Goal: Information Seeking & Learning: Learn about a topic

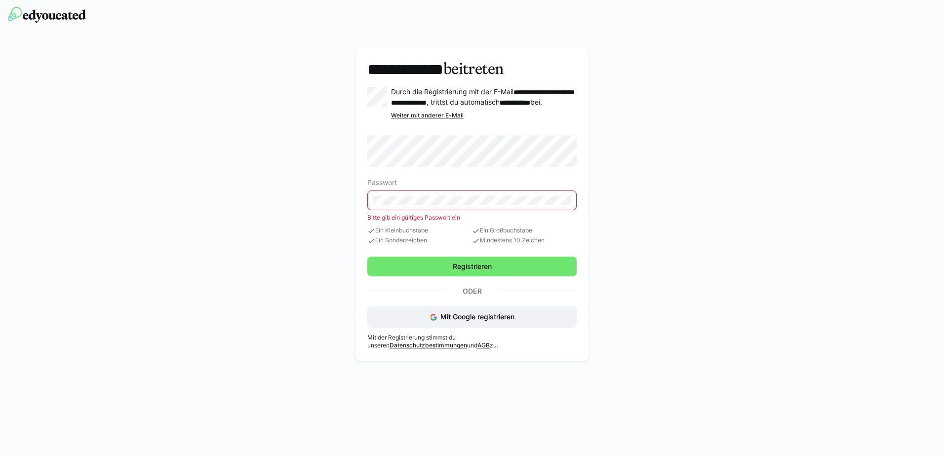
click at [471, 201] on eds-input at bounding box center [471, 201] width 209 height 20
click at [671, 230] on div "**********" at bounding box center [472, 205] width 570 height 328
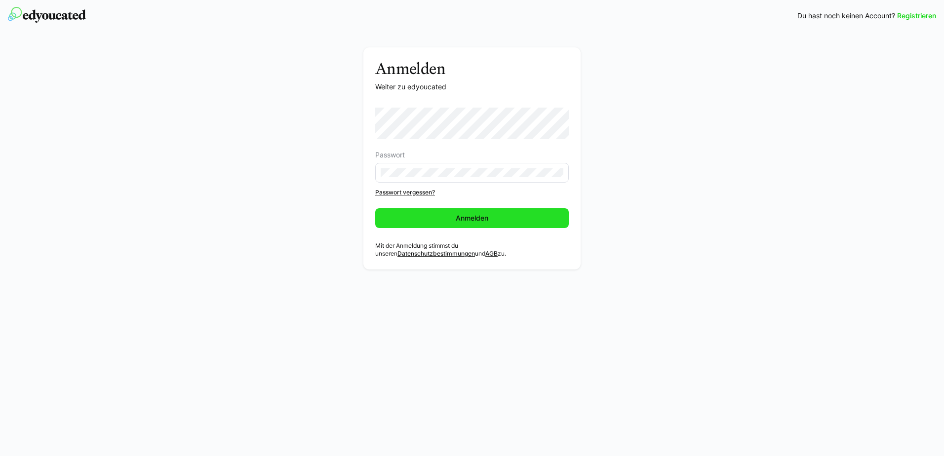
click at [470, 223] on span "Anmelden" at bounding box center [472, 218] width 194 height 20
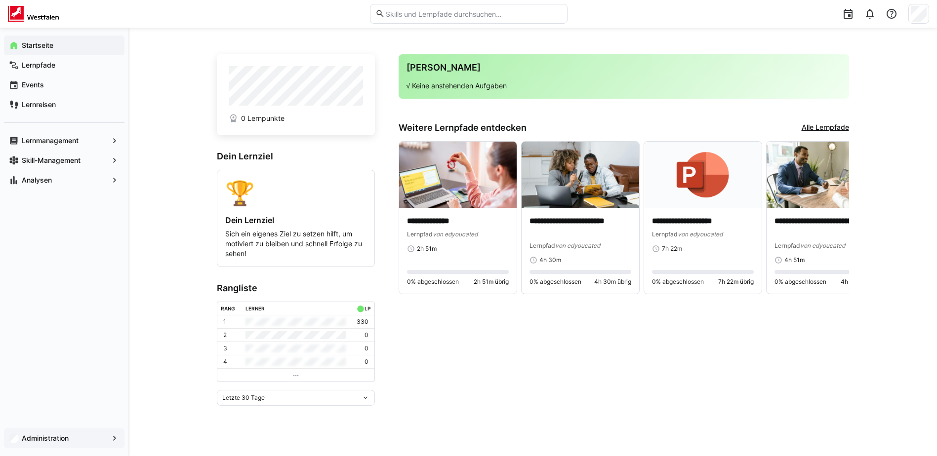
click at [103, 433] on div "Administration" at bounding box center [64, 439] width 121 height 20
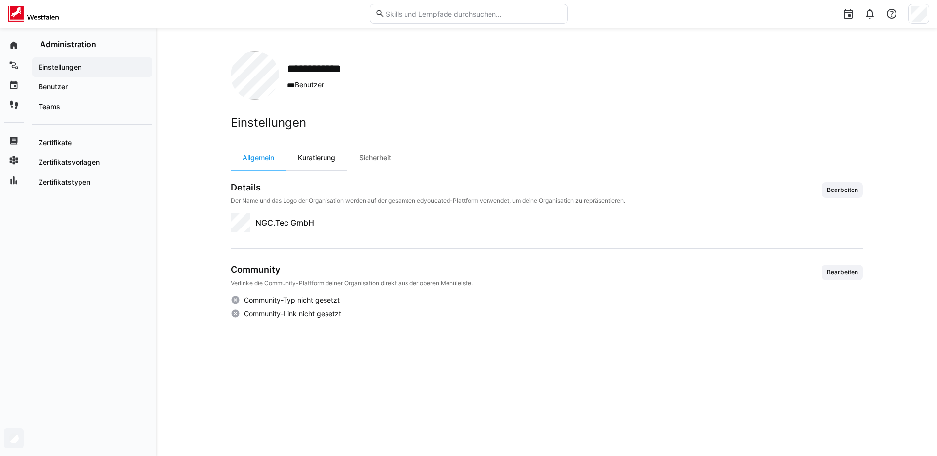
click at [338, 154] on div "Kuratierung" at bounding box center [316, 158] width 61 height 24
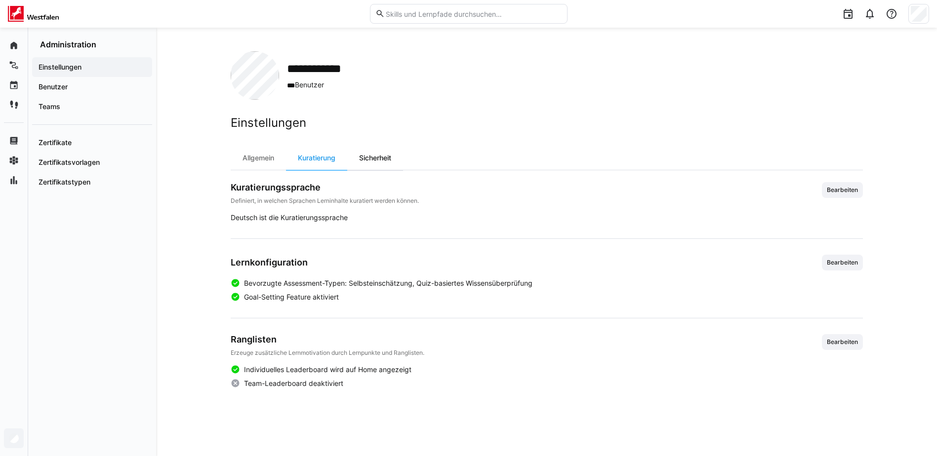
click at [377, 154] on div "Sicherheit" at bounding box center [375, 158] width 56 height 24
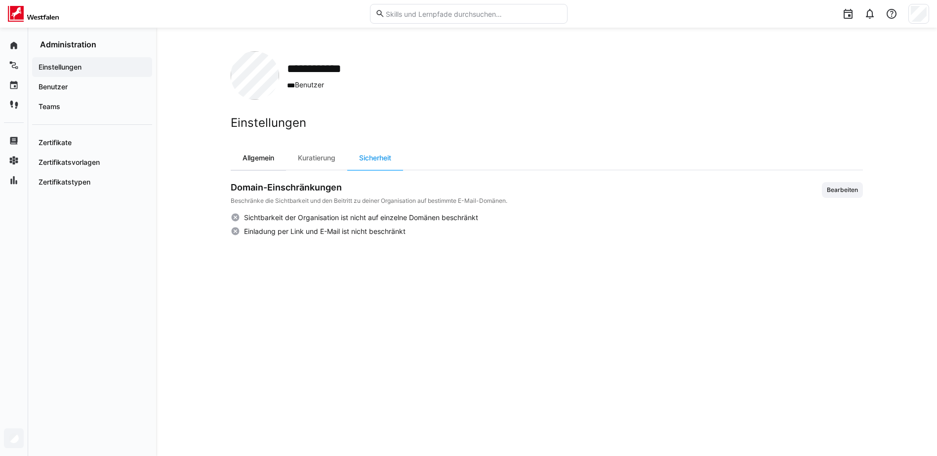
click at [269, 157] on div "Allgemein" at bounding box center [258, 158] width 55 height 24
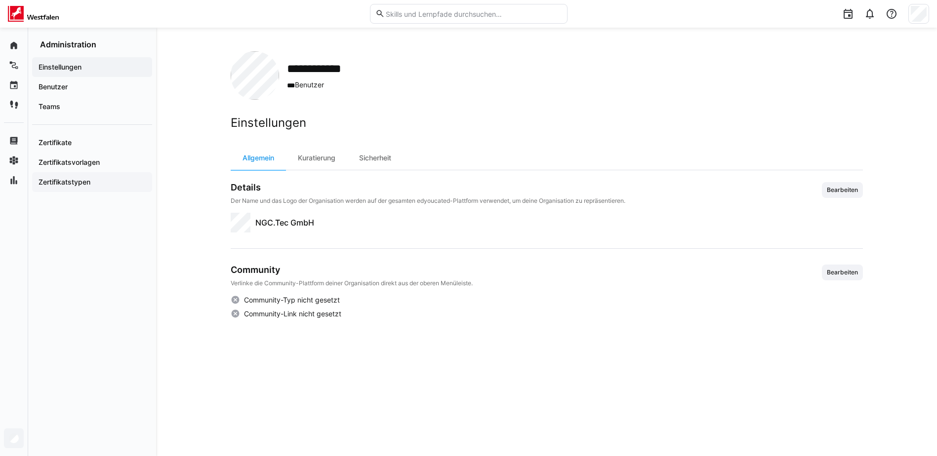
click at [0, 0] on app-navigation-label "Zertifikatstypen" at bounding box center [0, 0] width 0 height 0
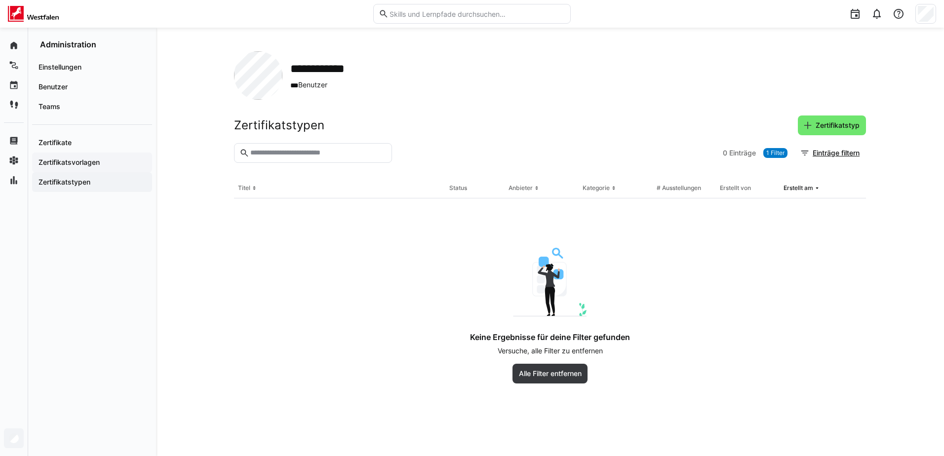
click at [0, 0] on app-navigation-label "Zertifikatsvorlagen" at bounding box center [0, 0] width 0 height 0
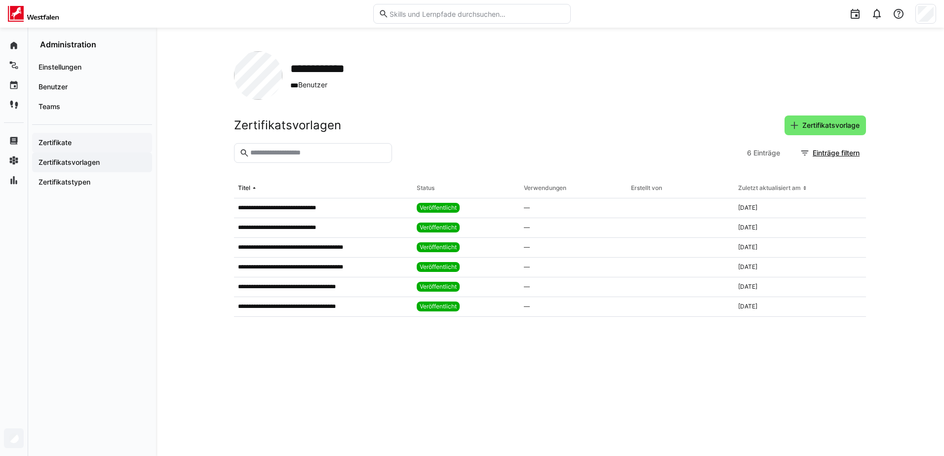
click at [82, 146] on span "Zertifikate" at bounding box center [92, 143] width 110 height 10
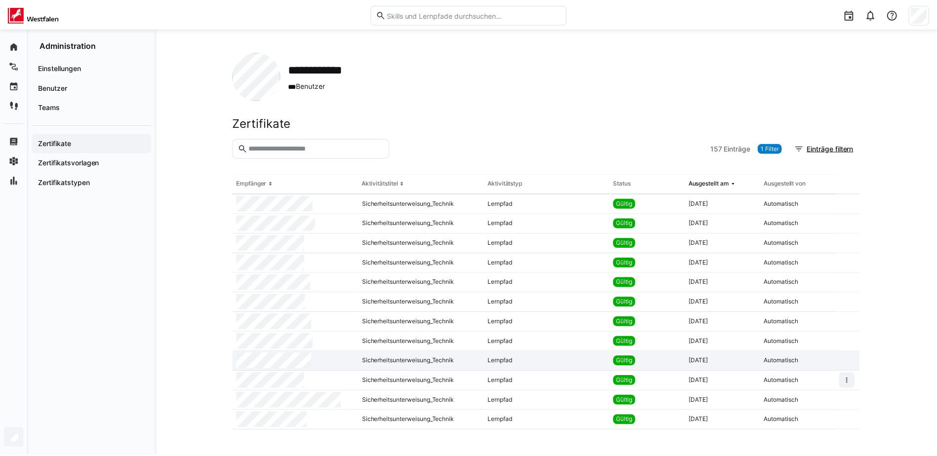
scroll to position [788, 0]
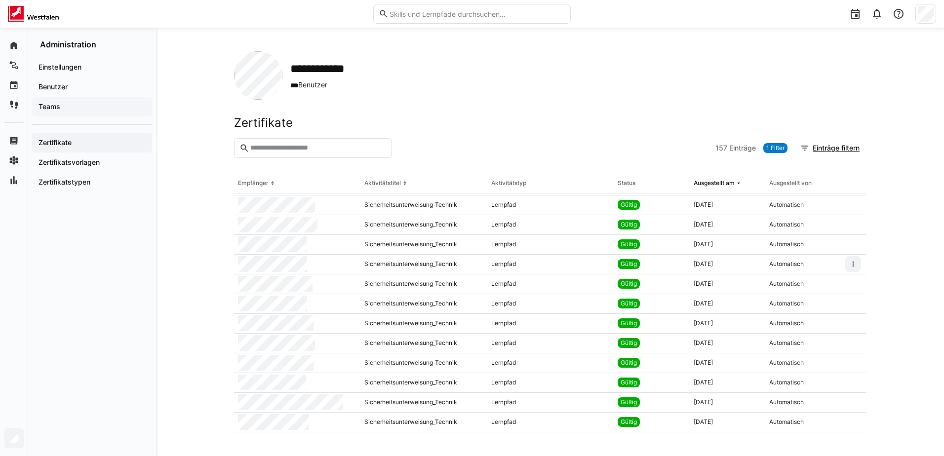
click at [86, 106] on span "Teams" at bounding box center [92, 107] width 110 height 10
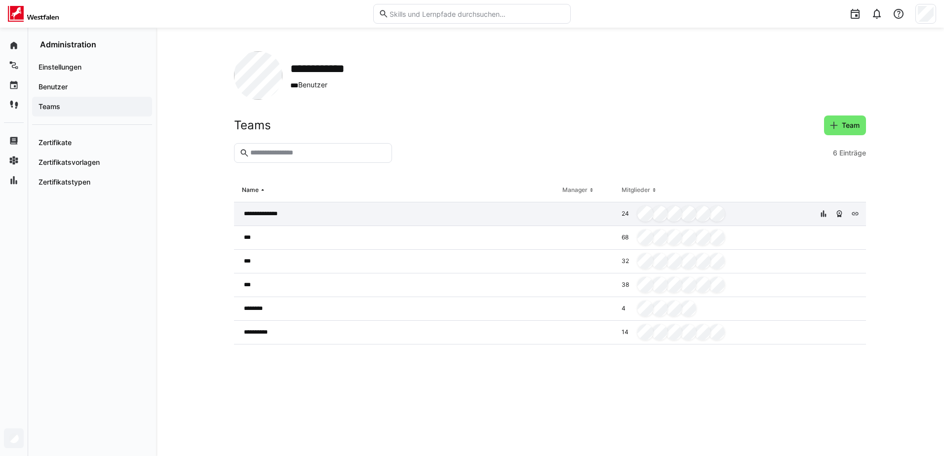
click at [252, 215] on span "**********" at bounding box center [265, 214] width 43 height 8
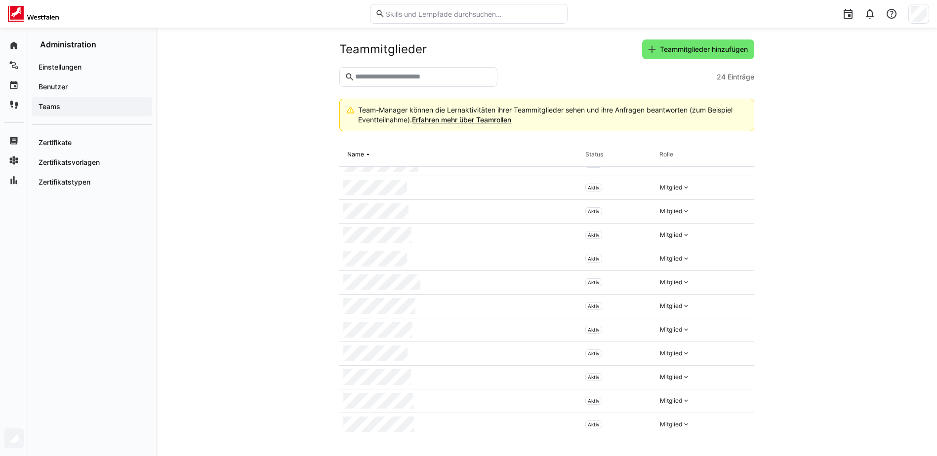
scroll to position [303, 0]
click at [682, 303] on eds-icon at bounding box center [686, 302] width 8 height 8
click at [737, 304] on eds-icon at bounding box center [741, 302] width 8 height 8
click at [737, 305] on eds-icon at bounding box center [741, 306] width 8 height 8
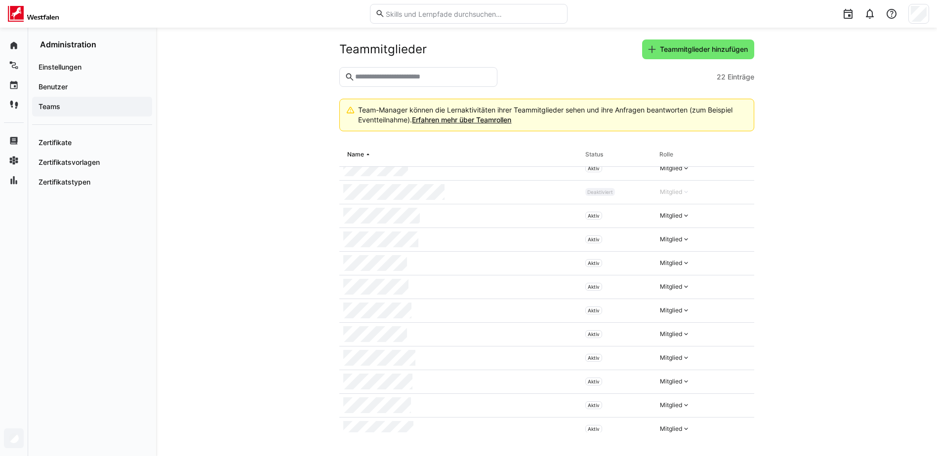
scroll to position [171, 0]
click at [737, 291] on eds-icon at bounding box center [741, 292] width 8 height 8
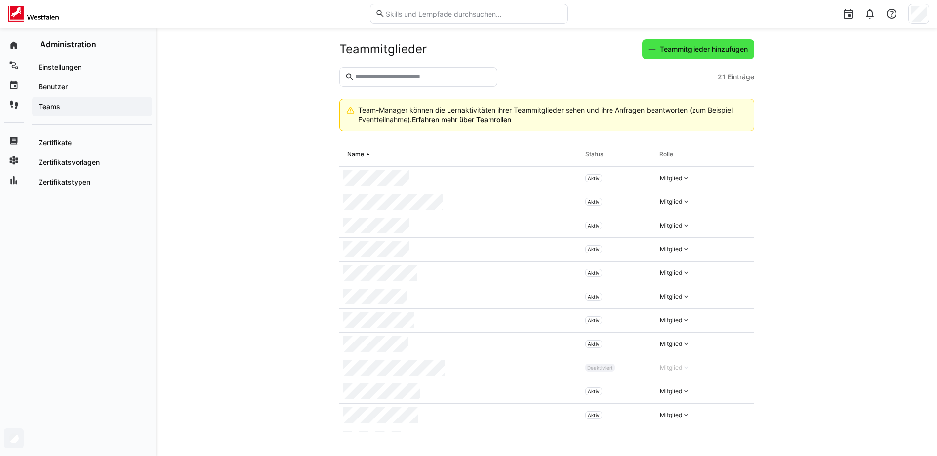
click at [722, 54] on span "Teammitglieder hinzufügen" at bounding box center [703, 49] width 91 height 10
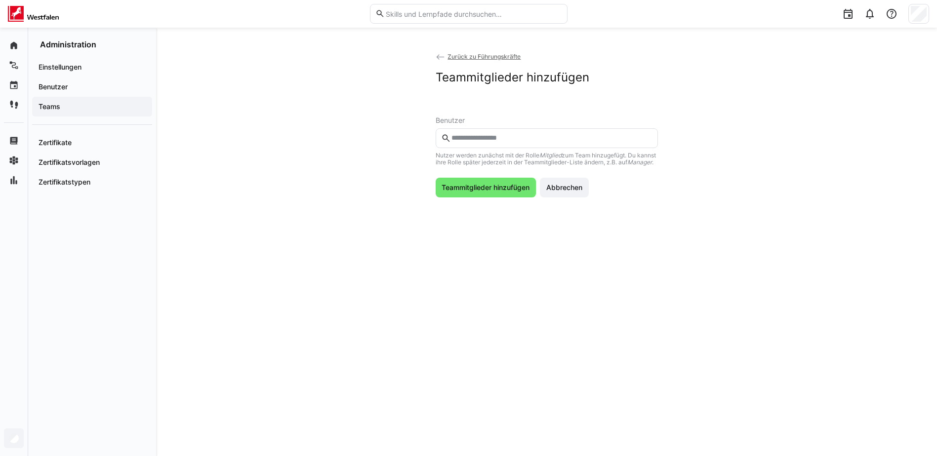
click at [511, 140] on input "text" at bounding box center [551, 138] width 202 height 9
click at [576, 193] on span "Abbrechen" at bounding box center [564, 188] width 39 height 10
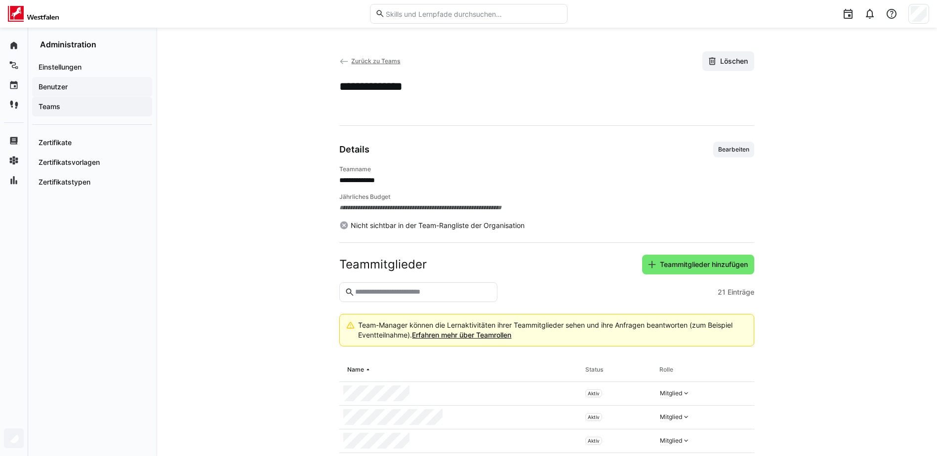
click at [74, 87] on span "Benutzer" at bounding box center [92, 87] width 110 height 10
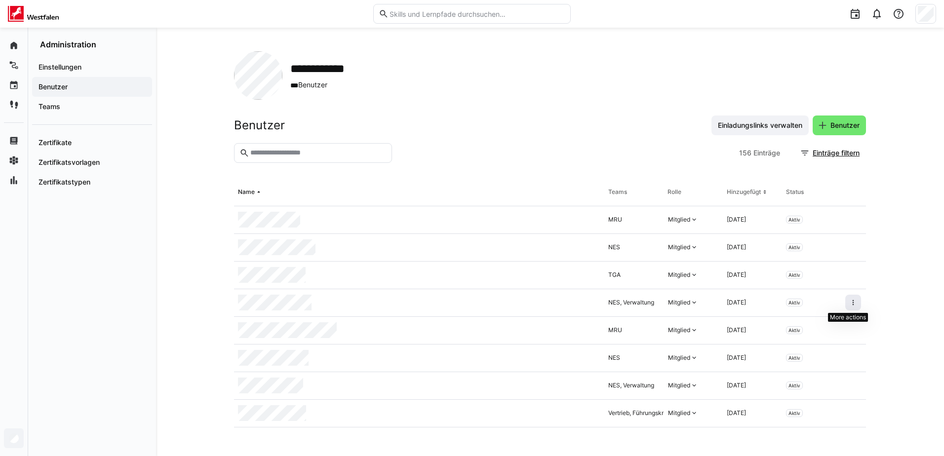
click at [850, 303] on eds-icon at bounding box center [854, 303] width 8 height 8
click at [896, 267] on div "**********" at bounding box center [550, 242] width 788 height 429
click at [850, 303] on eds-icon at bounding box center [854, 303] width 8 height 8
click at [803, 345] on div "Benutzer aus Organisation entfernen" at bounding box center [797, 346] width 103 height 8
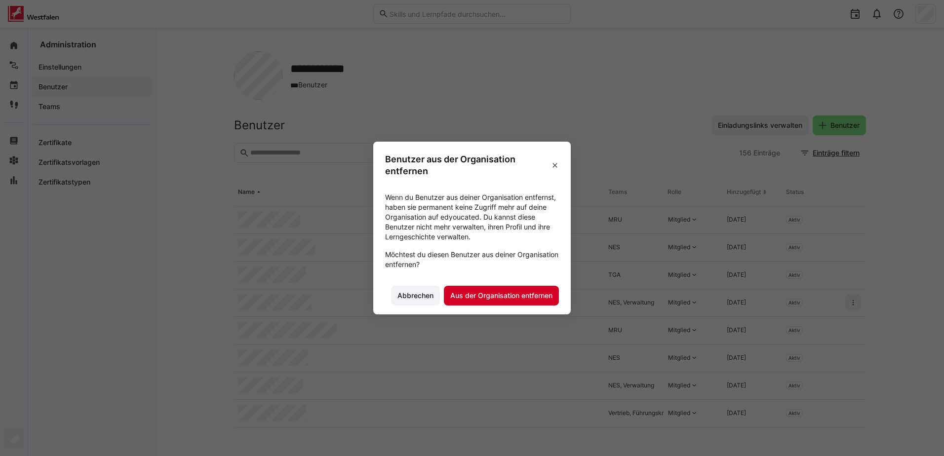
click at [457, 299] on span "Aus der Organisation entfernen" at bounding box center [501, 296] width 105 height 10
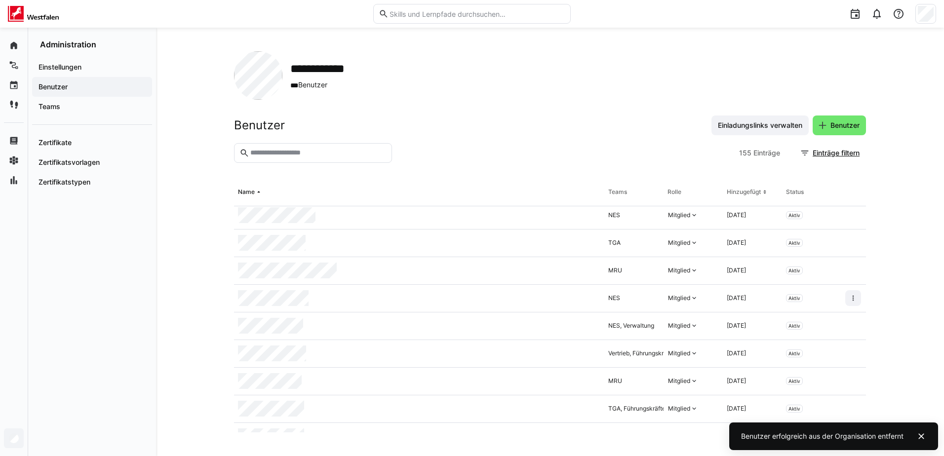
scroll to position [49, 0]
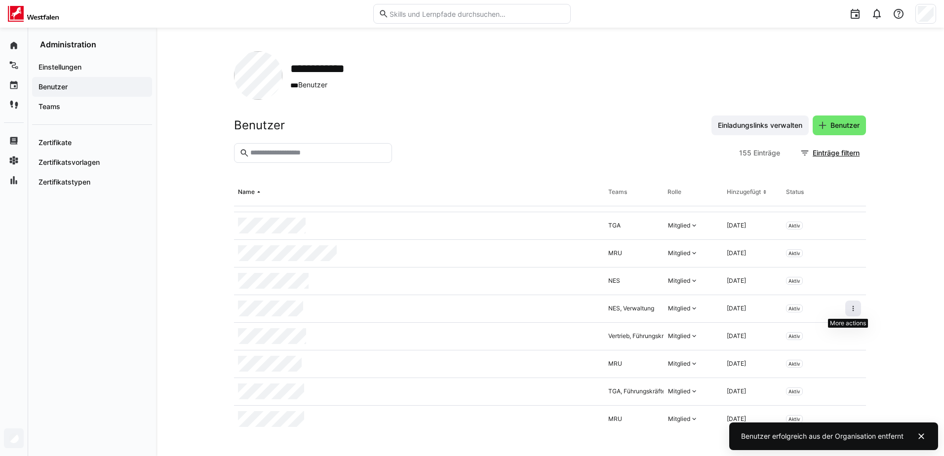
click at [850, 309] on eds-icon at bounding box center [854, 309] width 8 height 8
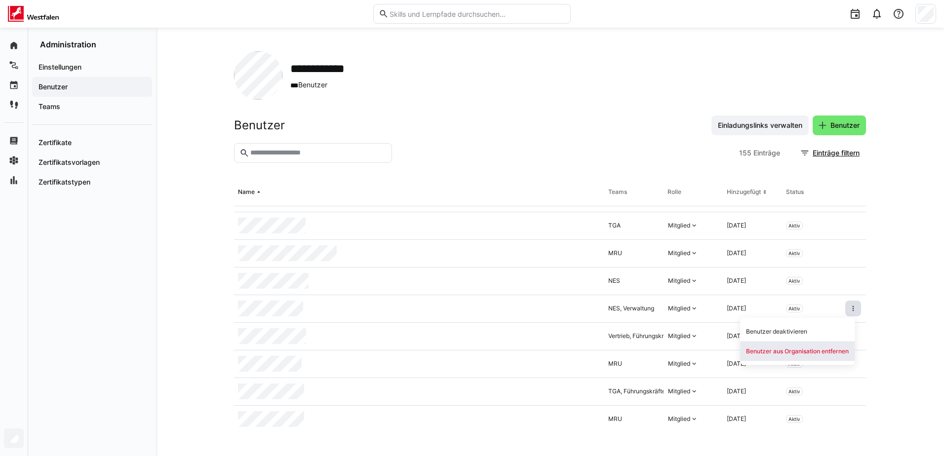
click at [811, 348] on div "Benutzer aus Organisation entfernen" at bounding box center [797, 352] width 103 height 8
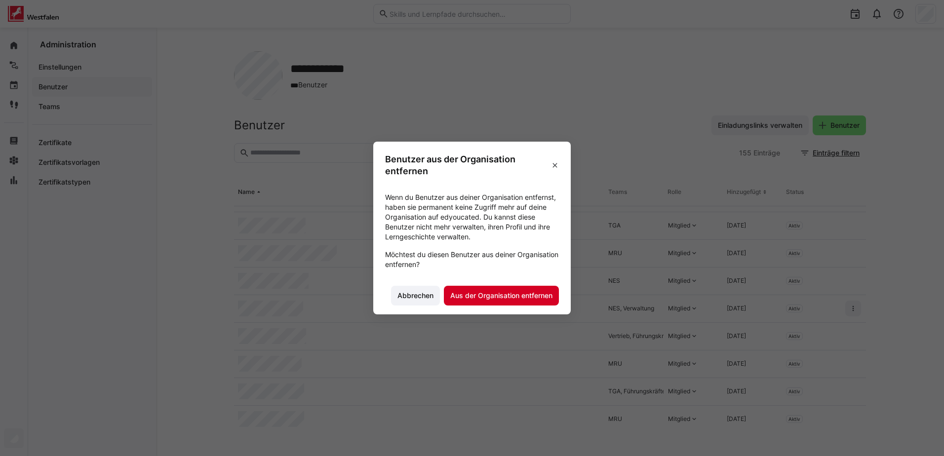
click at [555, 301] on span "Aus der Organisation entfernen" at bounding box center [501, 296] width 115 height 20
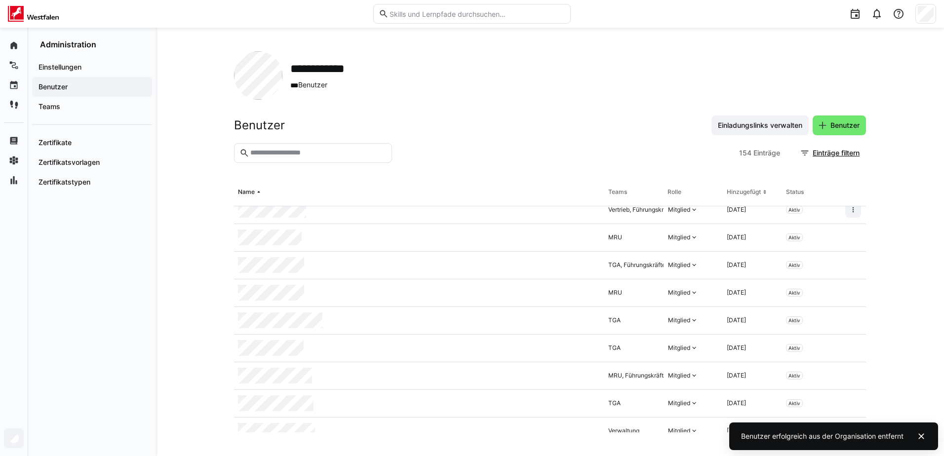
scroll to position [198, 0]
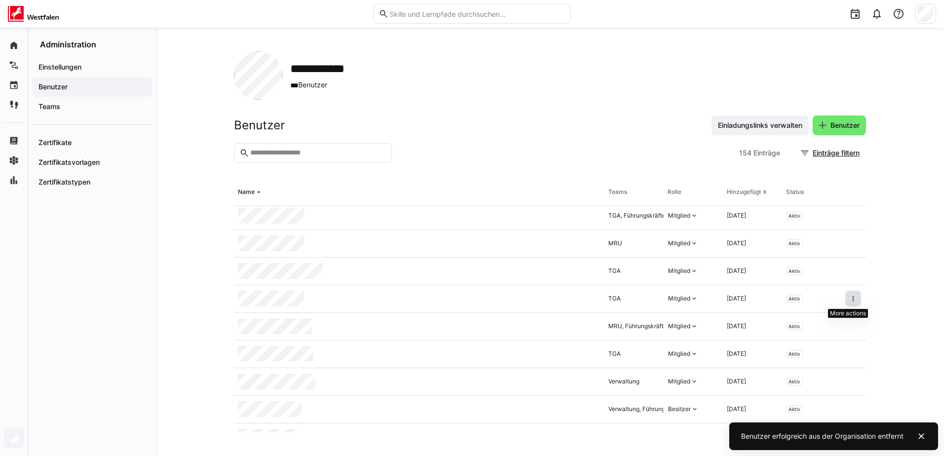
click at [855, 297] on span at bounding box center [854, 299] width 16 height 16
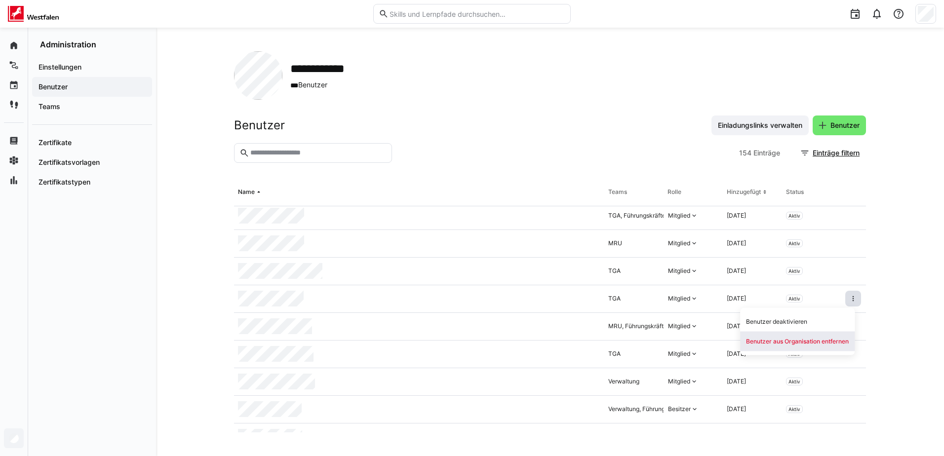
click at [804, 333] on div "Benutzer aus Organisation entfernen" at bounding box center [797, 342] width 115 height 20
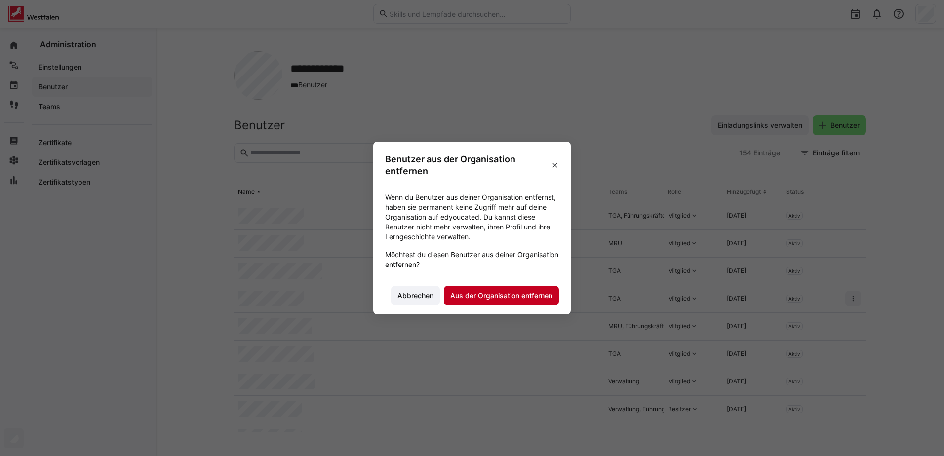
click at [474, 289] on span "Aus der Organisation entfernen" at bounding box center [501, 296] width 115 height 20
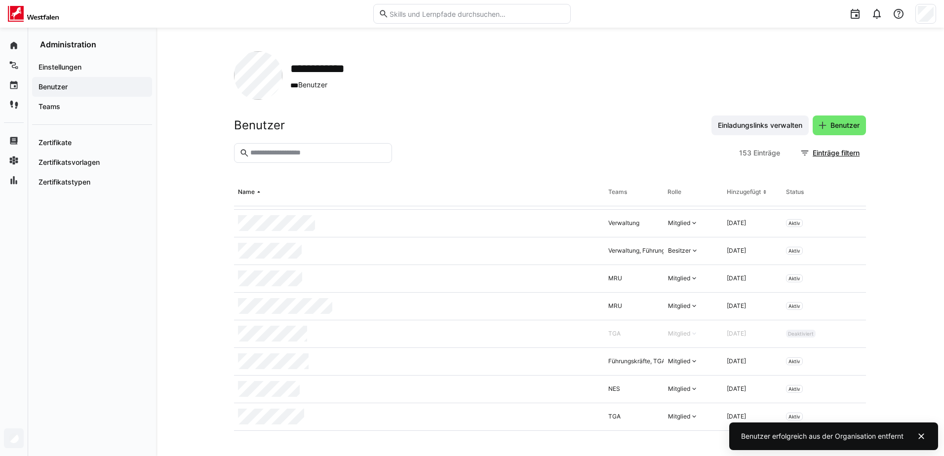
scroll to position [346, 0]
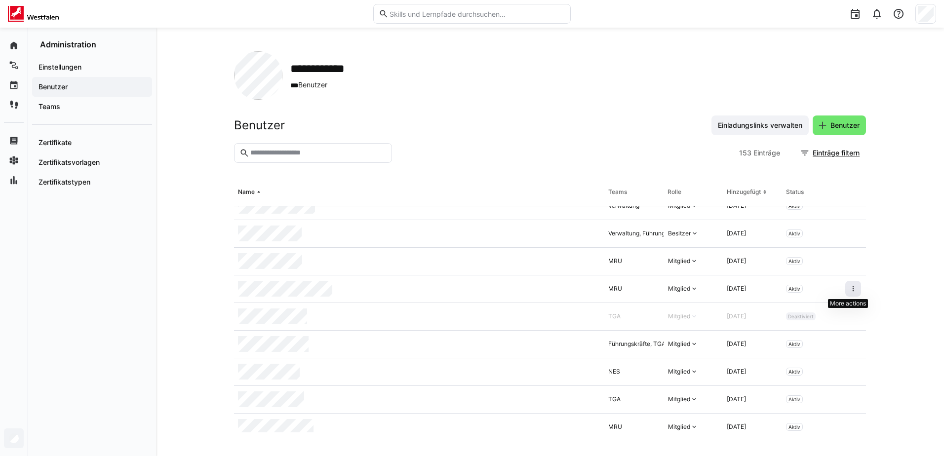
click at [850, 286] on eds-icon at bounding box center [854, 289] width 8 height 8
click at [799, 334] on div "Benutzer aus Organisation entfernen" at bounding box center [797, 332] width 103 height 8
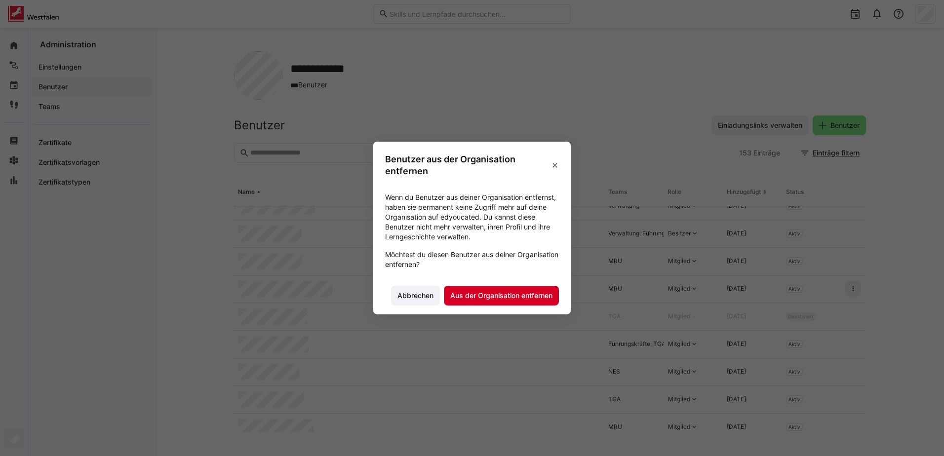
click at [478, 297] on span "Aus der Organisation entfernen" at bounding box center [501, 296] width 105 height 10
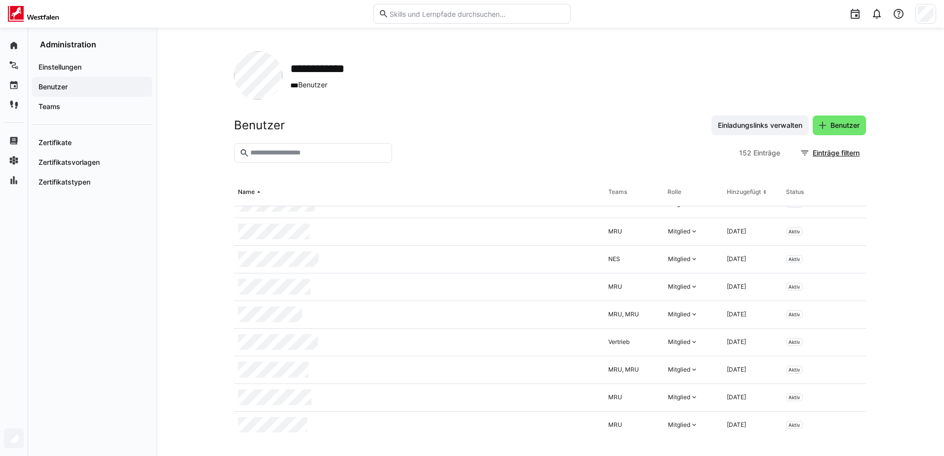
scroll to position [642, 0]
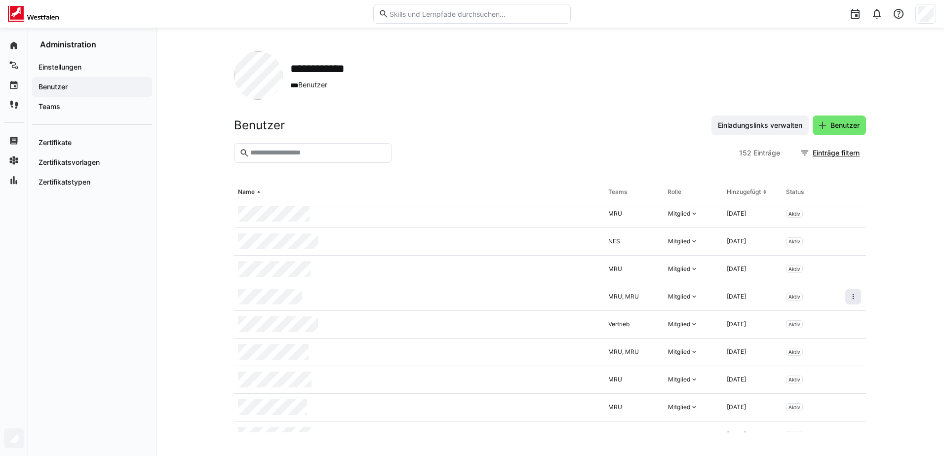
click at [852, 297] on eds-icon at bounding box center [854, 297] width 8 height 8
click at [759, 342] on div "Benutzer aus Organisation entfernen" at bounding box center [797, 340] width 103 height 8
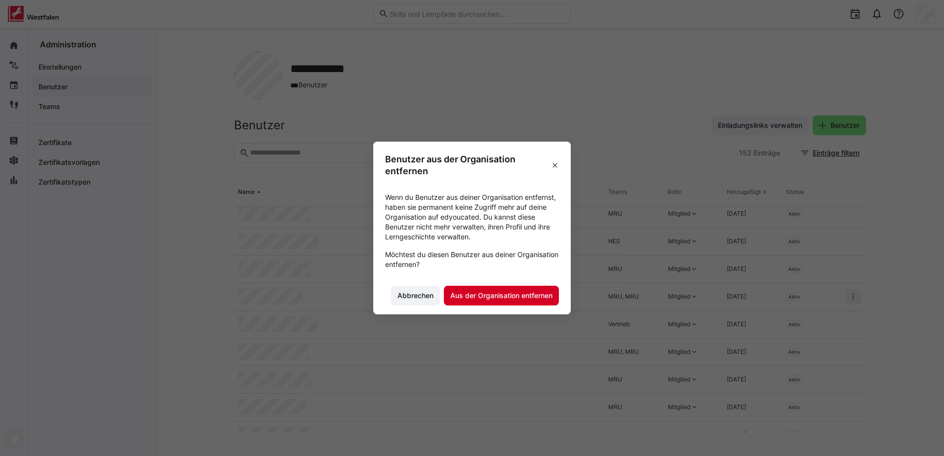
click at [511, 297] on span "Aus der Organisation entfernen" at bounding box center [501, 296] width 105 height 10
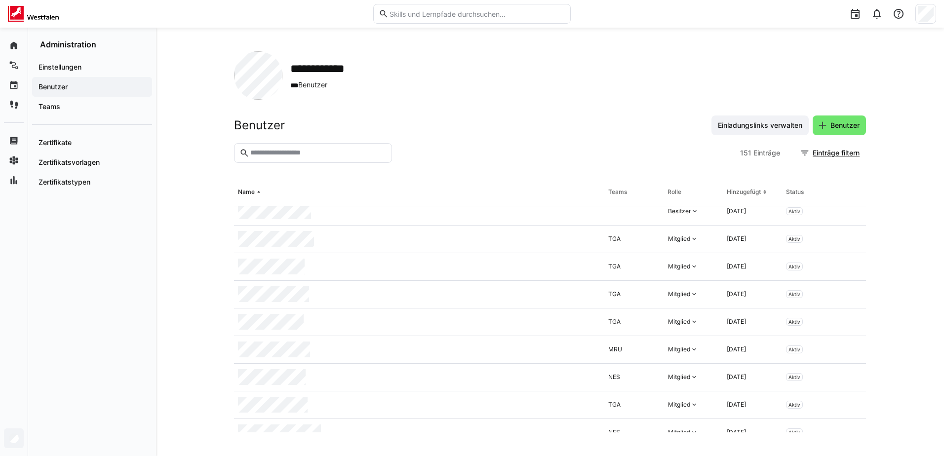
scroll to position [840, 0]
click at [850, 291] on eds-icon at bounding box center [854, 293] width 8 height 8
click at [773, 335] on div "Benutzer aus Organisation entfernen" at bounding box center [797, 336] width 103 height 8
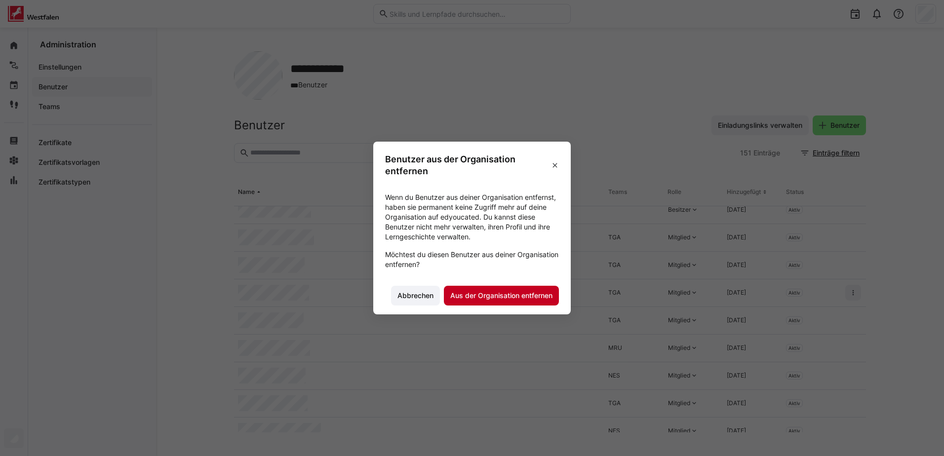
click at [535, 302] on span "Aus der Organisation entfernen" at bounding box center [501, 296] width 115 height 20
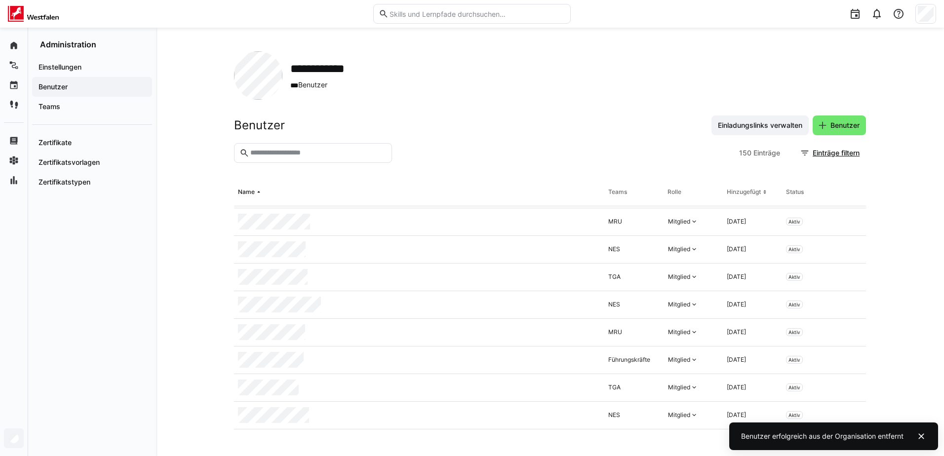
scroll to position [988, 0]
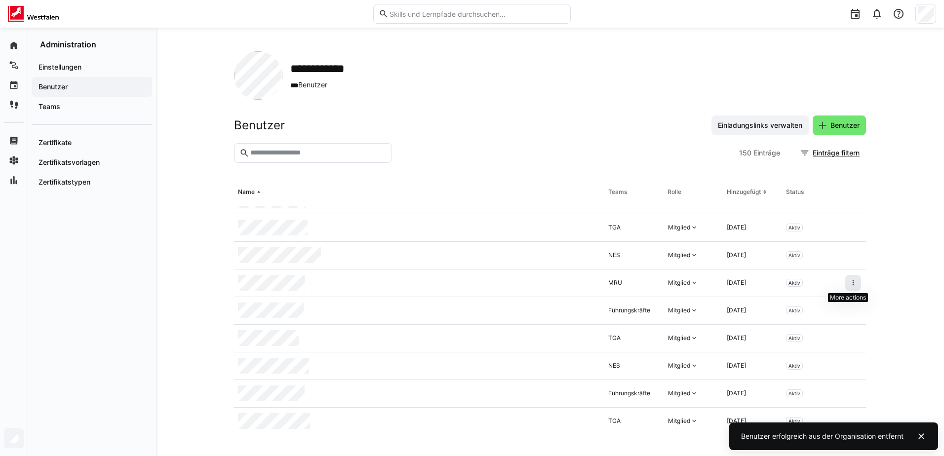
click at [850, 281] on eds-icon at bounding box center [854, 283] width 8 height 8
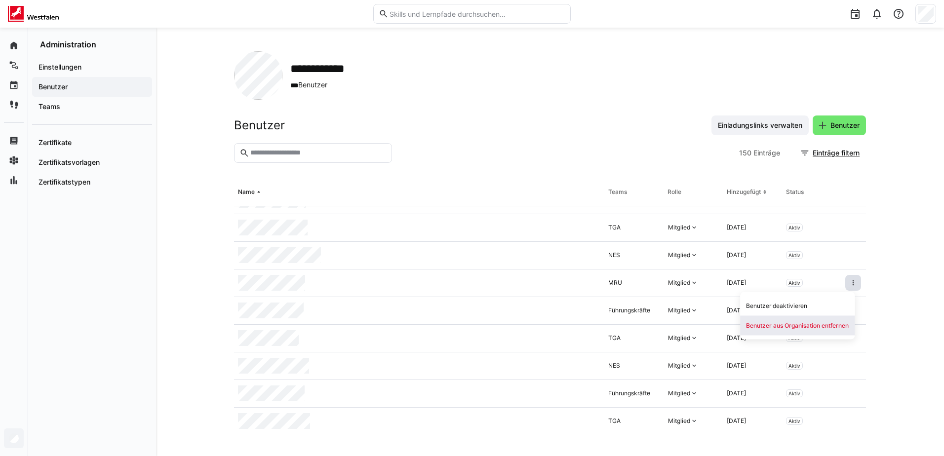
click at [741, 328] on div "Benutzer aus Organisation entfernen" at bounding box center [797, 326] width 115 height 20
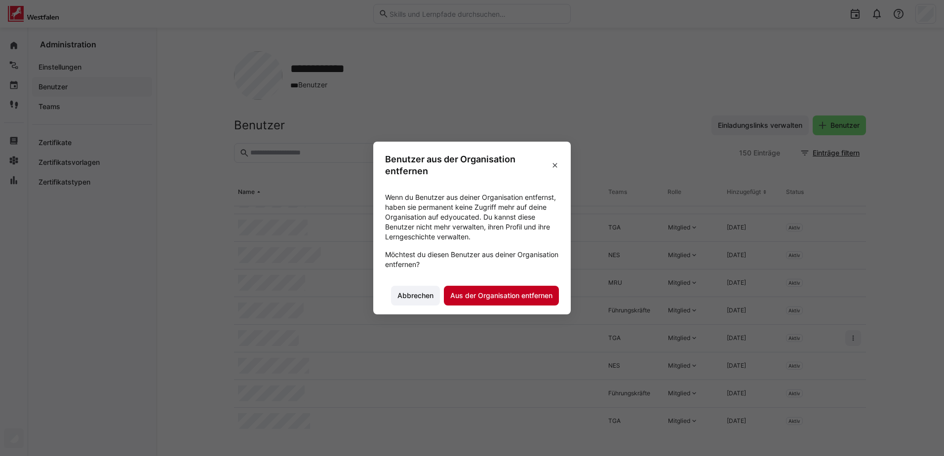
click at [538, 297] on span "Aus der Organisation entfernen" at bounding box center [501, 296] width 105 height 10
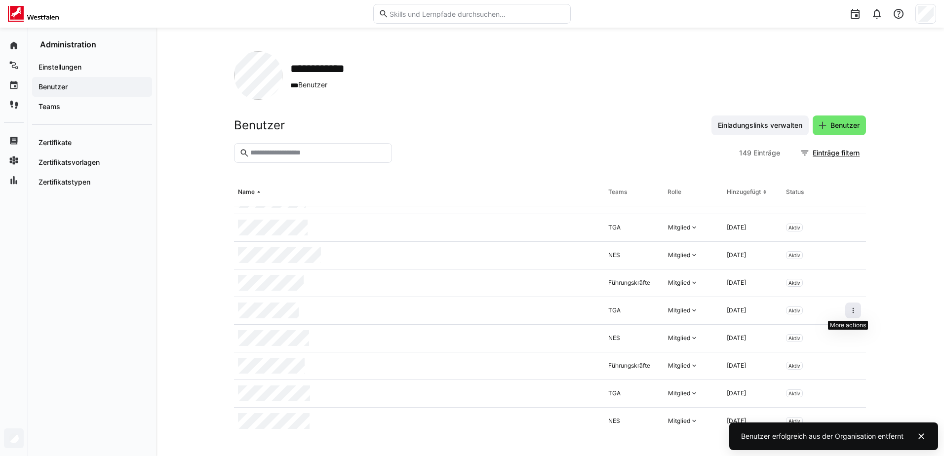
click at [846, 316] on span at bounding box center [854, 311] width 16 height 16
click at [821, 351] on div "Benutzer aus Organisation entfernen" at bounding box center [797, 354] width 103 height 8
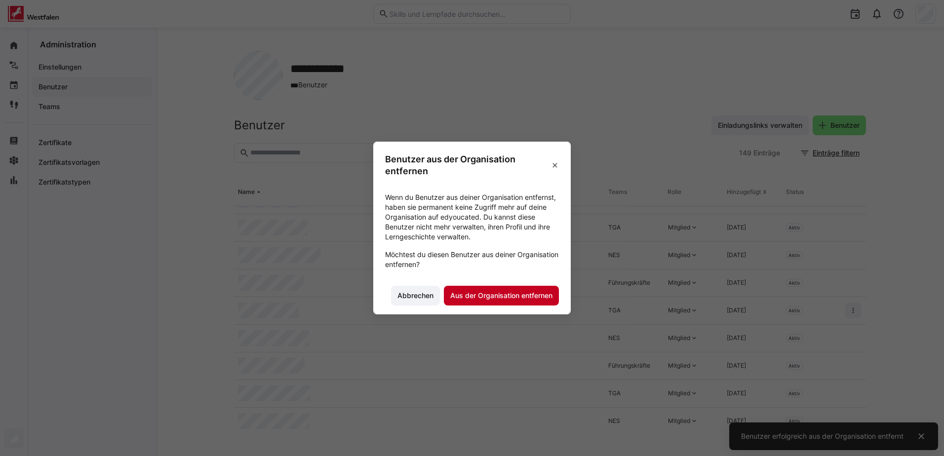
click at [469, 293] on span "Aus der Organisation entfernen" at bounding box center [501, 296] width 105 height 10
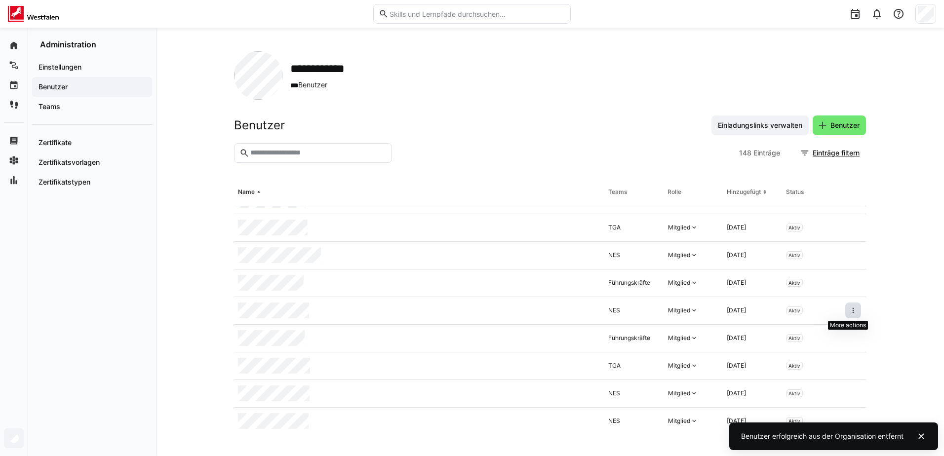
click at [850, 310] on eds-icon at bounding box center [854, 311] width 8 height 8
click at [762, 348] on div "Benutzer aus Organisation entfernen" at bounding box center [797, 354] width 115 height 20
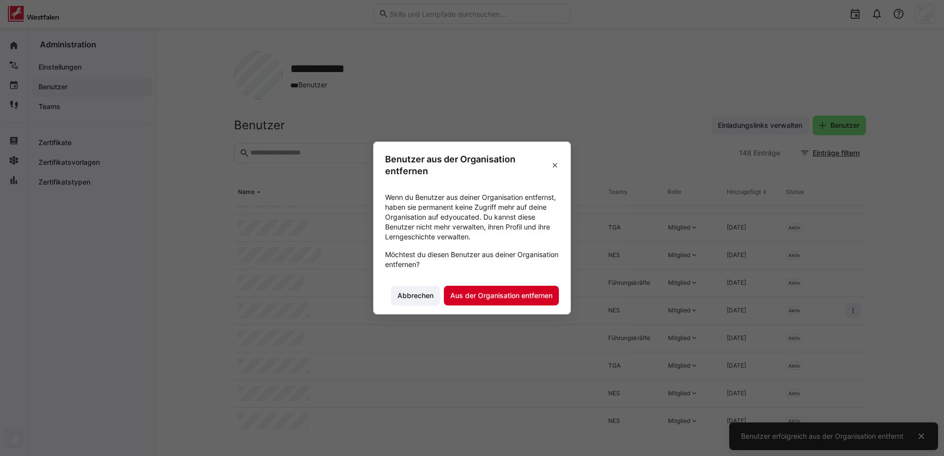
click at [516, 290] on span "Aus der Organisation entfernen" at bounding box center [501, 296] width 115 height 20
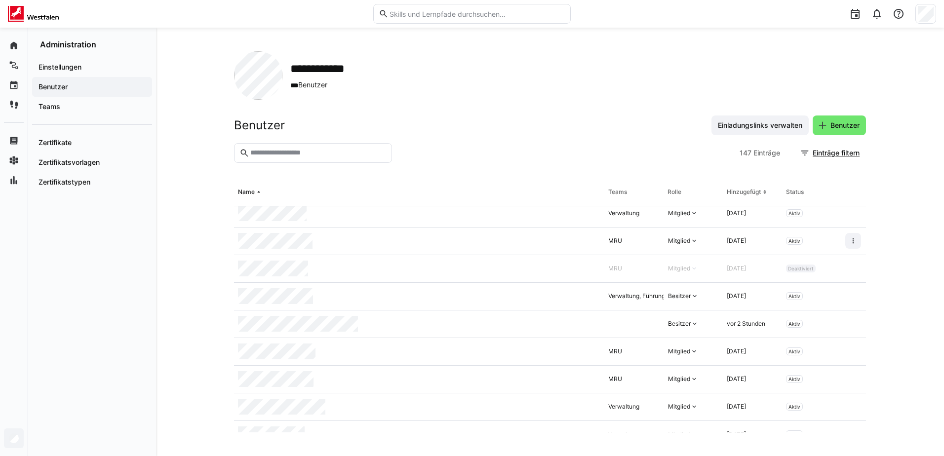
scroll to position [1432, 0]
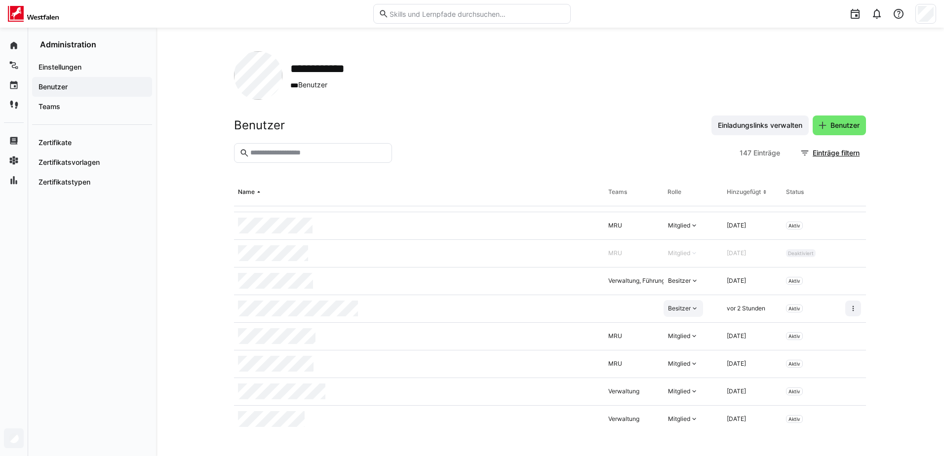
click at [680, 305] on div "Besitzer" at bounding box center [679, 309] width 23 height 8
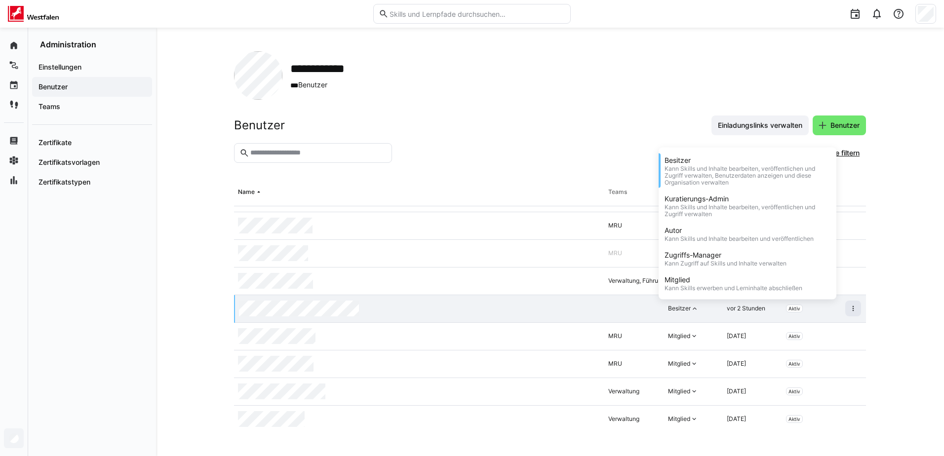
click at [590, 74] on div "**********" at bounding box center [550, 75] width 632 height 48
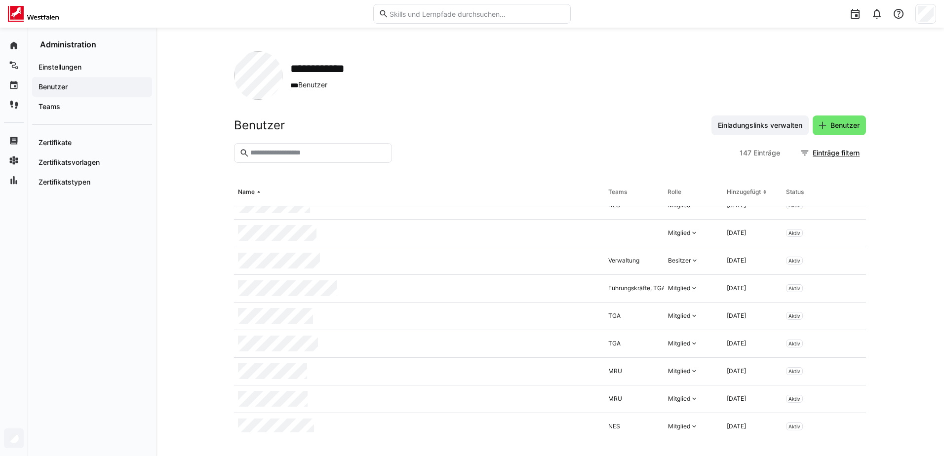
scroll to position [2321, 0]
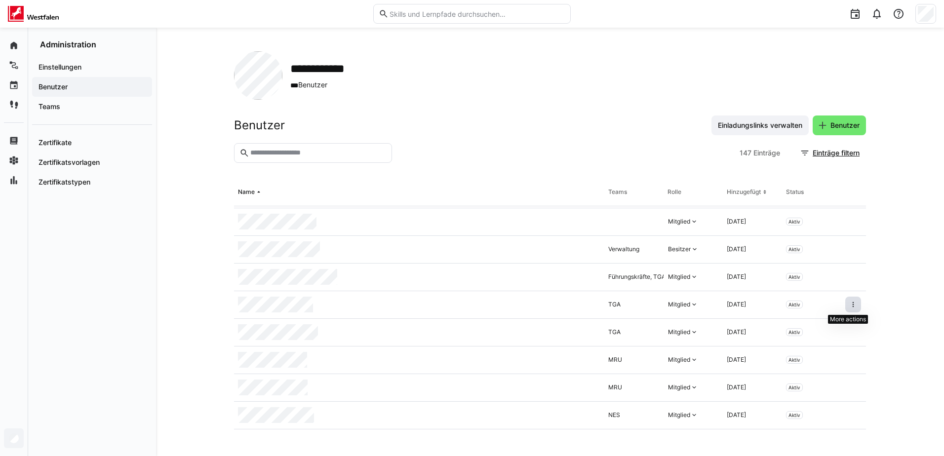
click at [846, 302] on span at bounding box center [854, 305] width 16 height 16
click at [811, 349] on div "Benutzer aus Organisation entfernen" at bounding box center [797, 348] width 103 height 8
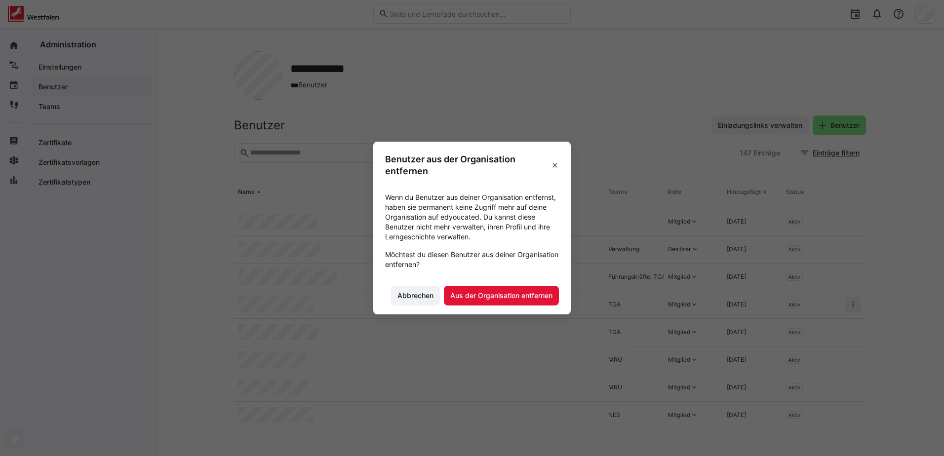
click at [511, 274] on section "Wenn du Benutzer aus deiner Organisation entfernst, haben sie permanent keine Z…" at bounding box center [472, 231] width 198 height 93
click at [510, 288] on span "Aus der Organisation entfernen" at bounding box center [501, 296] width 115 height 20
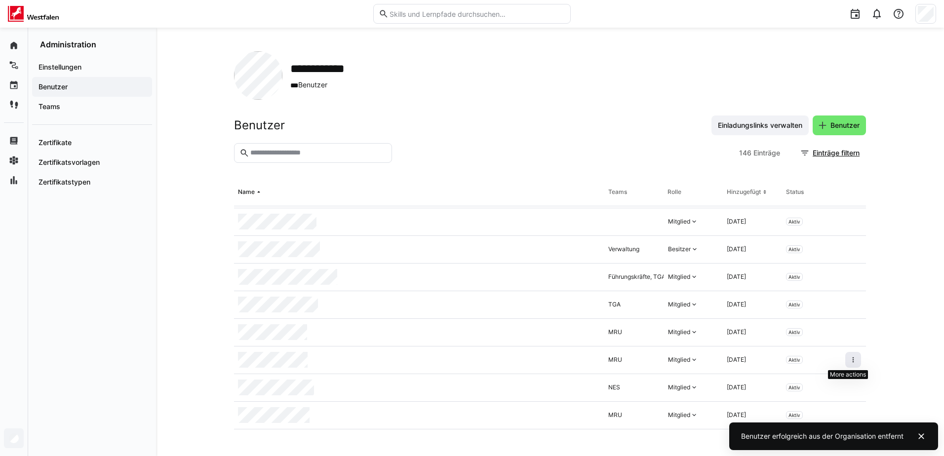
click at [850, 360] on eds-icon at bounding box center [854, 360] width 8 height 8
click at [792, 402] on div "Benutzer aus Organisation entfernen" at bounding box center [797, 403] width 103 height 8
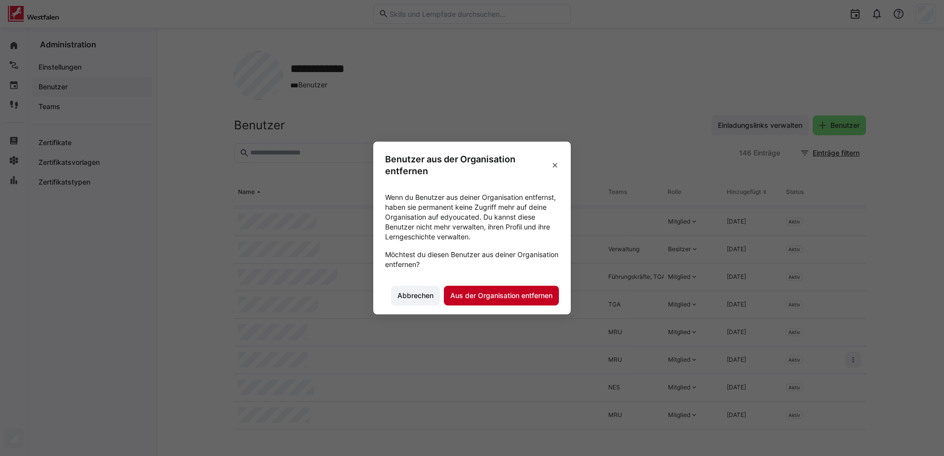
click at [466, 292] on span "Aus der Organisation entfernen" at bounding box center [501, 296] width 105 height 10
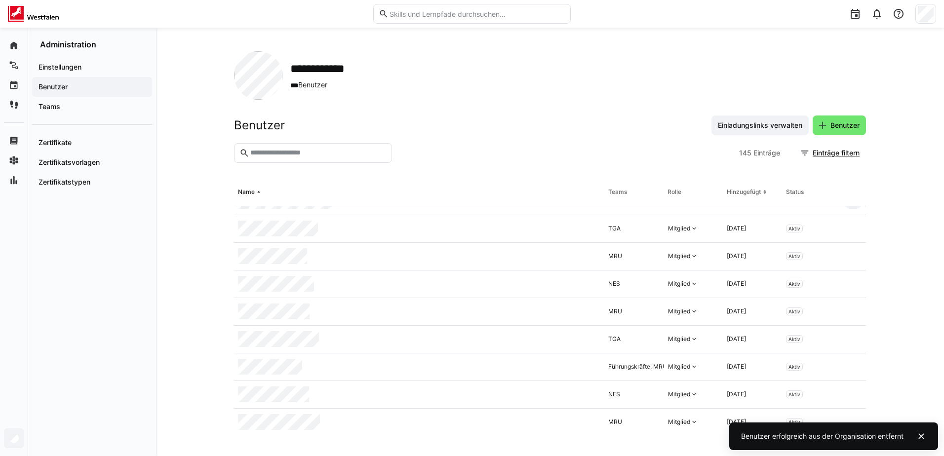
scroll to position [2420, 0]
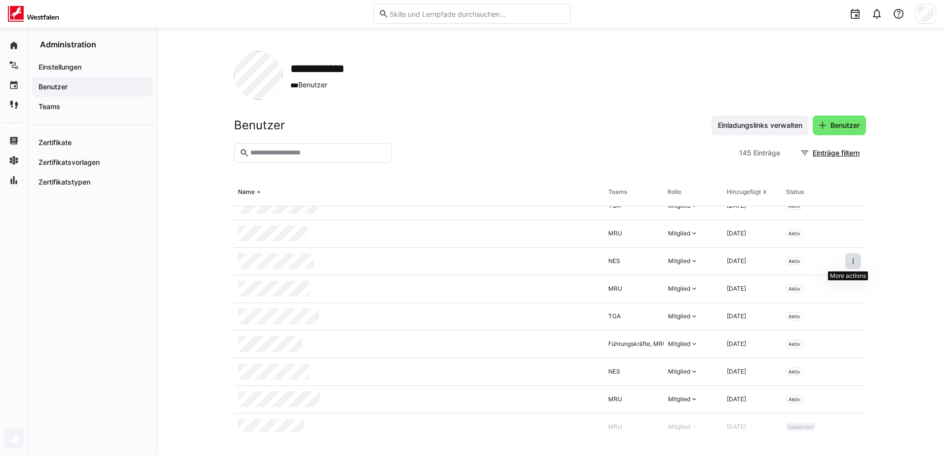
click at [850, 263] on eds-icon at bounding box center [854, 261] width 8 height 8
click at [820, 306] on div "Benutzer aus Organisation entfernen" at bounding box center [797, 304] width 103 height 8
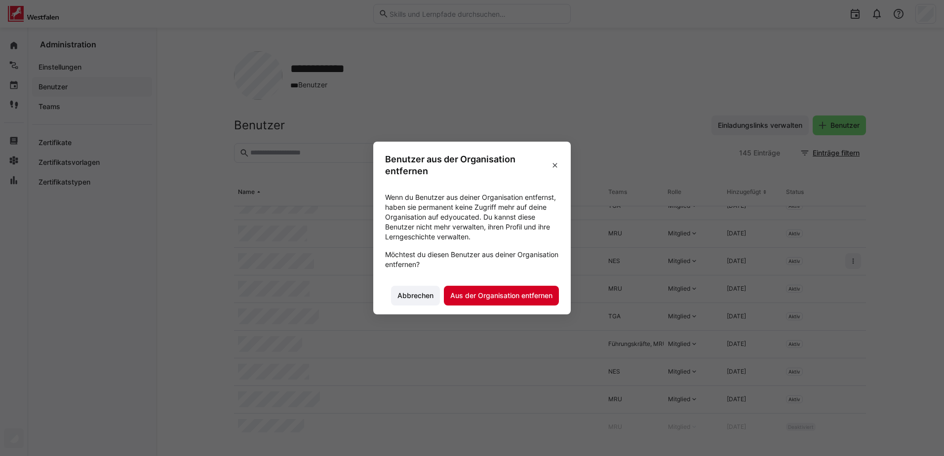
click at [518, 295] on span "Aus der Organisation entfernen" at bounding box center [501, 296] width 105 height 10
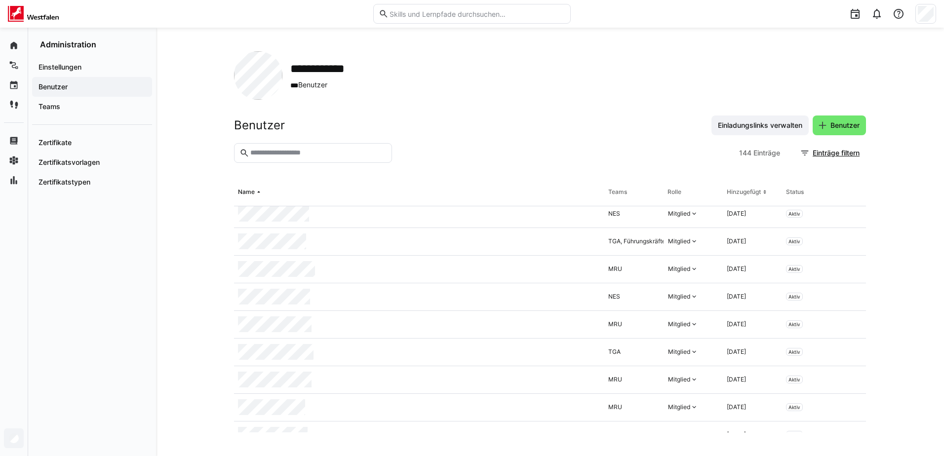
scroll to position [3161, 0]
click at [850, 264] on eds-icon at bounding box center [854, 267] width 8 height 8
click at [810, 310] on div "Benutzer aus Organisation entfernen" at bounding box center [797, 310] width 103 height 8
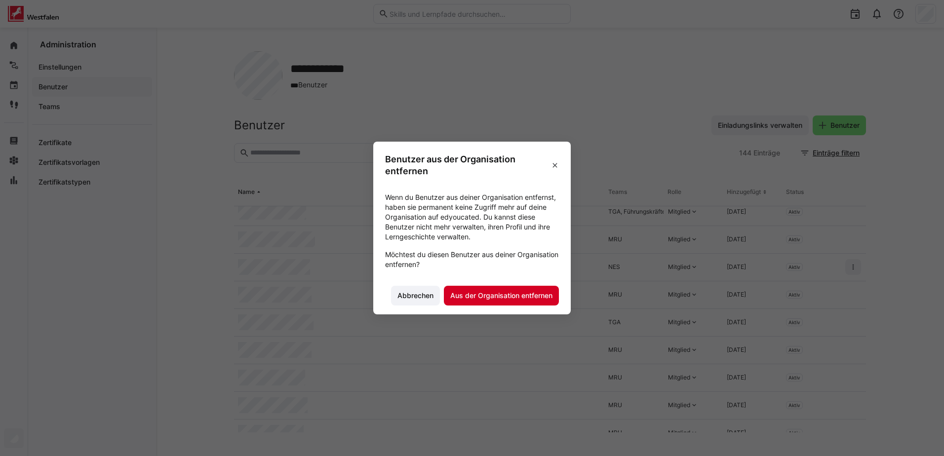
click at [471, 299] on span "Aus der Organisation entfernen" at bounding box center [501, 296] width 105 height 10
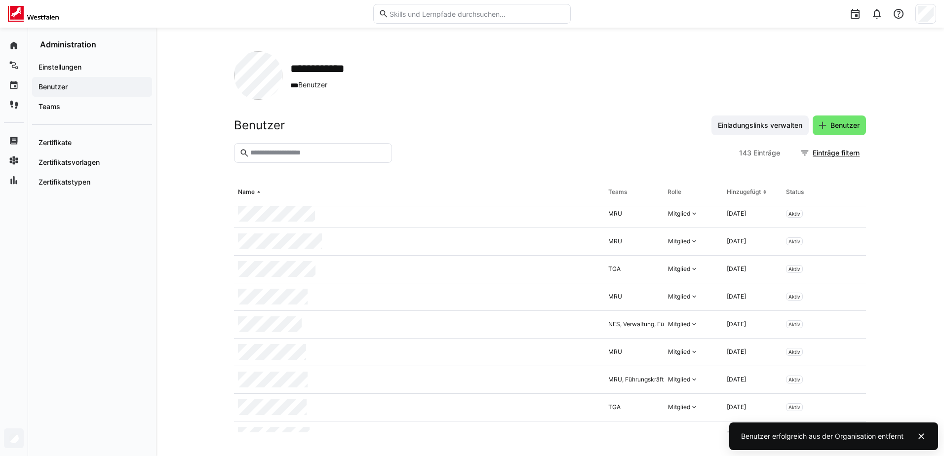
scroll to position [3458, 0]
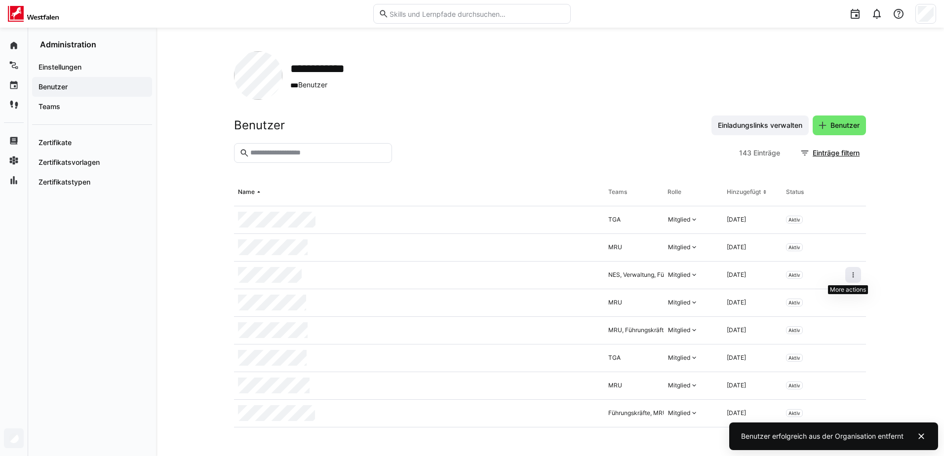
click at [850, 277] on eds-icon at bounding box center [854, 275] width 8 height 8
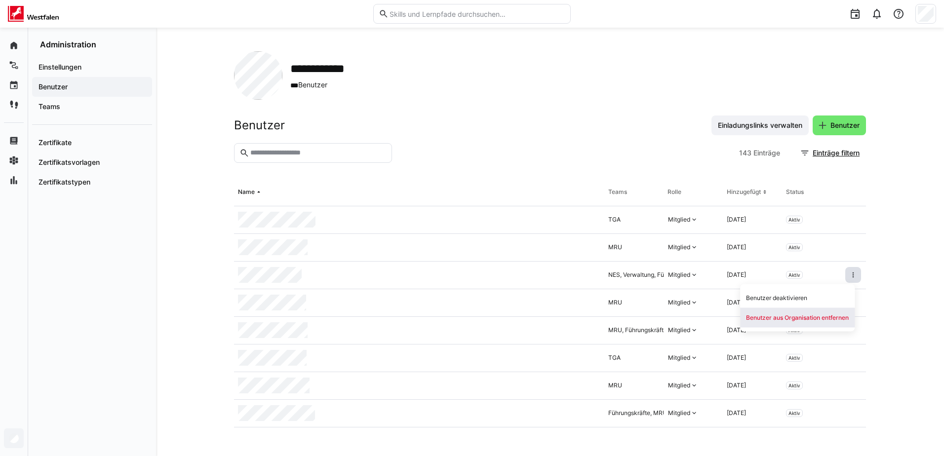
click at [814, 318] on div "Benutzer aus Organisation entfernen" at bounding box center [797, 318] width 103 height 8
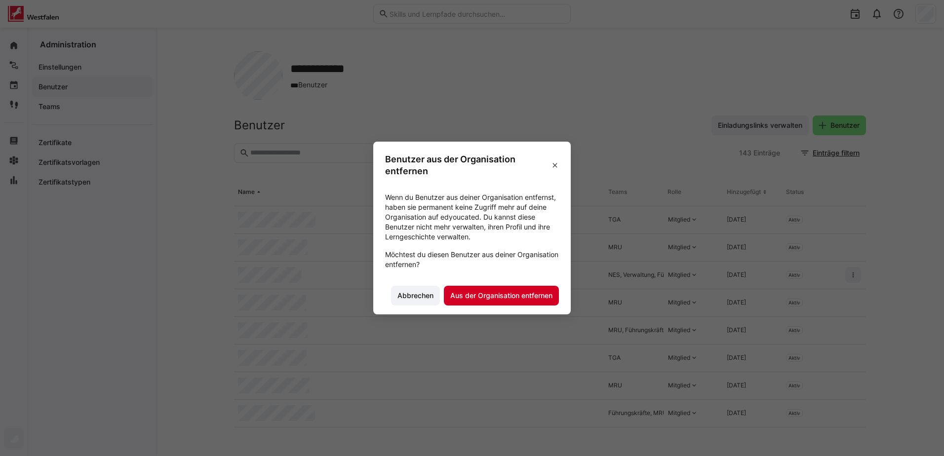
click at [508, 294] on span "Aus der Organisation entfernen" at bounding box center [501, 296] width 105 height 10
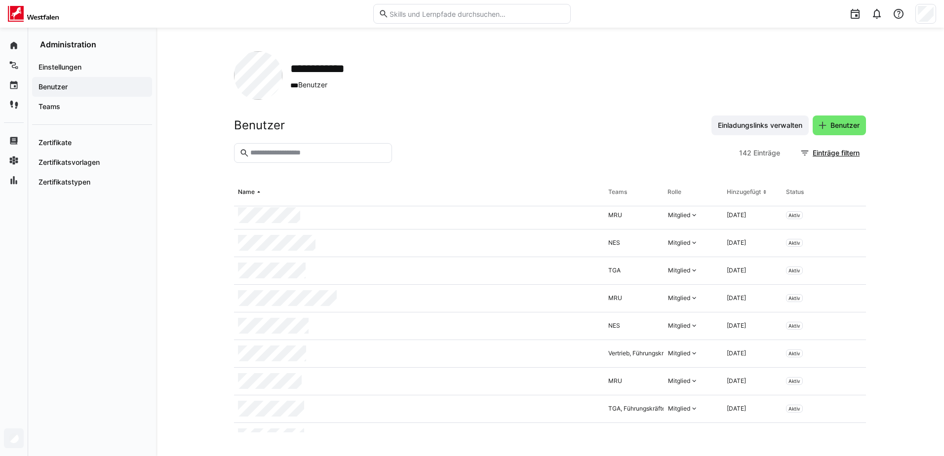
scroll to position [0, 0]
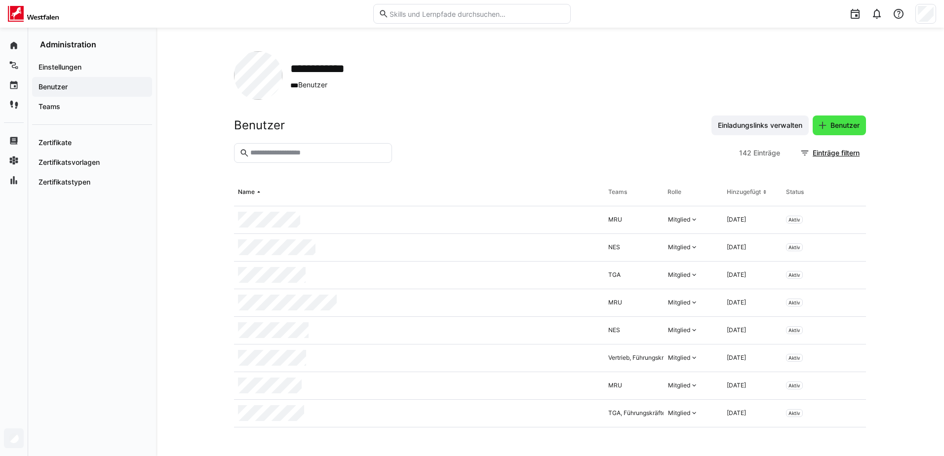
click at [854, 127] on span "Benutzer" at bounding box center [845, 126] width 32 height 10
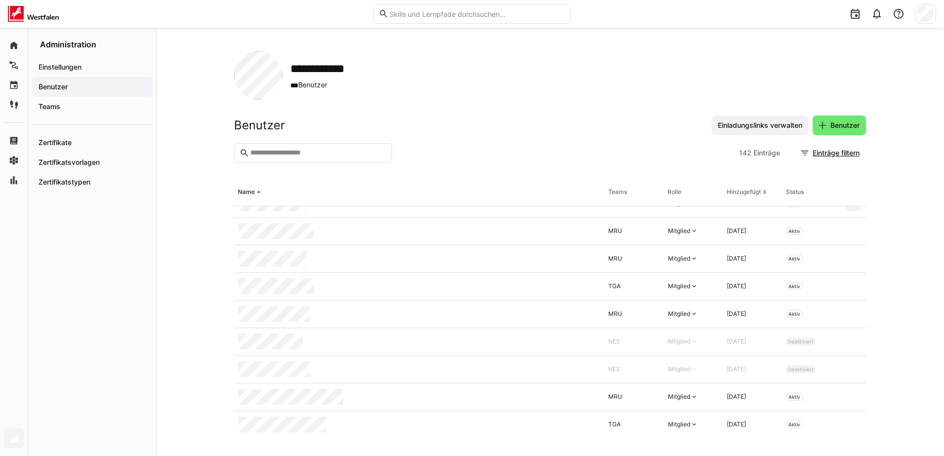
scroll to position [3702, 0]
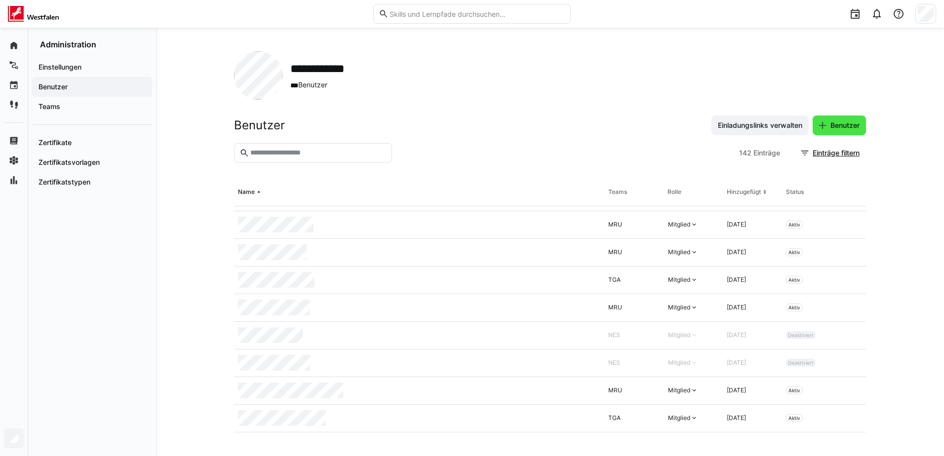
click at [838, 126] on span "Benutzer" at bounding box center [845, 126] width 32 height 10
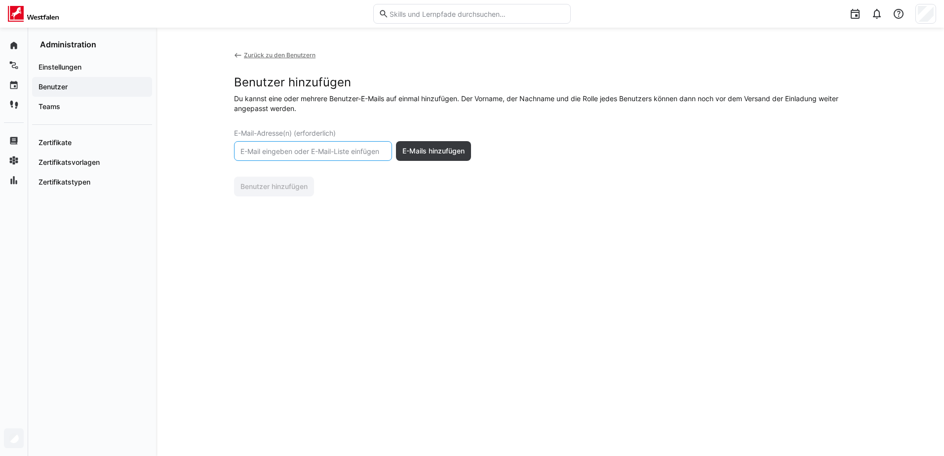
click at [380, 147] on input "text" at bounding box center [313, 151] width 147 height 9
drag, startPoint x: 376, startPoint y: 155, endPoint x: 266, endPoint y: 152, distance: 110.2
click at [266, 152] on input "[EMAIL_ADDRESS][DOMAIN_NAME]" at bounding box center [313, 151] width 147 height 9
type input "[EMAIL_ADDRESS][DOMAIN_NAME]"
click at [437, 158] on span "E-Mails hinzufügen" at bounding box center [433, 151] width 75 height 20
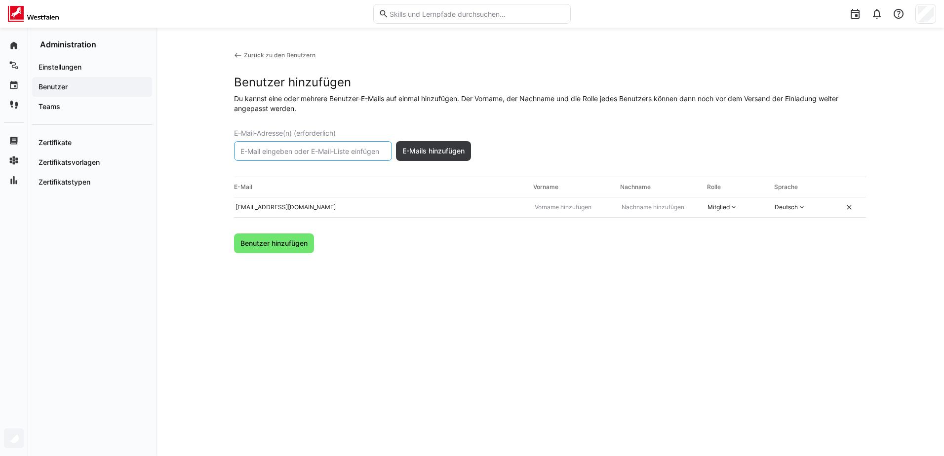
click at [333, 152] on input "text" at bounding box center [313, 151] width 147 height 9
paste input "[DOMAIN_NAME]"
click at [273, 153] on input "[DOMAIN_NAME]" at bounding box center [313, 151] width 147 height 9
drag, startPoint x: 269, startPoint y: 153, endPoint x: 377, endPoint y: 163, distance: 108.1
click at [377, 163] on div "E-Mail-Adresse(n) (erforderlich) [PERSON_NAME][EMAIL_ADDRESS][DOMAIN_NAME] E-Ma…" at bounding box center [352, 150] width 237 height 43
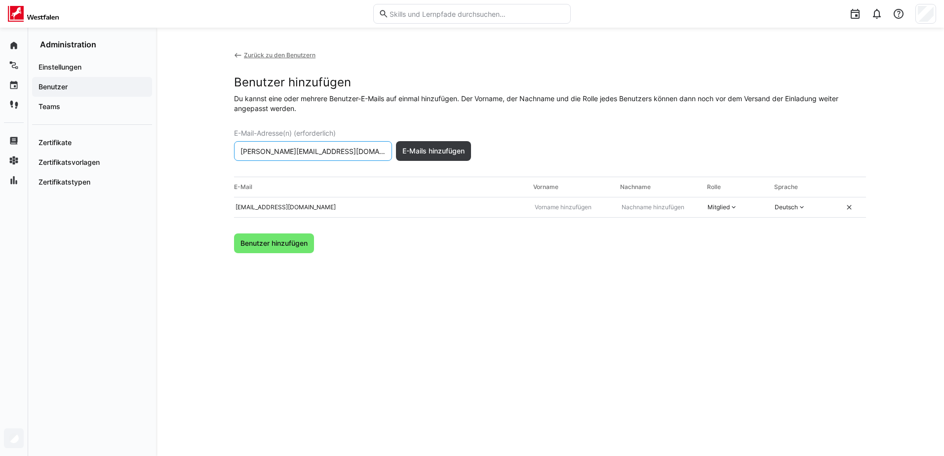
click at [377, 152] on input "[PERSON_NAME][EMAIL_ADDRESS][DOMAIN_NAME]" at bounding box center [313, 151] width 147 height 9
drag, startPoint x: 378, startPoint y: 151, endPoint x: 272, endPoint y: 149, distance: 106.2
click at [272, 149] on input "[PERSON_NAME][EMAIL_ADDRESS][DOMAIN_NAME]" at bounding box center [313, 151] width 147 height 9
type input "[PERSON_NAME][EMAIL_ADDRESS][DOMAIN_NAME]"
click at [426, 148] on span "E-Mails hinzufügen" at bounding box center [433, 151] width 65 height 10
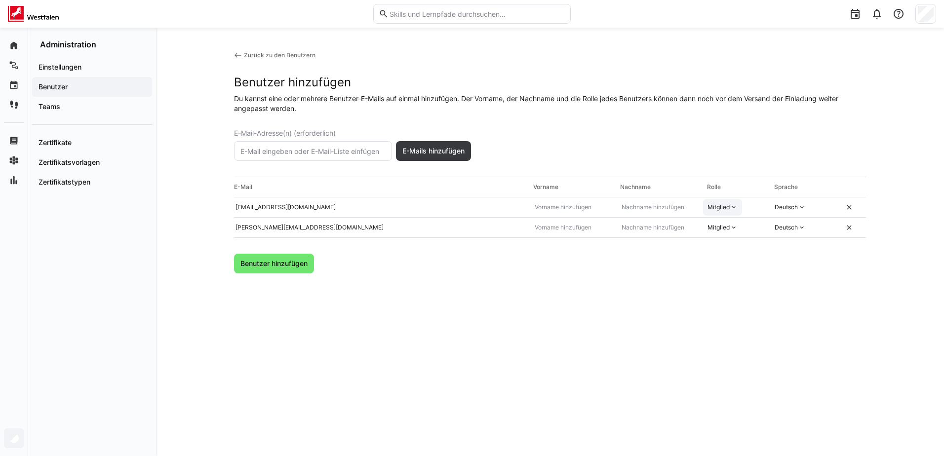
click at [737, 212] on div "Mitglied" at bounding box center [722, 207] width 39 height 17
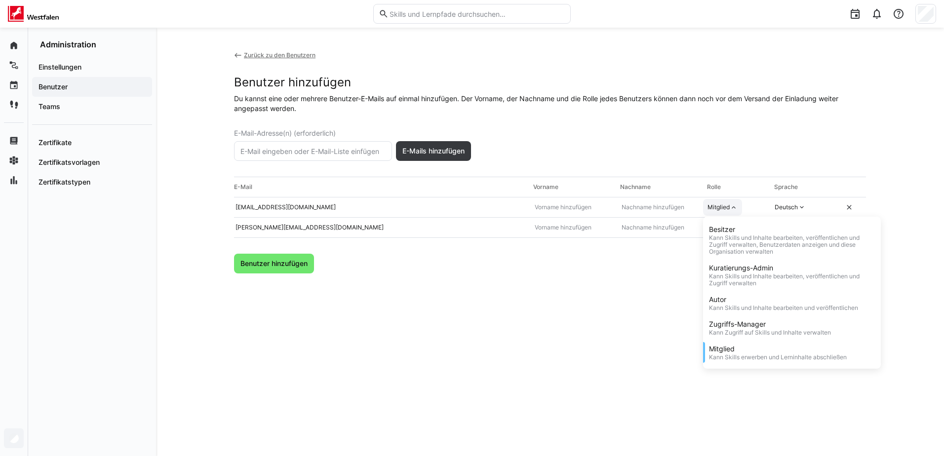
click at [737, 212] on div "Mitglied Besitzer Kann Skills und Inhalte bearbeiten, veröffentlichen und Zugri…" at bounding box center [722, 207] width 39 height 17
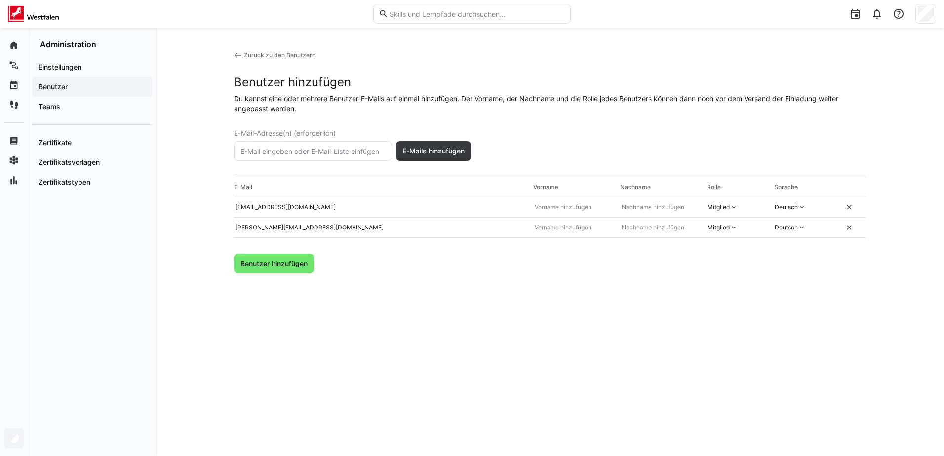
click at [345, 156] on eds-input at bounding box center [313, 151] width 158 height 20
click at [343, 152] on input "text" at bounding box center [313, 151] width 147 height 9
paste input "@[DOMAIN_NAME]"
type input "[EMAIL_ADDRESS][DOMAIN_NAME]"
click at [433, 154] on span "E-Mails hinzufügen" at bounding box center [433, 151] width 65 height 10
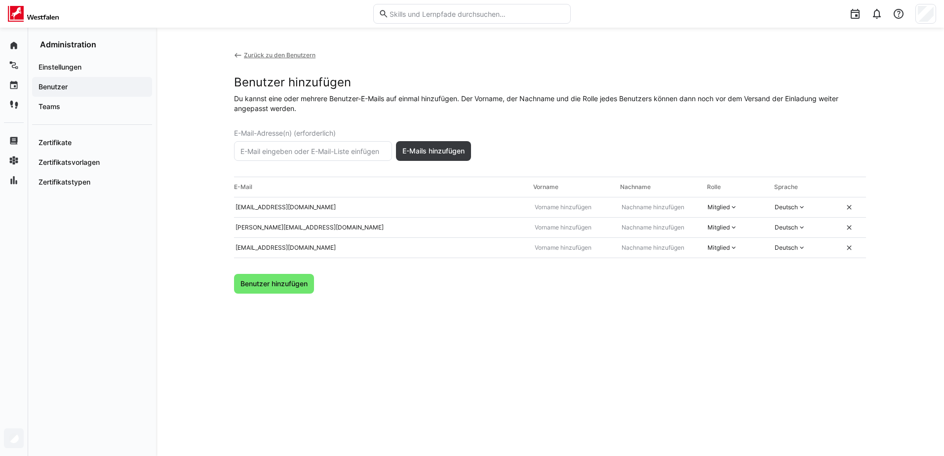
click at [315, 154] on input "text" at bounding box center [313, 151] width 147 height 9
paste input "@[DOMAIN_NAME]"
type input "[EMAIL_ADDRESS][DOMAIN_NAME]"
click at [414, 149] on span "E-Mails hinzufügen" at bounding box center [433, 151] width 65 height 10
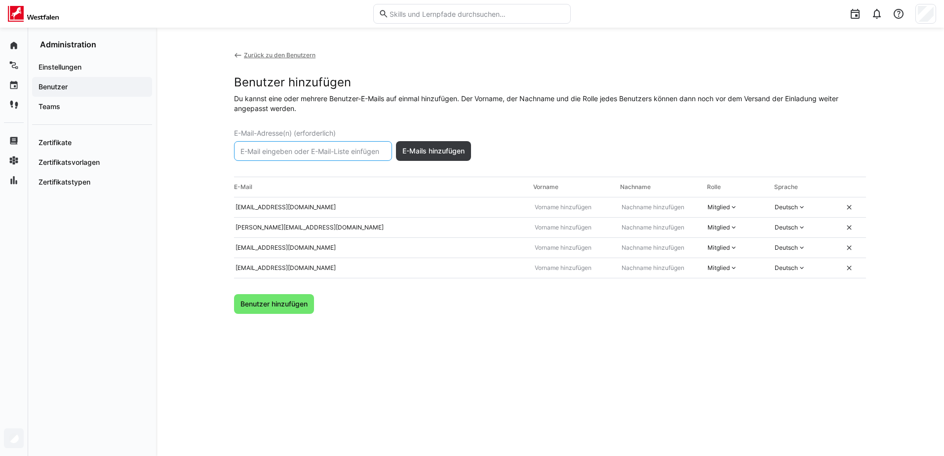
click at [345, 153] on input "text" at bounding box center [313, 151] width 147 height 9
paste input "@[DOMAIN_NAME]"
type input "[EMAIL_ADDRESS][DOMAIN_NAME]"
click at [454, 151] on span "E-Mails hinzufügen" at bounding box center [433, 151] width 65 height 10
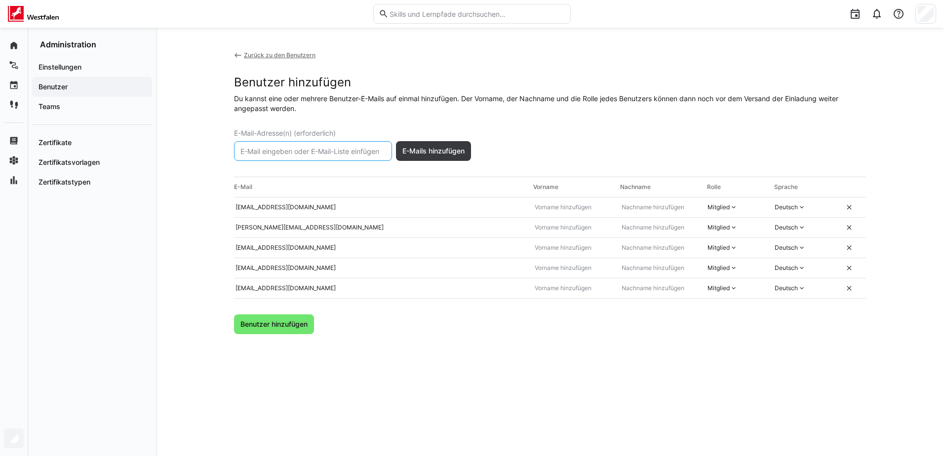
click at [360, 151] on input "text" at bounding box center [313, 151] width 147 height 9
click at [295, 150] on input "text" at bounding box center [313, 151] width 147 height 9
paste input "@[DOMAIN_NAME]"
type input "[PERSON_NAME][EMAIL_ADDRESS][DOMAIN_NAME]"
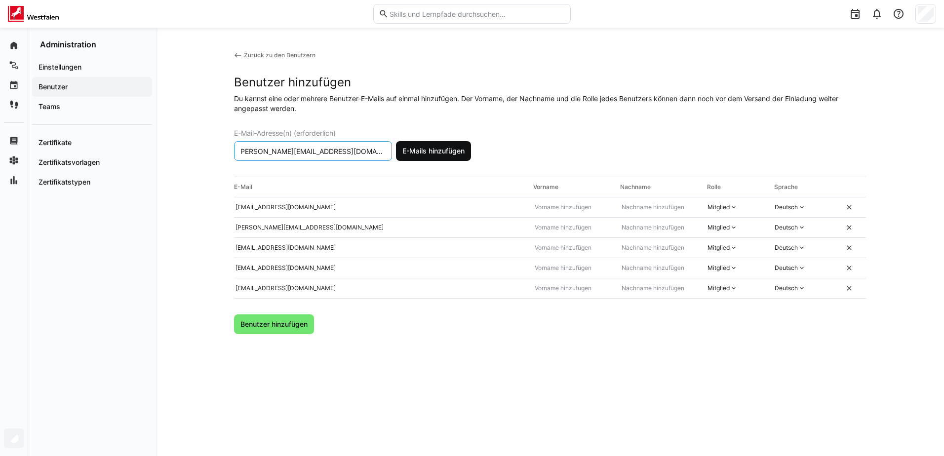
click at [433, 152] on span "E-Mails hinzufügen" at bounding box center [433, 151] width 65 height 10
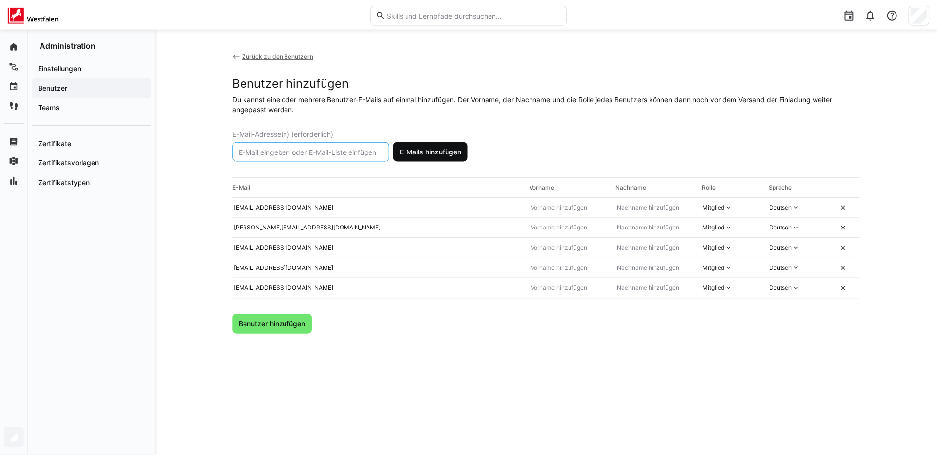
scroll to position [0, 0]
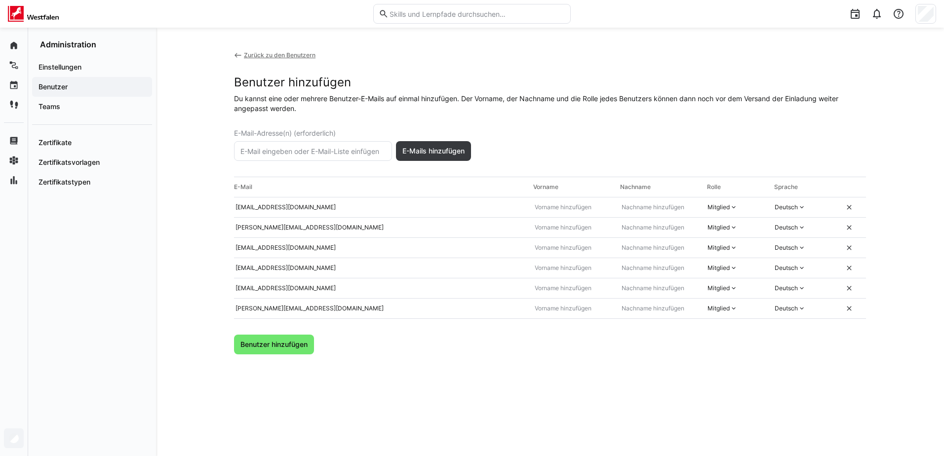
click at [293, 155] on input "text" at bounding box center [313, 151] width 147 height 9
paste input "@[DOMAIN_NAME]"
type input "[EMAIL_ADDRESS][DOMAIN_NAME]"
click at [426, 152] on span "E-Mails hinzufügen" at bounding box center [433, 151] width 65 height 10
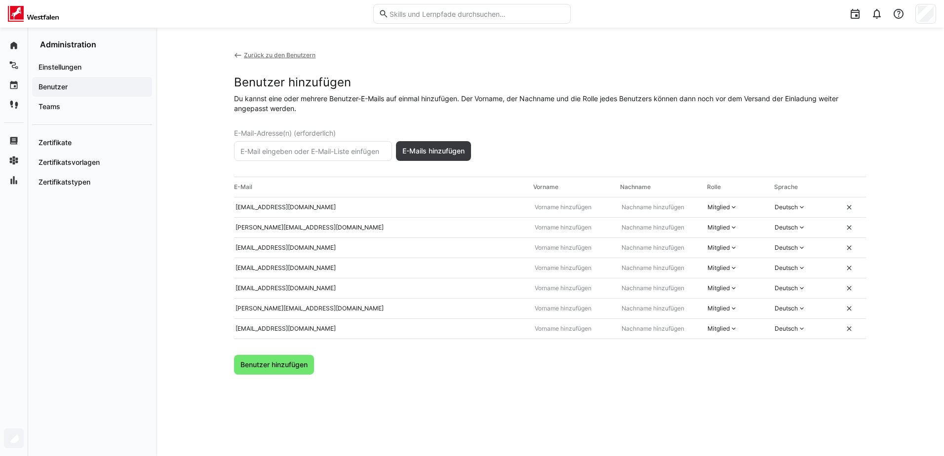
click at [314, 149] on input "text" at bounding box center [313, 151] width 147 height 9
paste input "@[DOMAIN_NAME]"
type input "[PERSON_NAME][EMAIL_ADDRESS][DOMAIN_NAME]"
click at [433, 153] on span "E-Mails hinzufügen" at bounding box center [433, 151] width 65 height 10
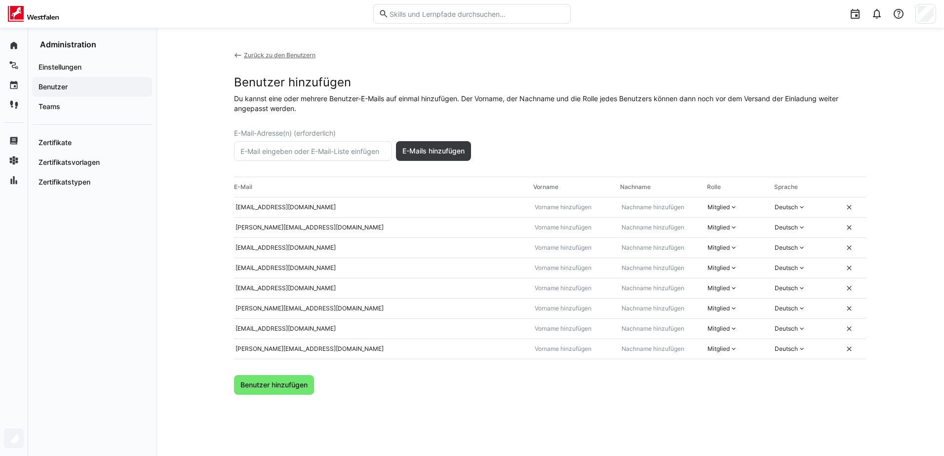
click at [308, 151] on input "text" at bounding box center [313, 151] width 147 height 9
paste input "@[DOMAIN_NAME]"
type input "[PERSON_NAME][EMAIL_ADDRESS][DOMAIN_NAME]"
click at [425, 155] on span "E-Mails hinzufügen" at bounding box center [433, 151] width 65 height 10
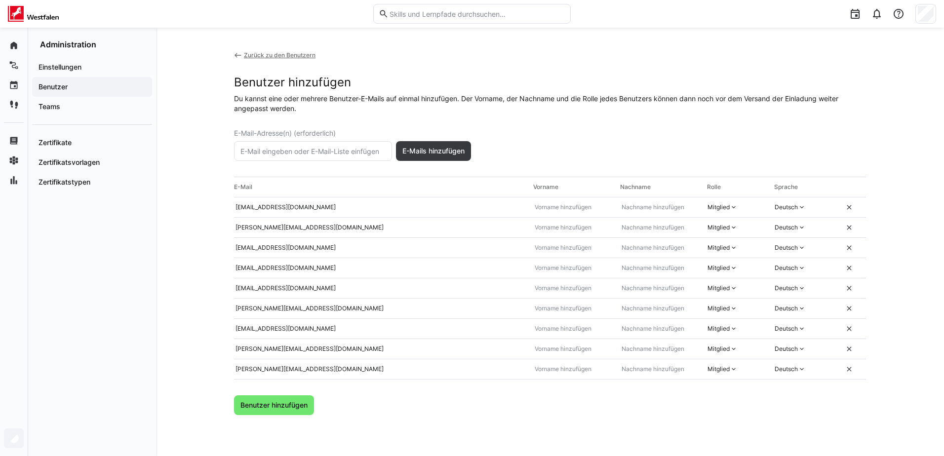
click at [291, 154] on input "text" at bounding box center [313, 151] width 147 height 9
paste input "@[DOMAIN_NAME]"
type input "[EMAIL_ADDRESS][DOMAIN_NAME]"
click at [431, 150] on span "E-Mails hinzufügen" at bounding box center [433, 151] width 65 height 10
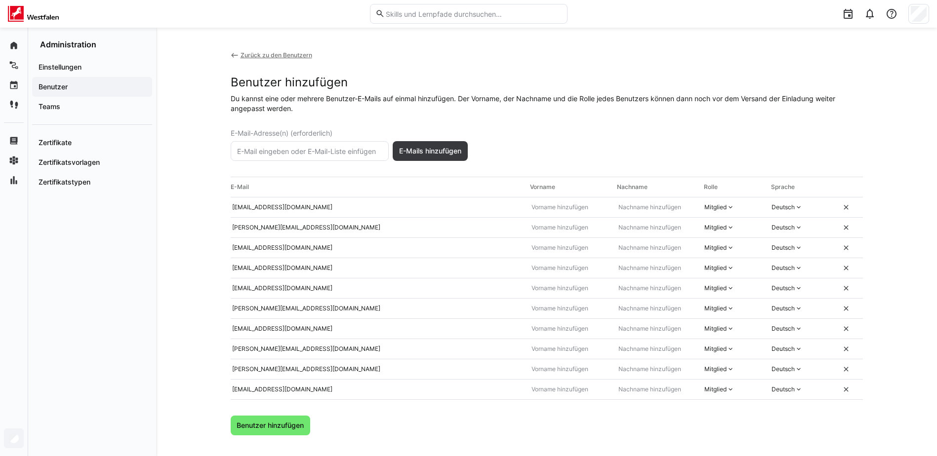
click at [330, 147] on input "text" at bounding box center [309, 151] width 147 height 9
paste input "@[DOMAIN_NAME]"
type input "[EMAIL_ADDRESS][DOMAIN_NAME]"
click at [448, 157] on span "E-Mails hinzufügen" at bounding box center [430, 151] width 75 height 20
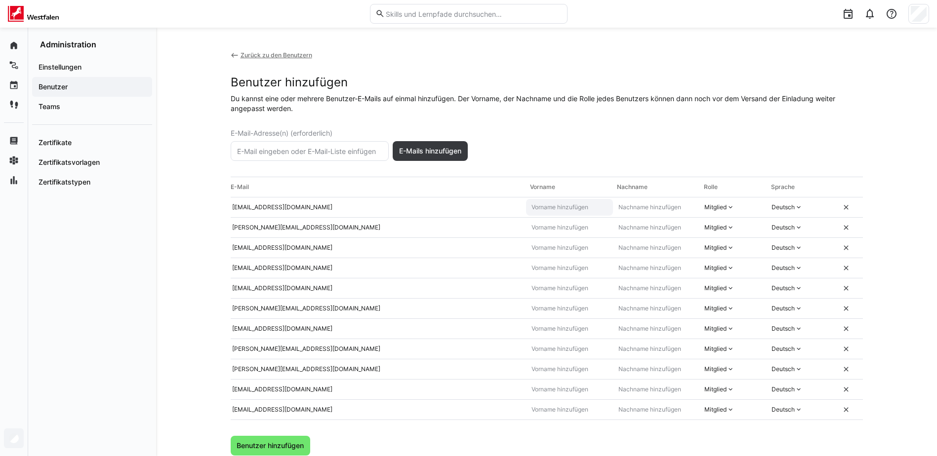
click at [565, 210] on input "text" at bounding box center [569, 207] width 78 height 8
click at [566, 206] on input "text" at bounding box center [569, 207] width 78 height 8
click at [314, 153] on input "text" at bounding box center [309, 151] width 147 height 9
paste input "@[DOMAIN_NAME]"
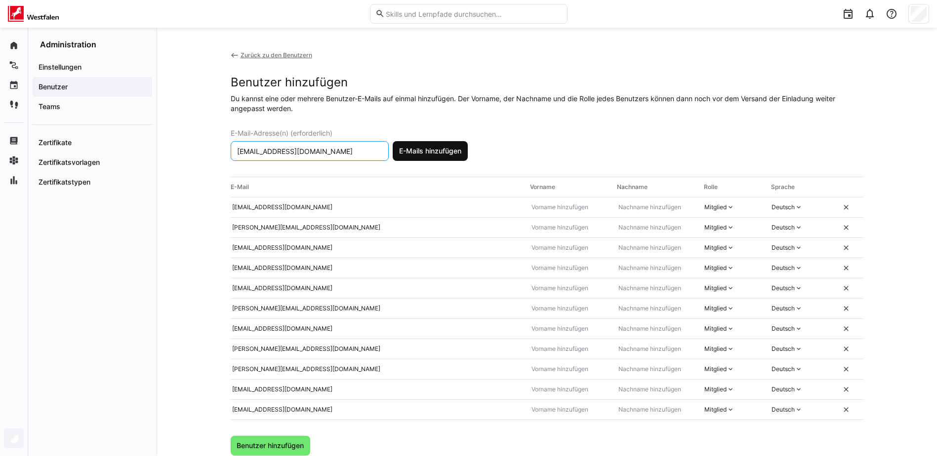
type input "[EMAIL_ADDRESS][DOMAIN_NAME]"
click at [421, 149] on span "E-Mails hinzufügen" at bounding box center [430, 151] width 65 height 10
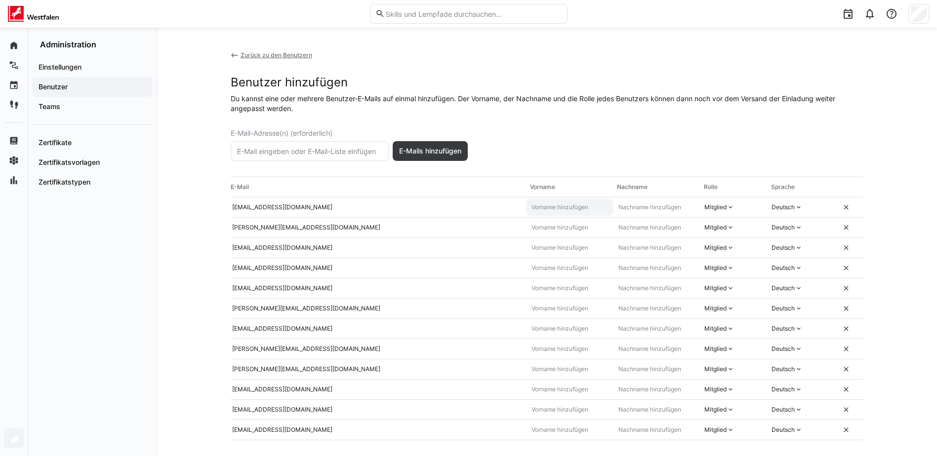
click at [575, 209] on input "text" at bounding box center [569, 207] width 78 height 8
type input "Yasin"
type input "Yari"
type input "[PERSON_NAME]"
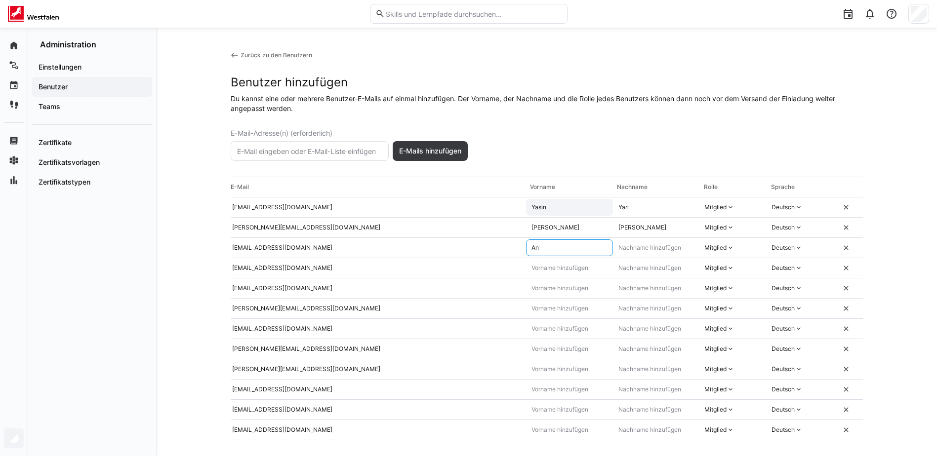
type input "A"
type input "Athanassios"
type input "Gentidis"
type input "Emirhan"
type input "Aklan"
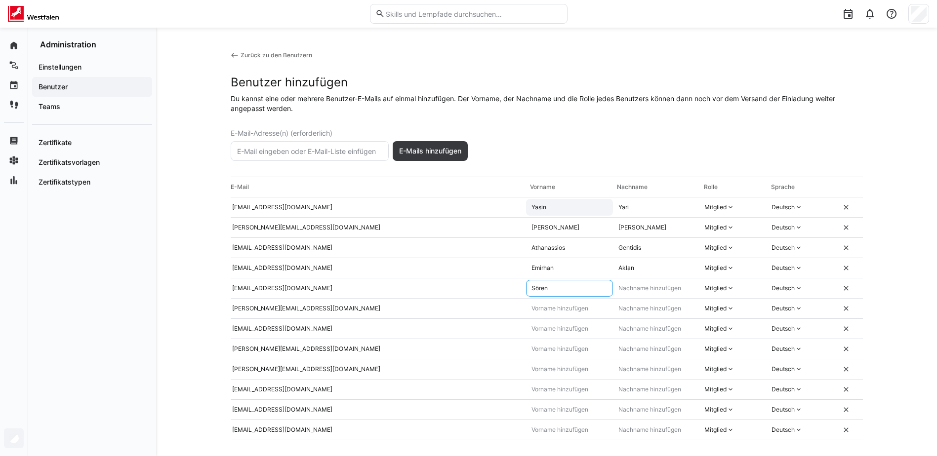
type input "Sören"
type input "Corbach"
click at [259, 290] on input "[EMAIL_ADDRESS][DOMAIN_NAME]" at bounding box center [376, 289] width 290 height 8
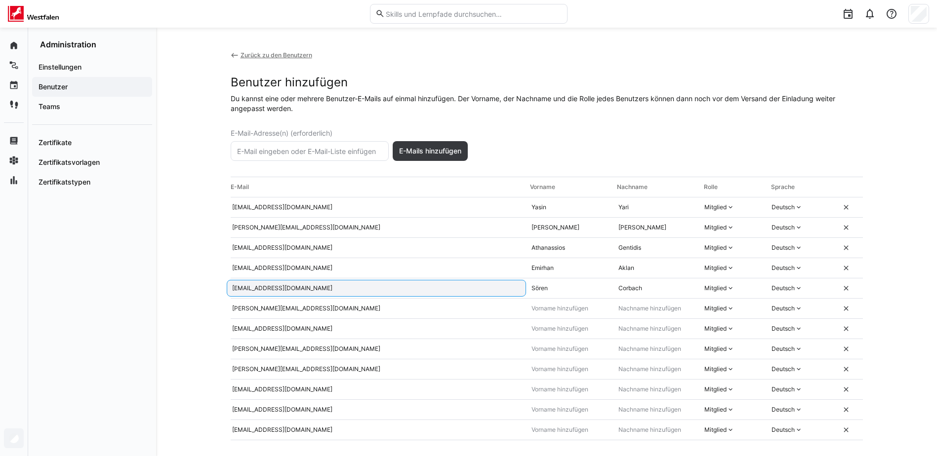
click at [247, 287] on input "[EMAIL_ADDRESS][DOMAIN_NAME]" at bounding box center [376, 289] width 290 height 8
type input "[PERSON_NAME][EMAIL_ADDRESS][DOMAIN_NAME]"
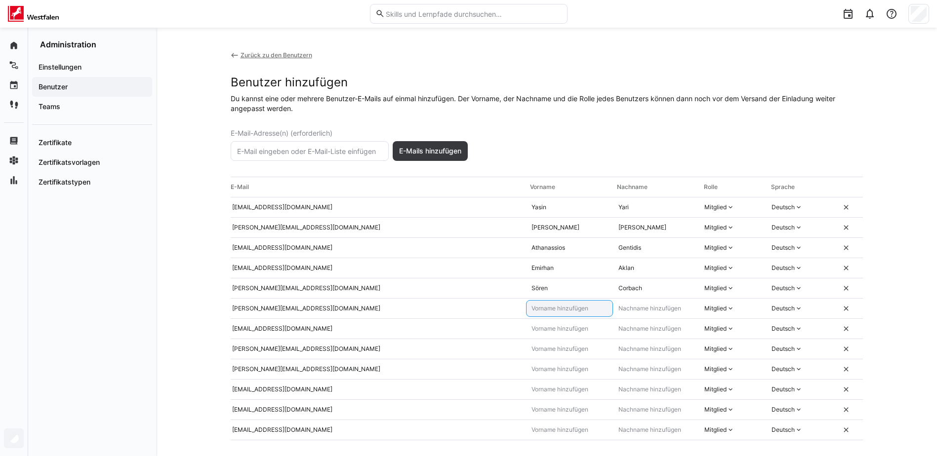
click at [568, 305] on input "text" at bounding box center [569, 309] width 78 height 8
type input "[PERSON_NAME]"
type input "Kadrican"
type input "Acikgöz"
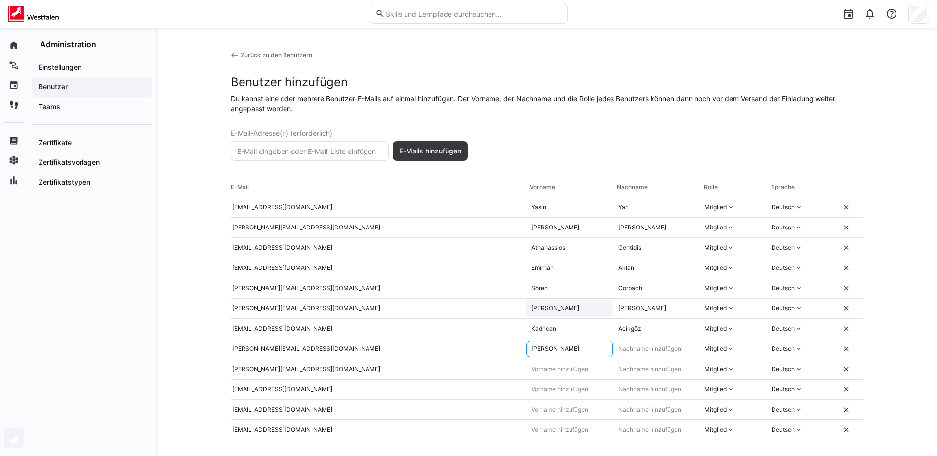
type input "[PERSON_NAME]"
type input "J"
type input "[PERSON_NAME]"
type input "D"
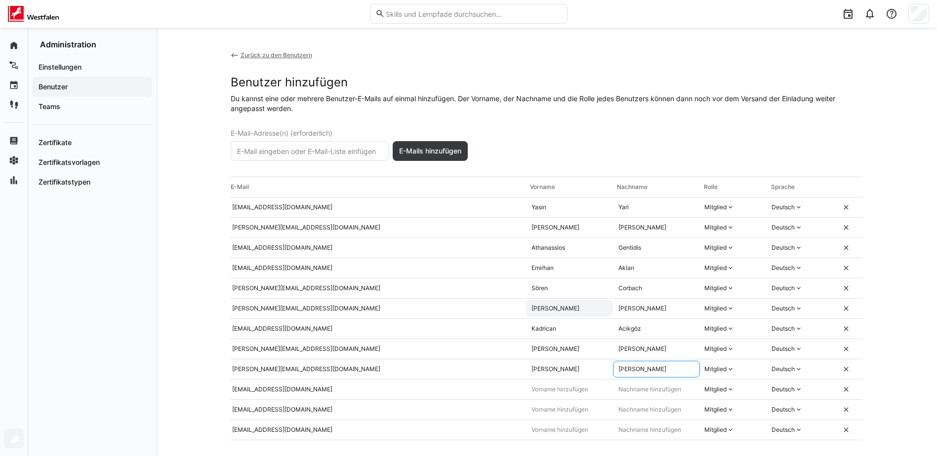
type input "[PERSON_NAME]"
type input "Kiy"
type input "Jan"
type input "Düllmann"
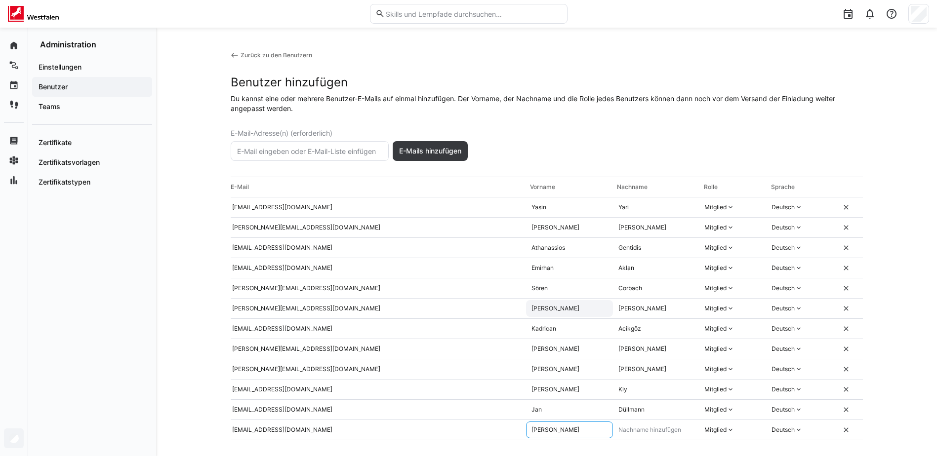
type input "[PERSON_NAME]"
type input "Held"
click at [725, 211] on div "Mitglied" at bounding box center [715, 207] width 22 height 8
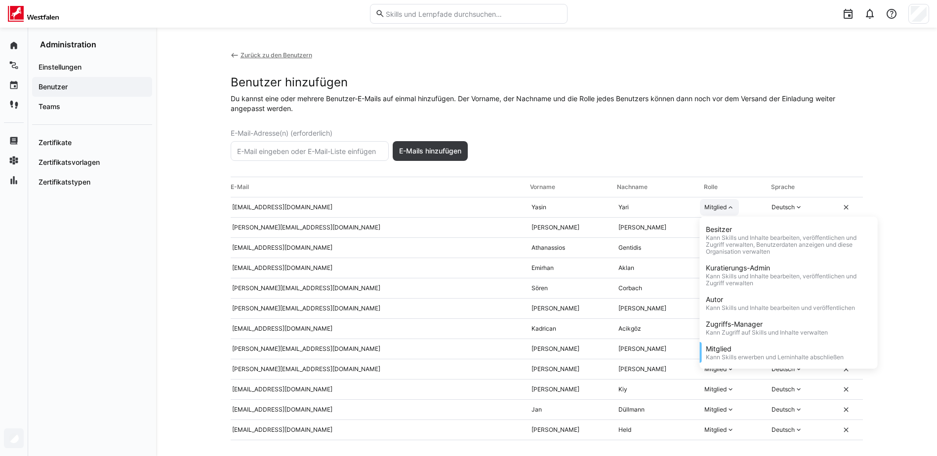
click at [725, 211] on div "Mitglied" at bounding box center [715, 207] width 22 height 8
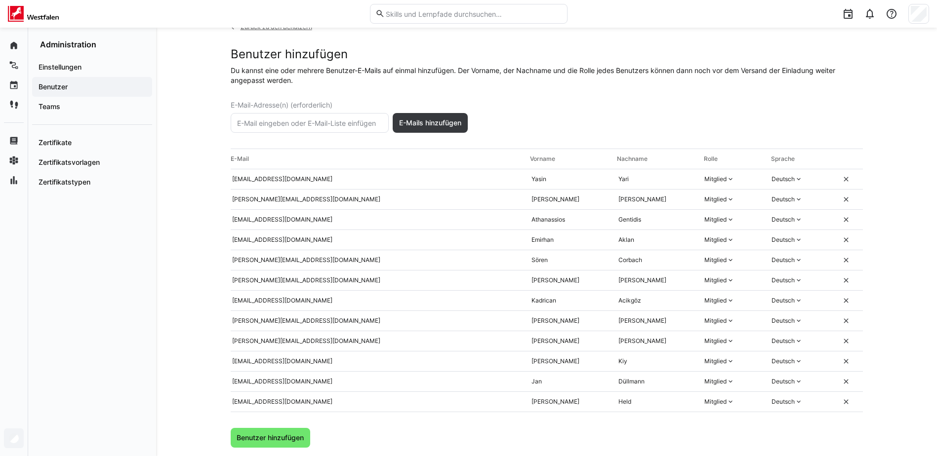
scroll to position [43, 0]
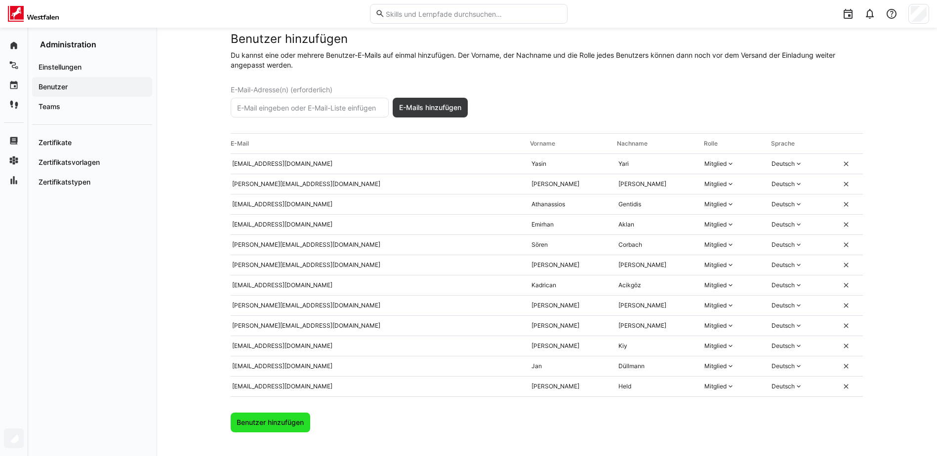
click at [285, 420] on span "Benutzer hinzufügen" at bounding box center [270, 423] width 70 height 10
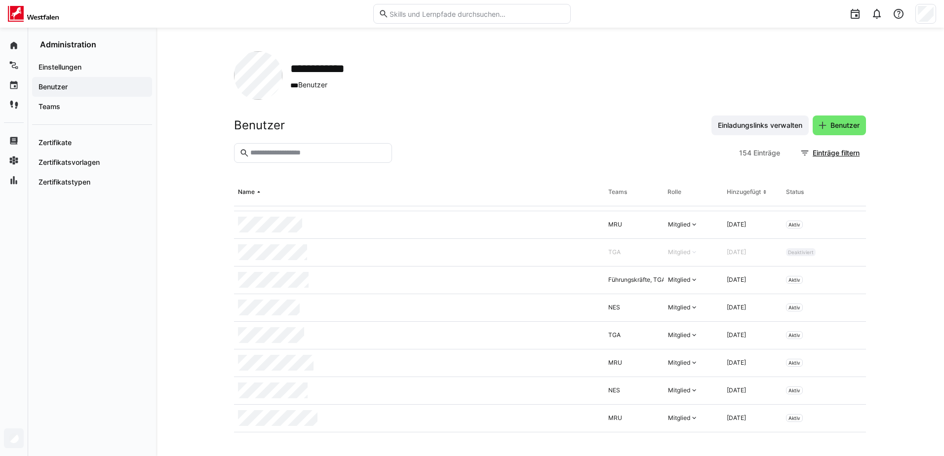
scroll to position [395, 0]
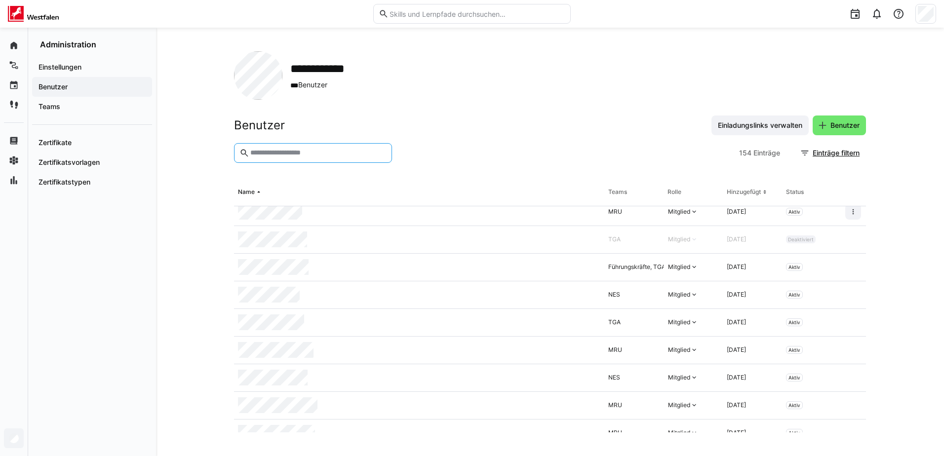
click at [323, 157] on input "text" at bounding box center [317, 153] width 137 height 9
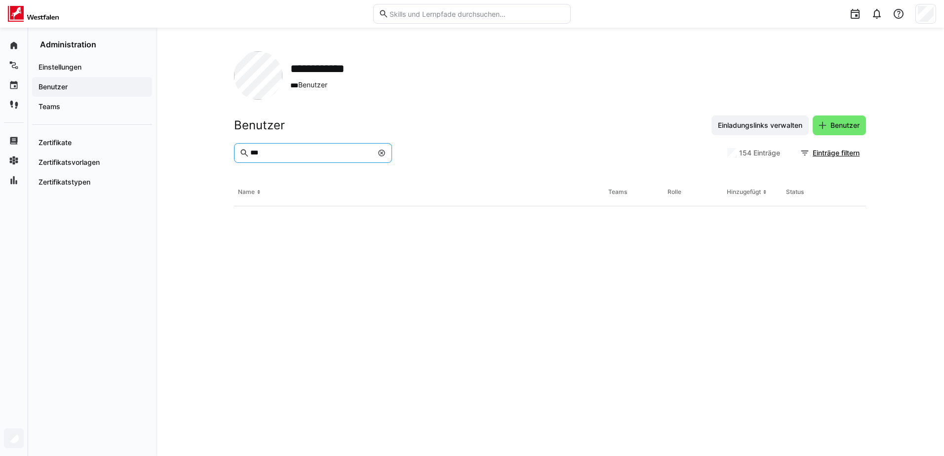
scroll to position [0, 0]
type input "*"
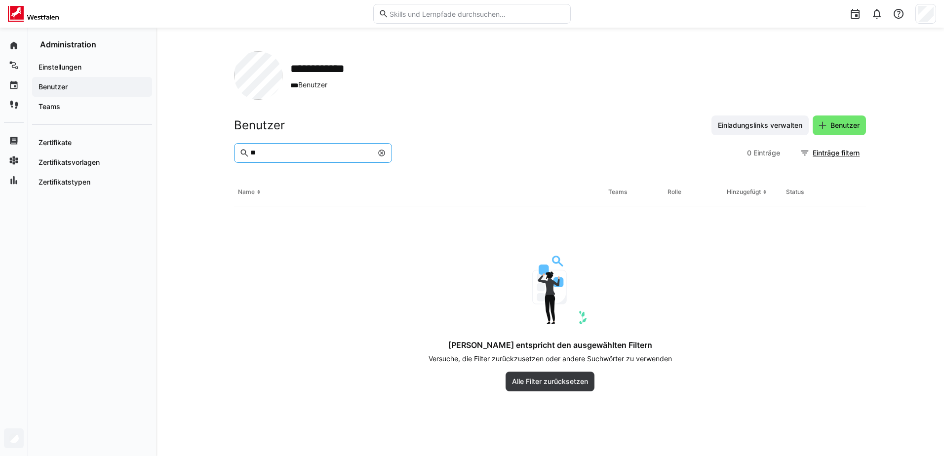
type input "*"
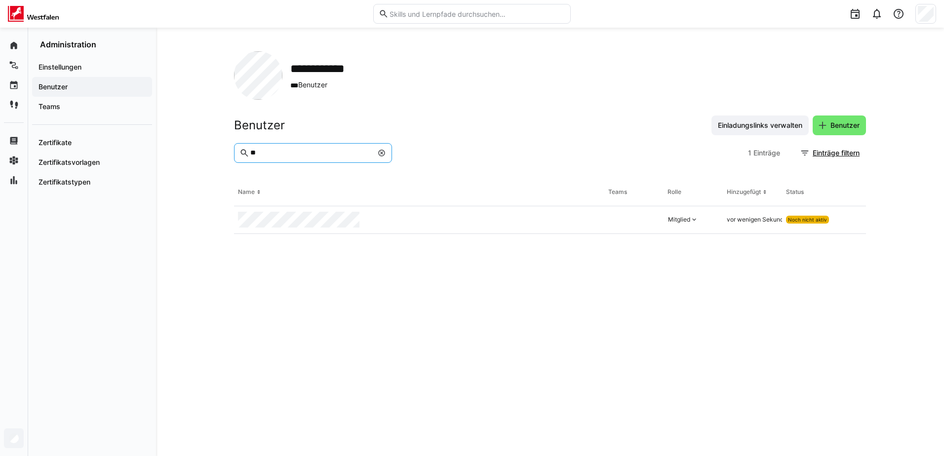
type input "*"
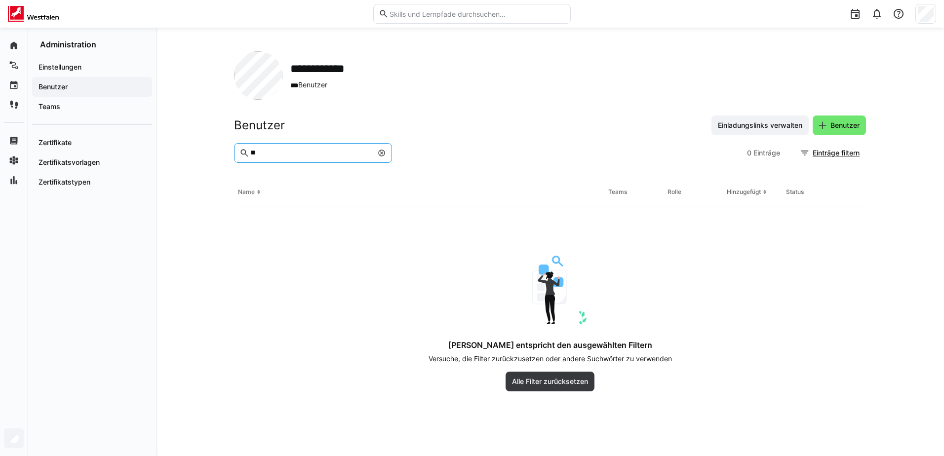
type input "*"
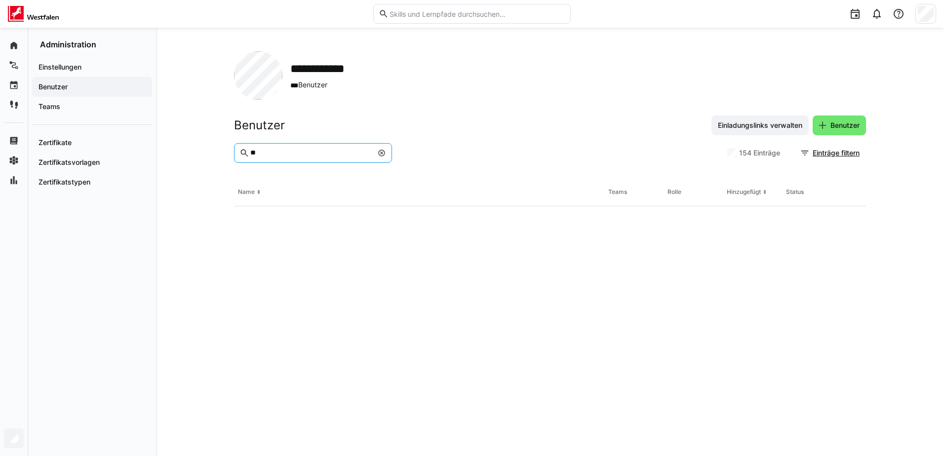
type input "*"
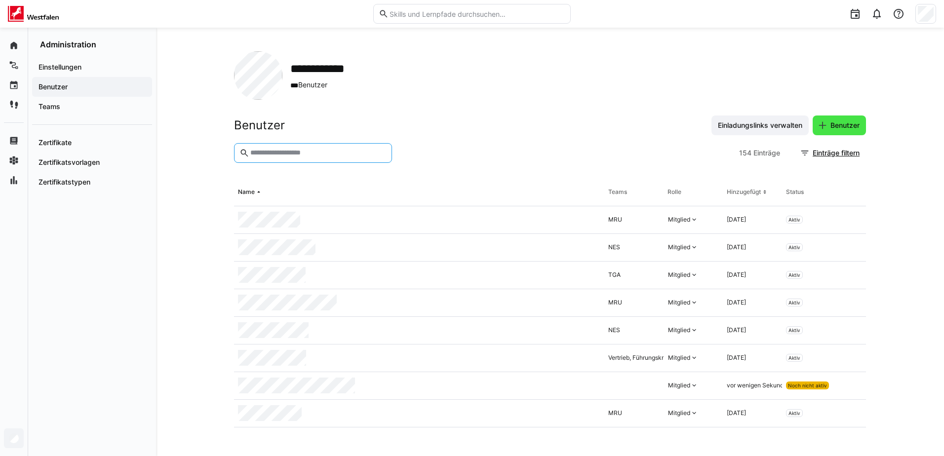
click at [849, 122] on span "Benutzer" at bounding box center [845, 126] width 32 height 10
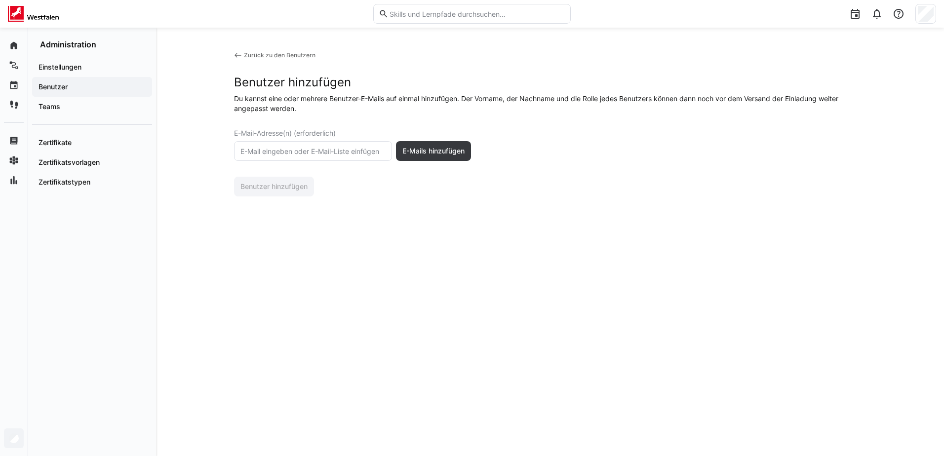
click at [282, 148] on input "text" at bounding box center [313, 151] width 147 height 9
click at [307, 152] on input "[PERSON_NAME]vandueren" at bounding box center [313, 151] width 147 height 9
paste input "@[DOMAIN_NAME]"
type input "[EMAIL_ADDRESS][DOMAIN_NAME]"
click at [411, 146] on span "E-Mails hinzufügen" at bounding box center [433, 151] width 75 height 20
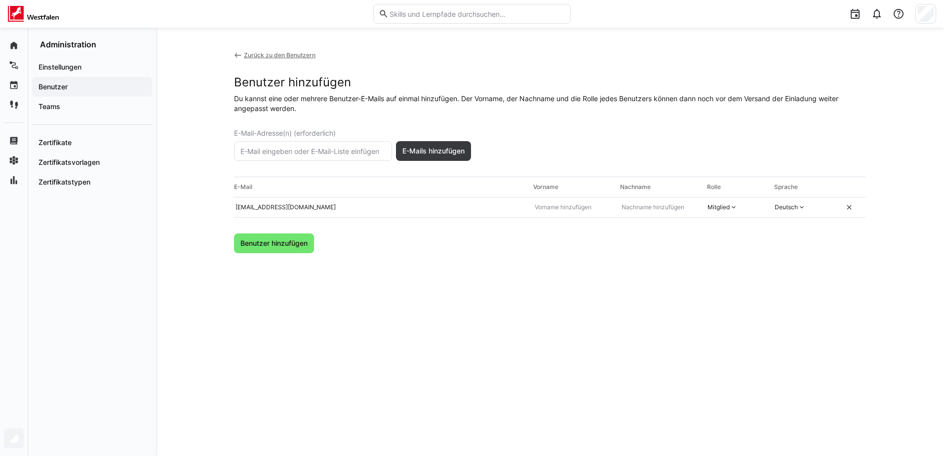
click at [585, 217] on div "E-Mail Vorname Nachname [PERSON_NAME] Sprache [EMAIL_ADDRESS][DOMAIN_NAME] Mitg…" at bounding box center [550, 197] width 632 height 41
click at [578, 203] on eds-input at bounding box center [572, 207] width 87 height 17
type input "[PERSON_NAME]"
click at [720, 212] on div "Mitglied" at bounding box center [722, 207] width 39 height 17
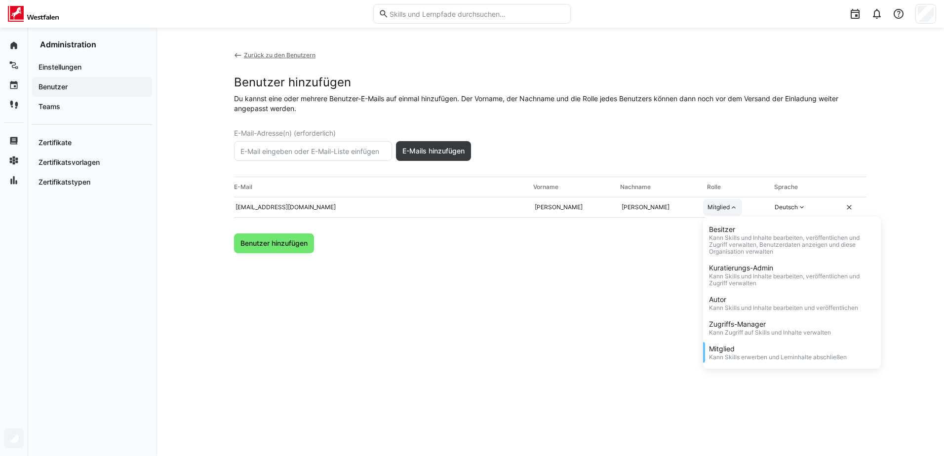
click at [720, 212] on div "Mitglied Besitzer Kann Skills und Inhalte bearbeiten, veröffentlichen und Zugri…" at bounding box center [722, 207] width 39 height 17
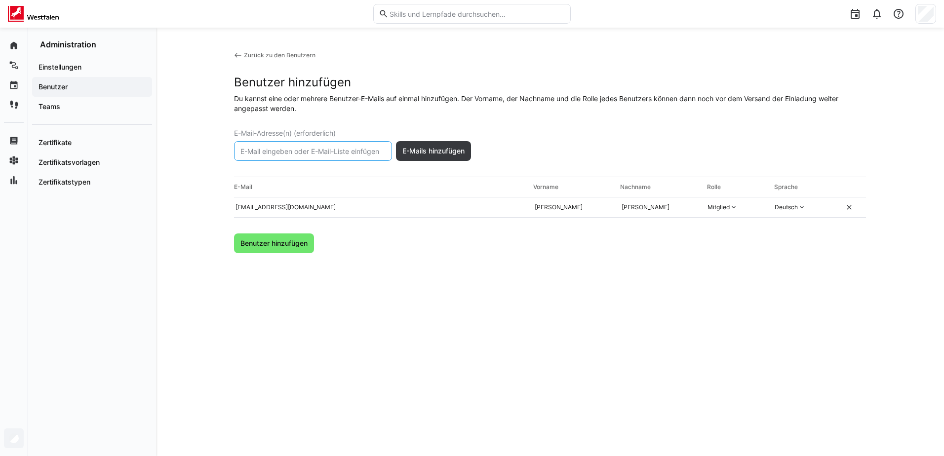
click at [289, 152] on input "text" at bounding box center [313, 151] width 147 height 9
click at [337, 145] on eds-input at bounding box center [313, 151] width 158 height 20
click at [337, 151] on input "text" at bounding box center [313, 151] width 147 height 9
type input "K"
paste input "@[DOMAIN_NAME]"
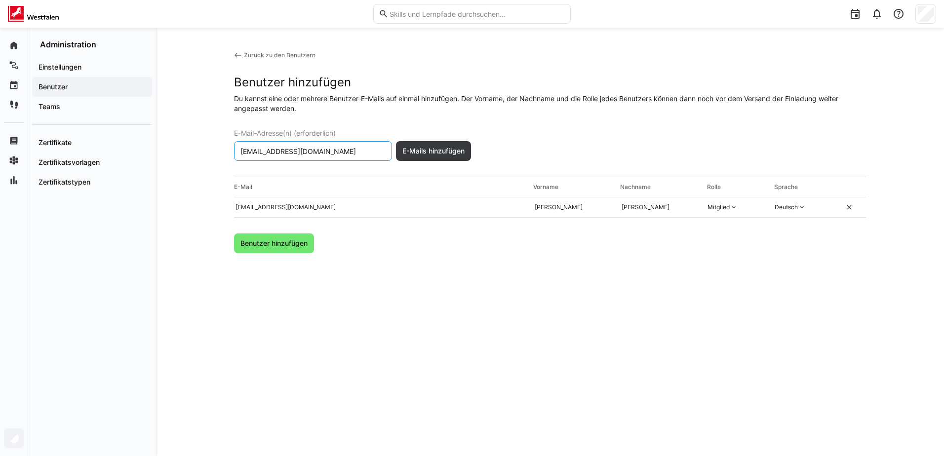
scroll to position [0, 2]
type input "[EMAIL_ADDRESS][DOMAIN_NAME]"
click at [475, 146] on div "Zurück zu den Benutzern Benutzer hinzufügen Du kannst eine oder mehrere Benutze…" at bounding box center [550, 152] width 632 height 202
click at [464, 149] on span "E-Mails hinzufügen" at bounding box center [433, 151] width 65 height 10
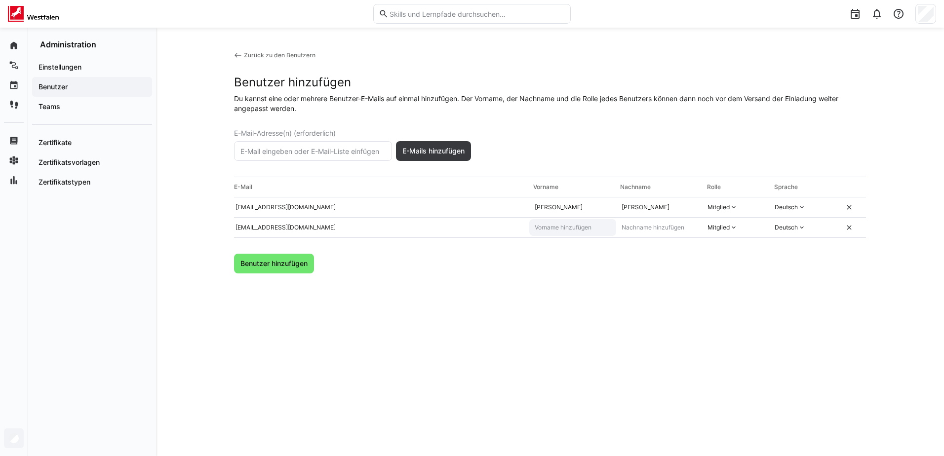
click at [554, 225] on input "text" at bounding box center [573, 228] width 78 height 8
type input "[PERSON_NAME]"
type input "Borodetzki"
click at [341, 157] on eds-input at bounding box center [313, 151] width 158 height 20
click at [341, 153] on input "text" at bounding box center [313, 151] width 147 height 9
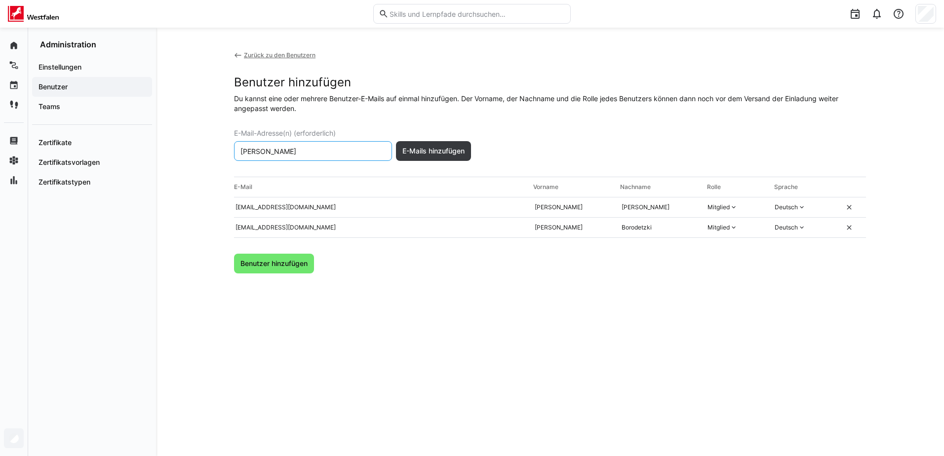
paste input "@[DOMAIN_NAME]"
drag, startPoint x: 254, startPoint y: 154, endPoint x: 239, endPoint y: 154, distance: 15.3
click at [239, 154] on eds-input "[PERSON_NAME][EMAIL_ADDRESS][DOMAIN_NAME]" at bounding box center [313, 151] width 158 height 20
type input "[PERSON_NAME][EMAIL_ADDRESS][DOMAIN_NAME]"
click at [419, 148] on span "E-Mails hinzufügen" at bounding box center [433, 151] width 65 height 10
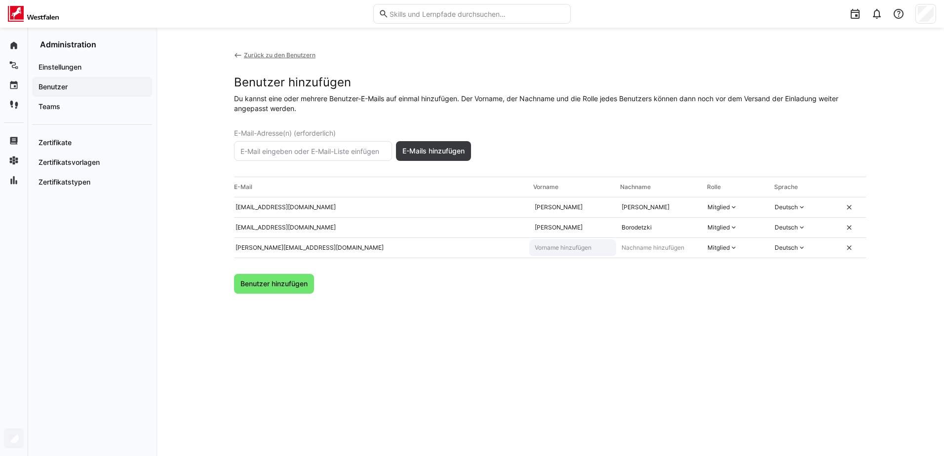
click at [549, 244] on input "text" at bounding box center [573, 248] width 78 height 8
type input "Batuhan"
type input "Öztürk"
click at [285, 282] on span "Benutzer hinzufügen" at bounding box center [274, 284] width 70 height 10
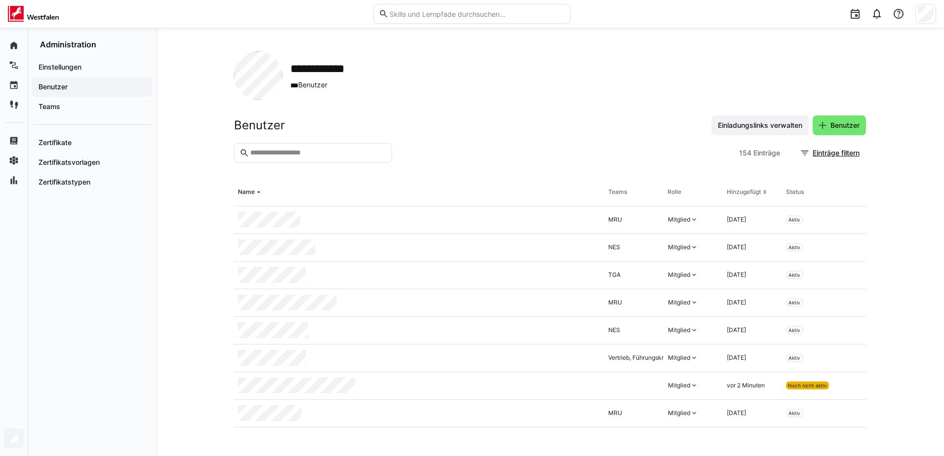
click at [301, 154] on input "text" at bounding box center [317, 153] width 137 height 9
click at [849, 118] on span "Benutzer" at bounding box center [839, 126] width 53 height 20
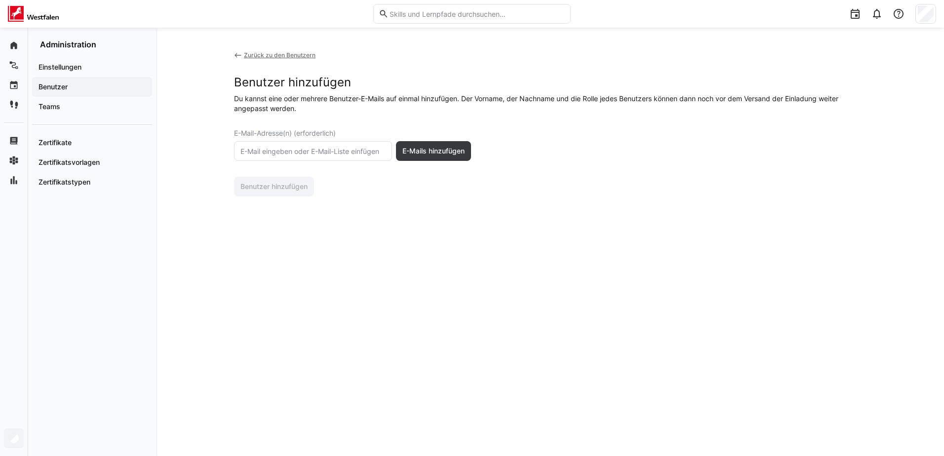
click at [346, 148] on input "text" at bounding box center [313, 151] width 147 height 9
paste input "@[DOMAIN_NAME]"
type input "[PERSON_NAME][EMAIL_ADDRESS][DOMAIN_NAME]"
click at [432, 151] on span "E-Mails hinzufügen" at bounding box center [433, 151] width 65 height 10
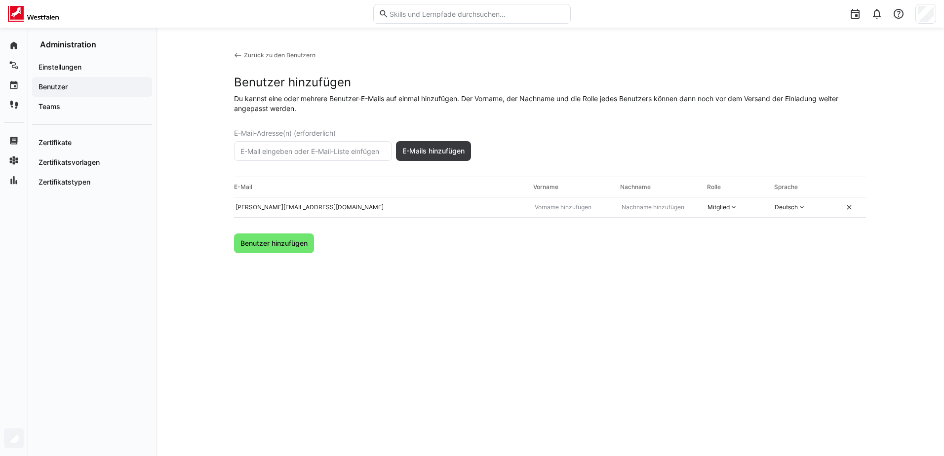
click at [312, 146] on eds-input at bounding box center [313, 151] width 158 height 20
click at [547, 215] on eds-input at bounding box center [572, 207] width 87 height 17
type input "[PERSON_NAME]"
click at [349, 146] on eds-input at bounding box center [313, 151] width 158 height 20
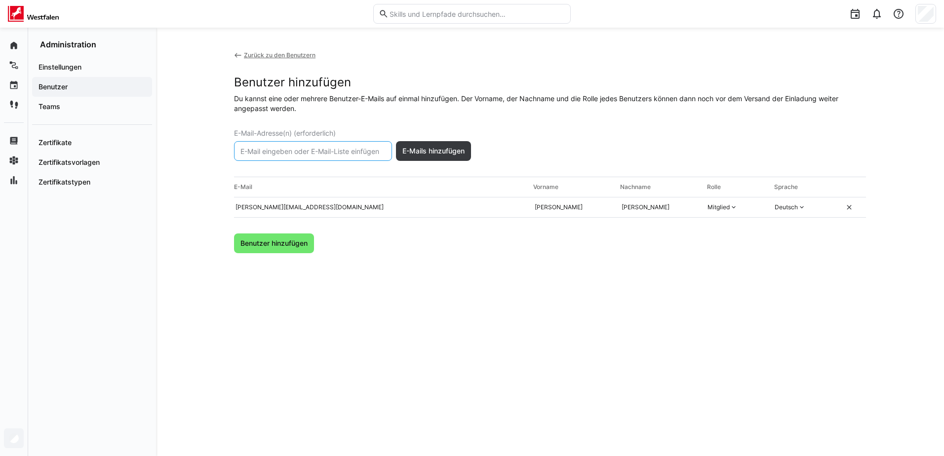
click at [348, 151] on input "text" at bounding box center [313, 151] width 147 height 9
type input "A"
paste input "@[DOMAIN_NAME]"
type input "[PERSON_NAME][EMAIL_ADDRESS][DOMAIN_NAME]"
click at [434, 156] on span "E-Mails hinzufügen" at bounding box center [433, 151] width 75 height 20
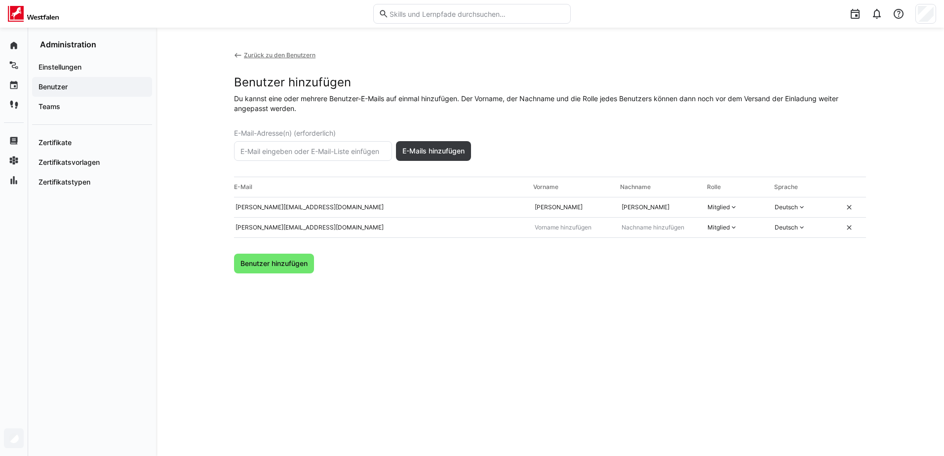
click at [304, 152] on input "text" at bounding box center [313, 151] width 147 height 9
click at [312, 150] on input "text" at bounding box center [313, 151] width 147 height 9
paste input "@[DOMAIN_NAME]"
type input "[EMAIL_ADDRESS][DOMAIN_NAME]"
click at [446, 157] on span "E-Mails hinzufügen" at bounding box center [433, 151] width 75 height 20
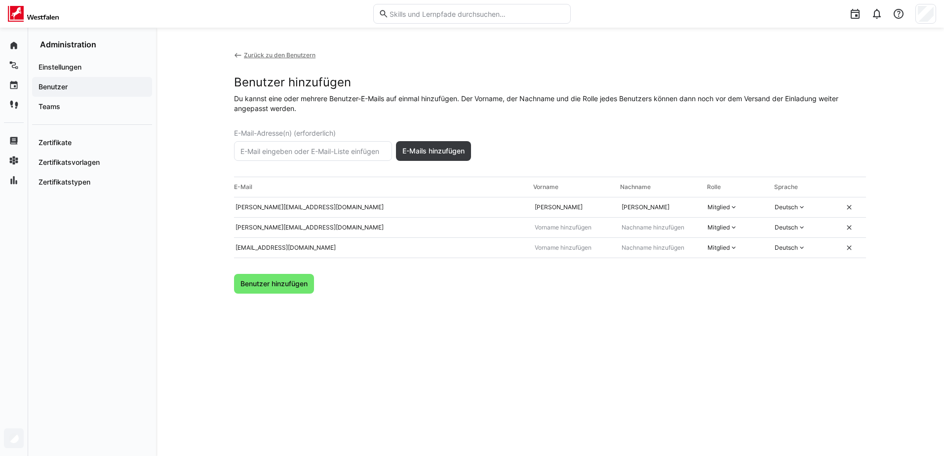
click at [333, 154] on input "text" at bounding box center [313, 151] width 147 height 9
type input "S"
paste input "@[DOMAIN_NAME]"
type input "[PERSON_NAME][EMAIL_ADDRESS][DOMAIN_NAME]"
click at [445, 150] on span "E-Mails hinzufügen" at bounding box center [433, 151] width 65 height 10
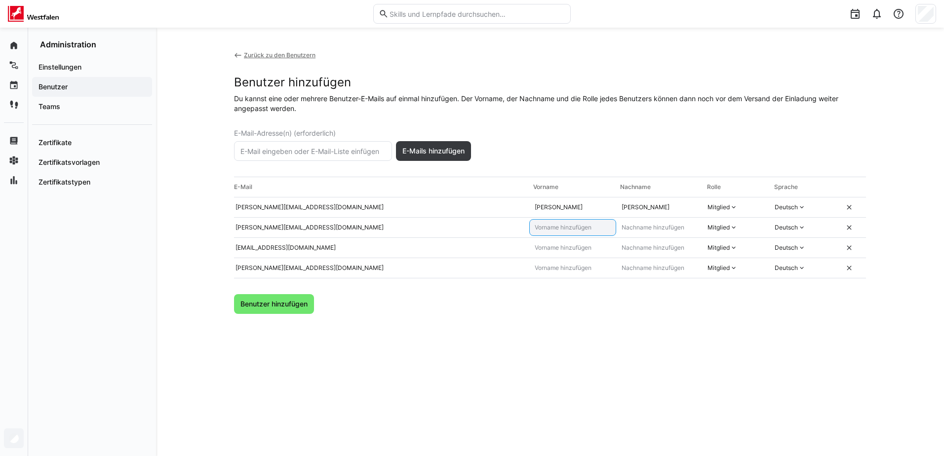
click at [560, 225] on input "text" at bounding box center [573, 228] width 78 height 8
type input "Arxend"
type input "Neziri"
type input "Ebrahima"
type input "Sisoho"
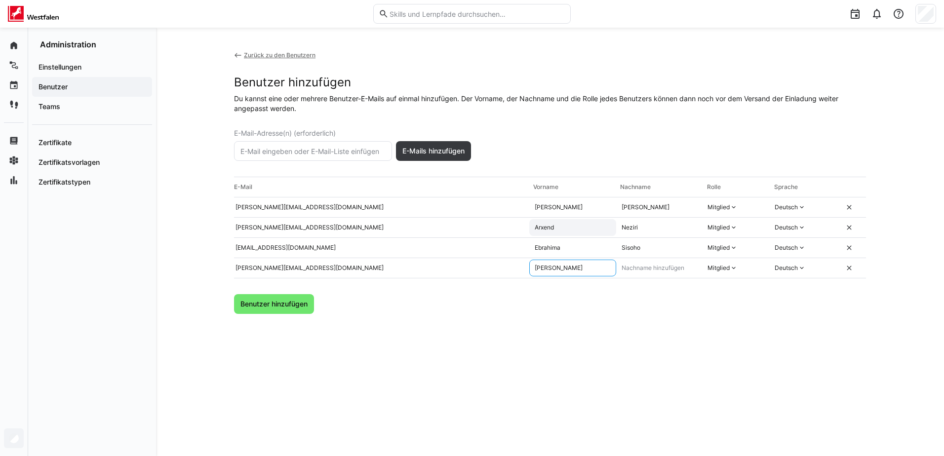
type input "[PERSON_NAME]"
click at [267, 299] on span "Benutzer hinzufügen" at bounding box center [274, 304] width 70 height 10
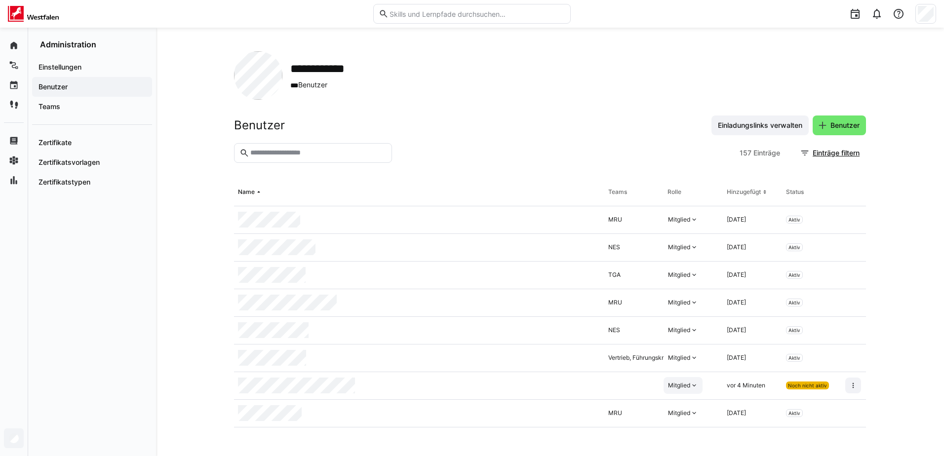
click at [691, 389] on eds-icon at bounding box center [695, 386] width 8 height 8
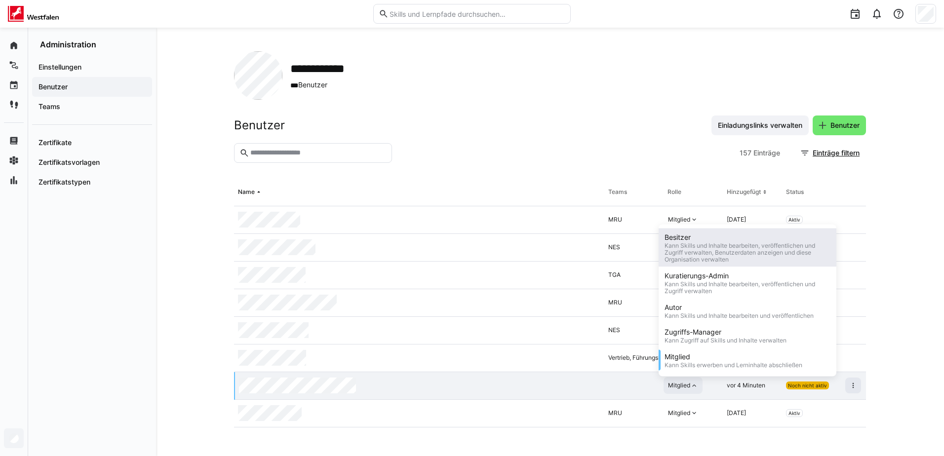
click at [690, 257] on div "Kann Skills und Inhalte bearbeiten, veröffentlichen und Zugriff verwalten, Benu…" at bounding box center [748, 253] width 166 height 21
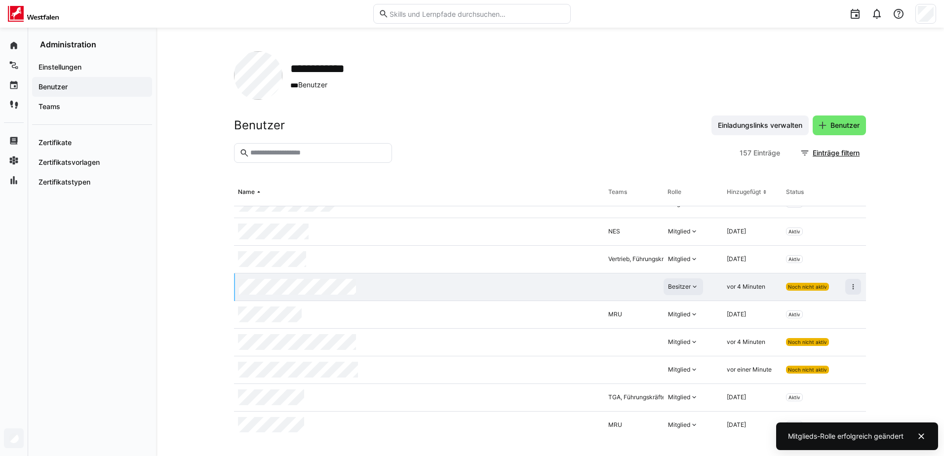
scroll to position [148, 0]
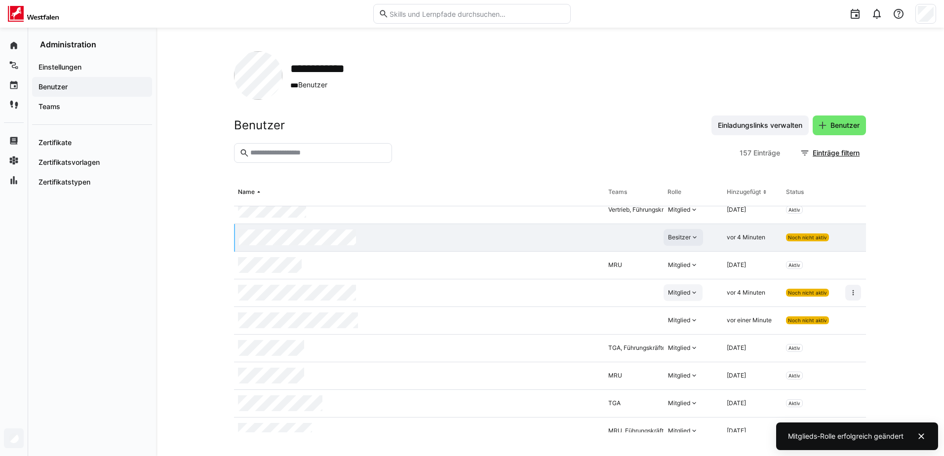
click at [693, 289] on eds-icon at bounding box center [695, 293] width 8 height 8
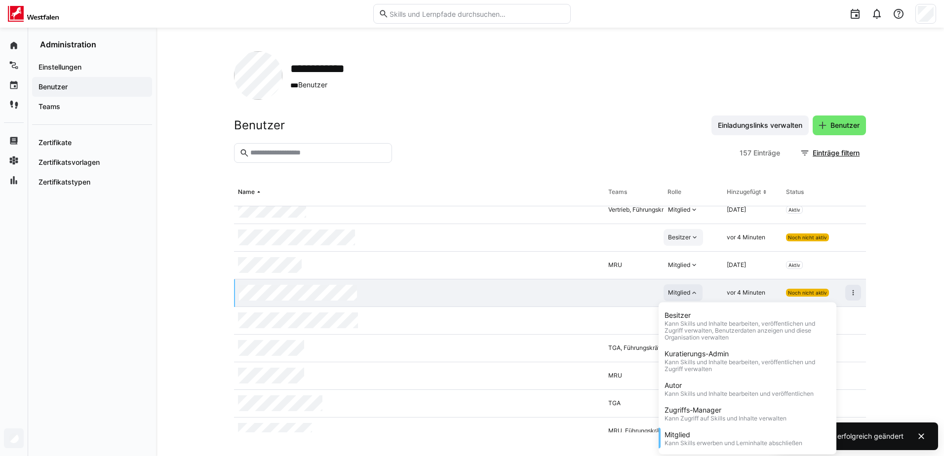
click at [693, 289] on eds-icon at bounding box center [695, 293] width 8 height 8
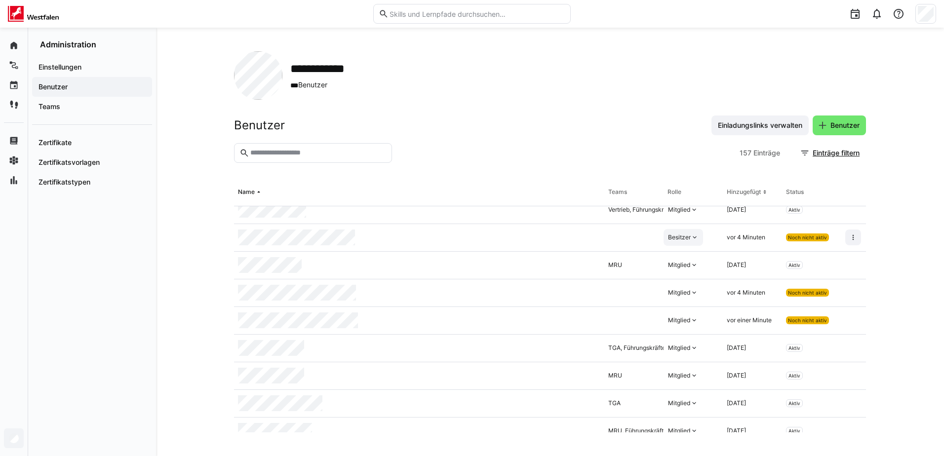
click at [620, 237] on div at bounding box center [634, 238] width 59 height 28
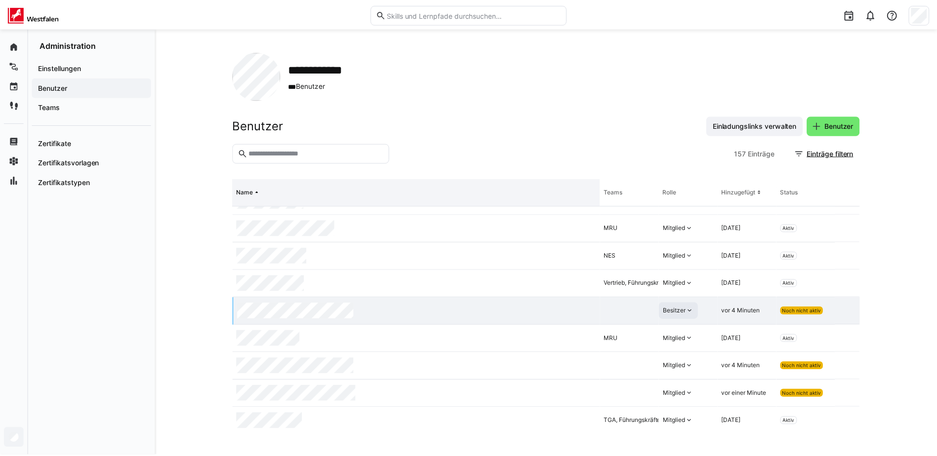
scroll to position [0, 0]
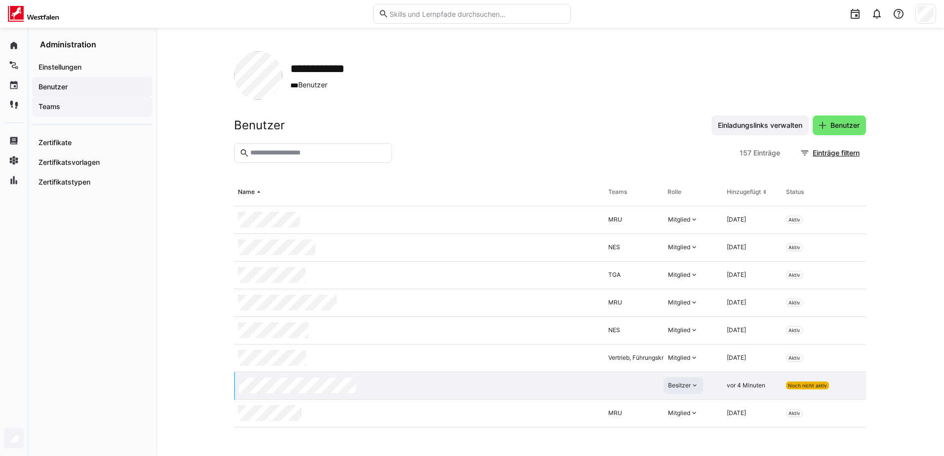
click at [90, 107] on span "Teams" at bounding box center [92, 107] width 110 height 10
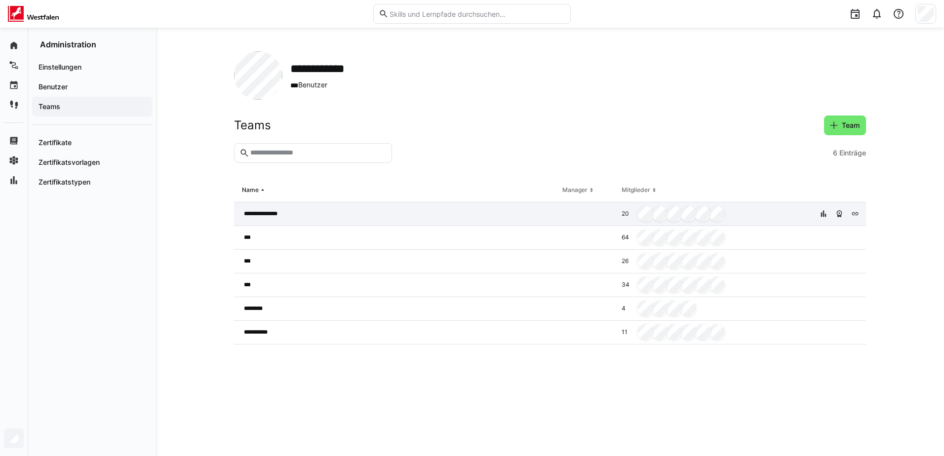
click at [267, 214] on span "**********" at bounding box center [265, 214] width 43 height 8
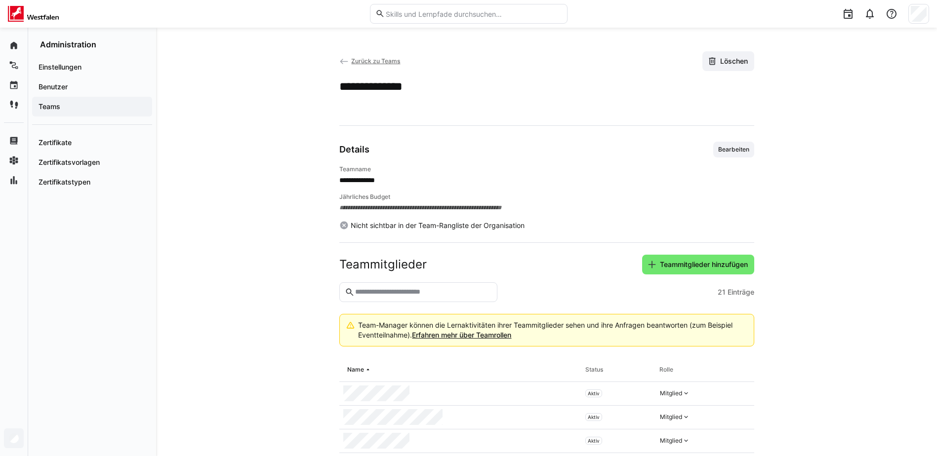
click at [378, 285] on eds-input at bounding box center [418, 293] width 158 height 20
click at [389, 291] on input "text" at bounding box center [422, 292] width 137 height 9
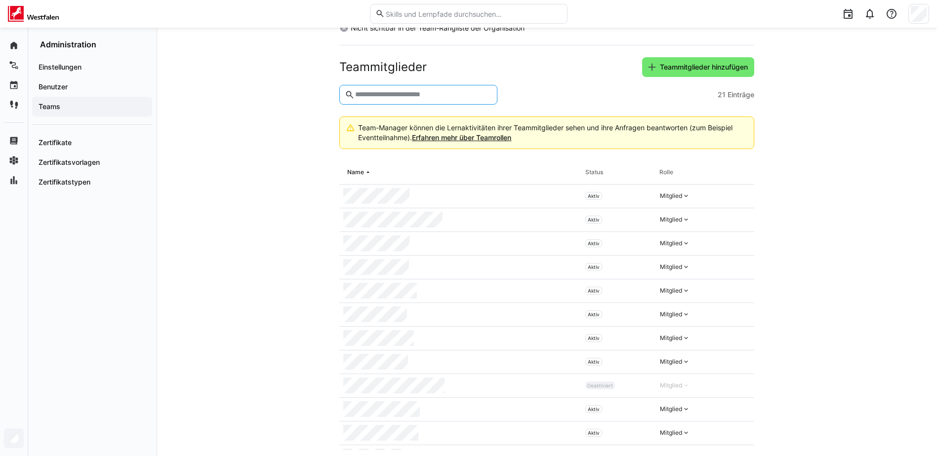
scroll to position [49, 0]
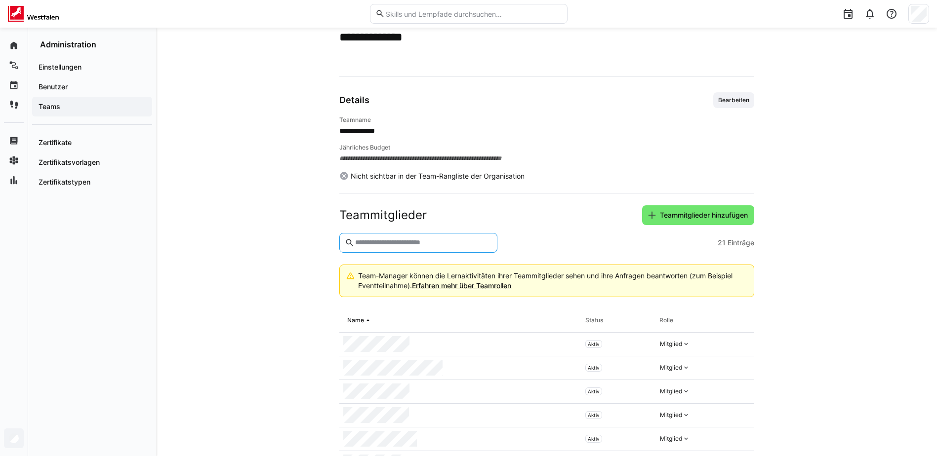
click at [450, 245] on input "text" at bounding box center [422, 243] width 137 height 9
click at [667, 209] on span "Teammitglieder hinzufügen" at bounding box center [698, 215] width 112 height 20
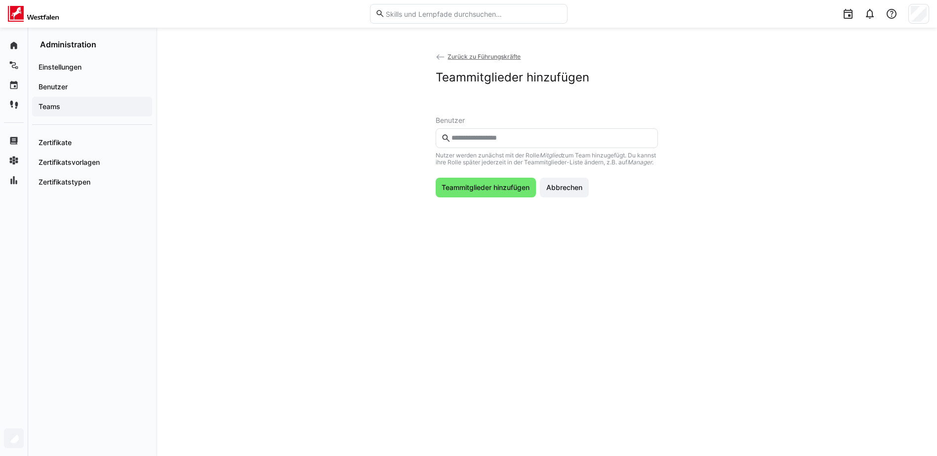
click at [580, 150] on div "Nutzer werden zunächst mit der [PERSON_NAME] Mitglied zum Team hinzugefügt. Du …" at bounding box center [547, 147] width 222 height 38
click at [580, 147] on eds-input at bounding box center [547, 138] width 222 height 20
click at [582, 140] on input "text" at bounding box center [551, 138] width 202 height 9
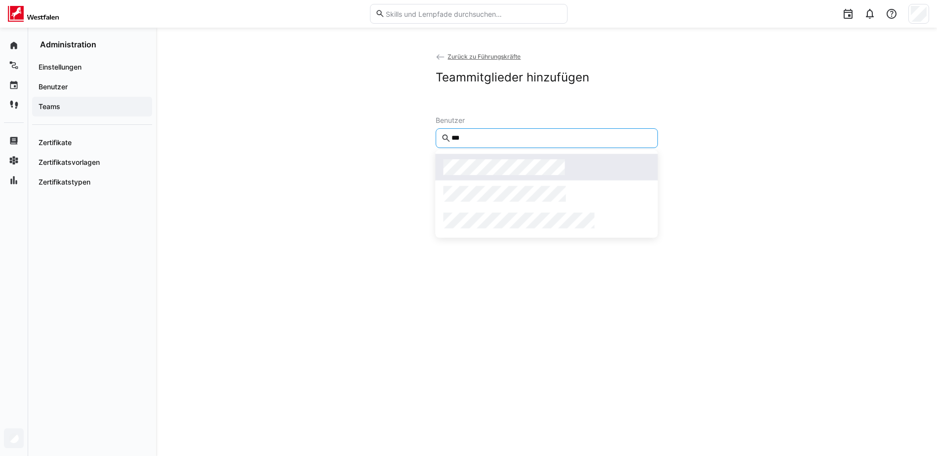
type input "***"
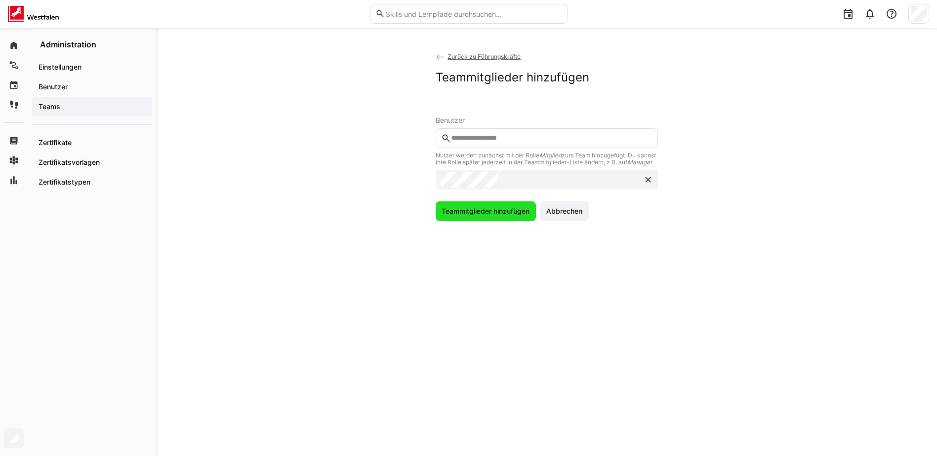
click at [498, 215] on span "Teammitglieder hinzufügen" at bounding box center [485, 211] width 91 height 10
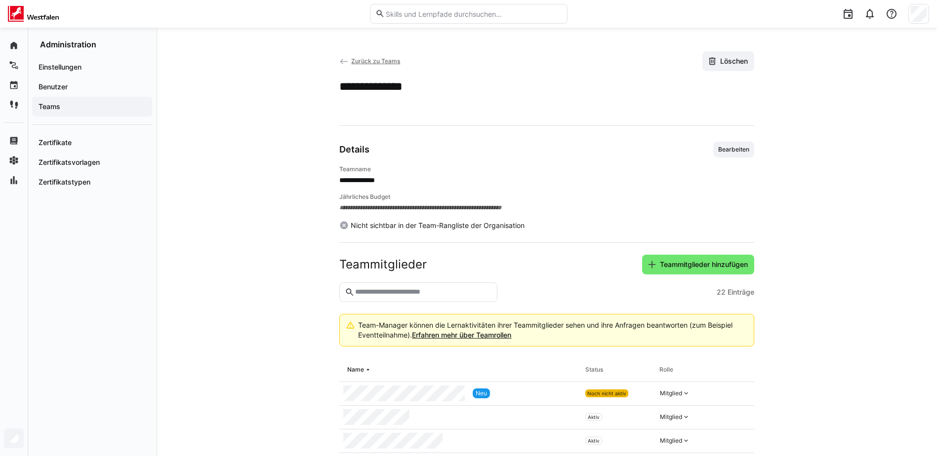
drag, startPoint x: 690, startPoint y: 265, endPoint x: 684, endPoint y: 262, distance: 6.9
click at [689, 265] on span "Teammitglieder hinzufügen" at bounding box center [703, 265] width 91 height 10
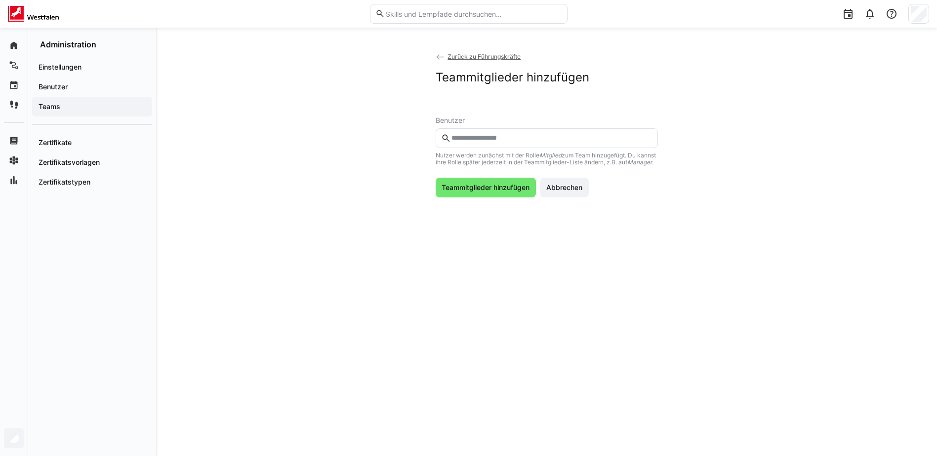
click at [543, 135] on input "text" at bounding box center [551, 138] width 202 height 9
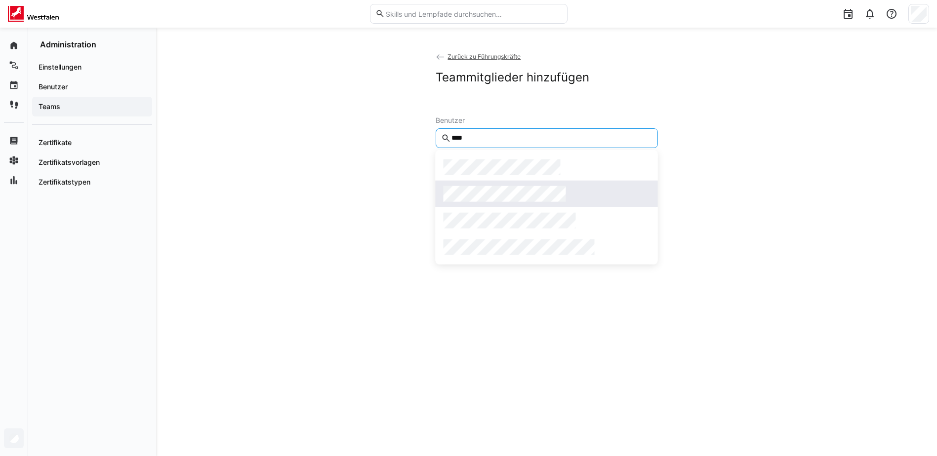
type input "****"
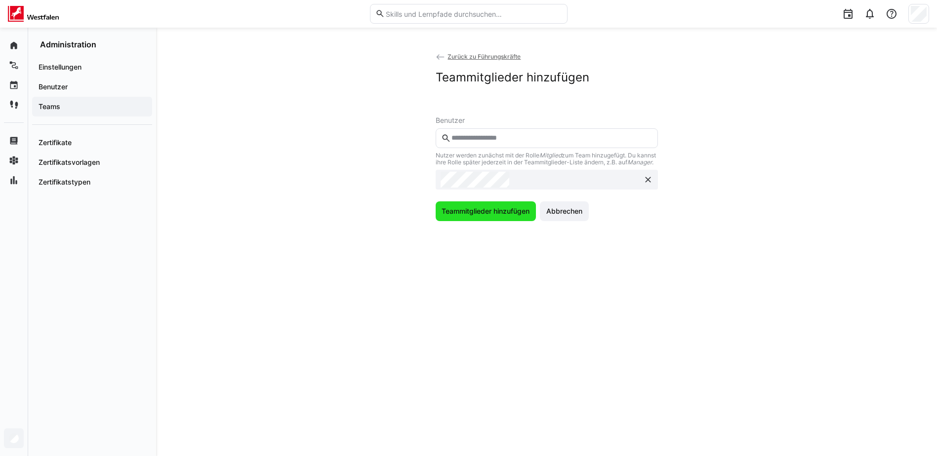
click at [494, 216] on span "Teammitglieder hinzufügen" at bounding box center [485, 211] width 91 height 10
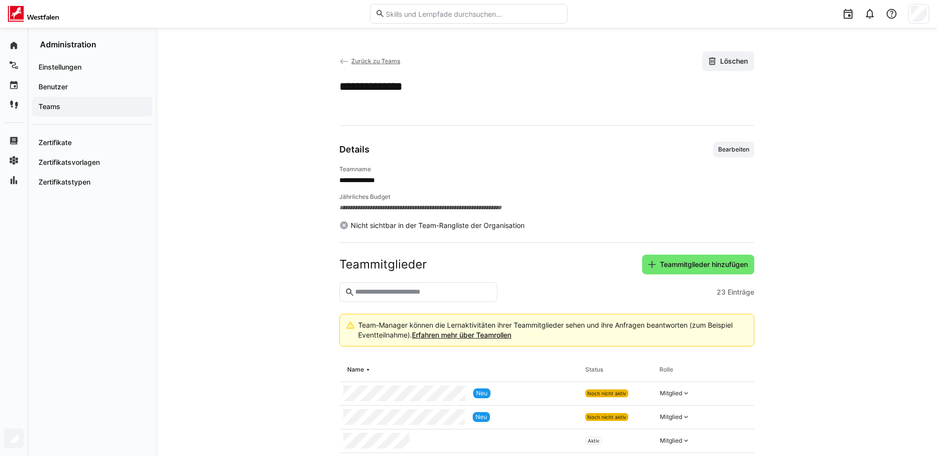
click at [712, 265] on span "Teammitglieder hinzufügen" at bounding box center [703, 265] width 91 height 10
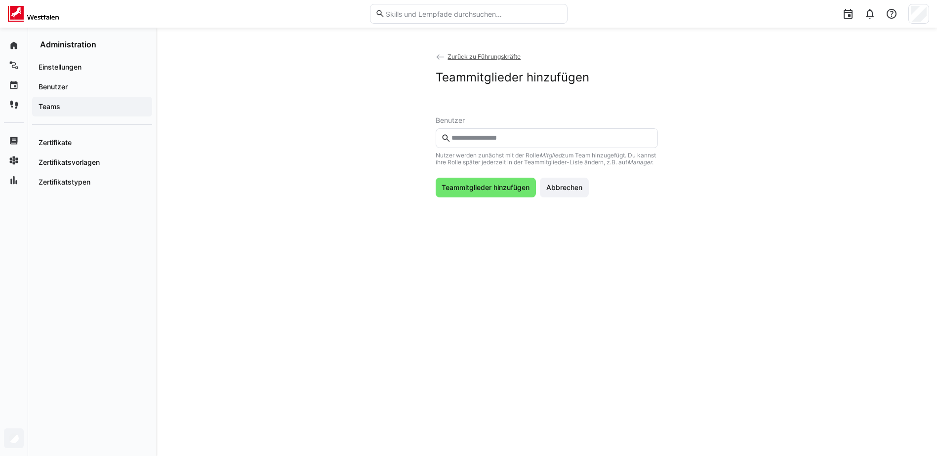
click at [474, 133] on eds-input at bounding box center [547, 138] width 222 height 20
click at [477, 140] on input "text" at bounding box center [551, 138] width 202 height 9
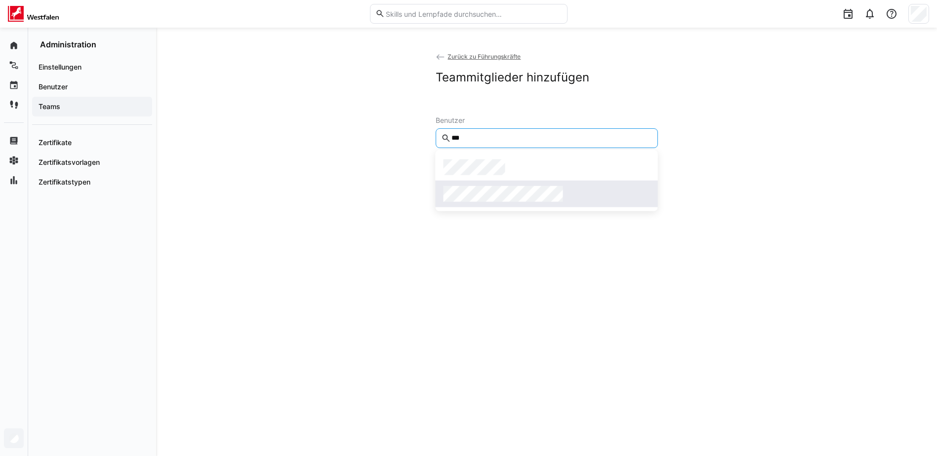
type input "***"
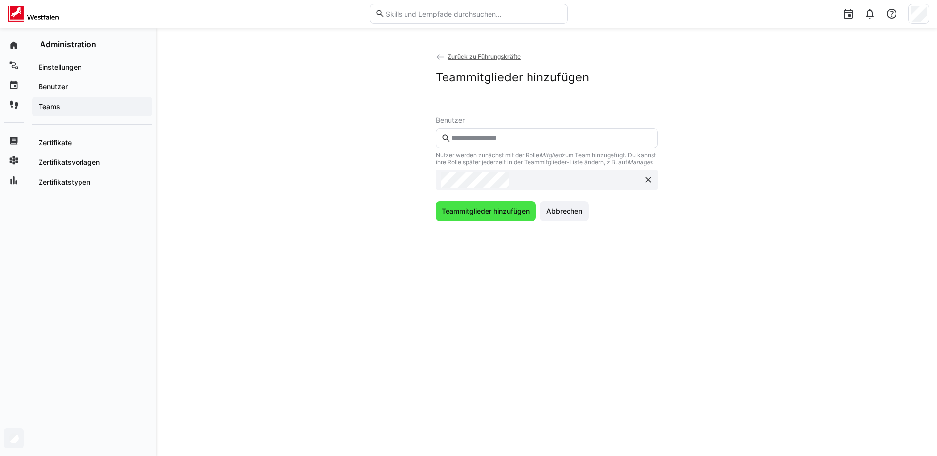
click at [486, 216] on span "Teammitglieder hinzufügen" at bounding box center [485, 211] width 91 height 10
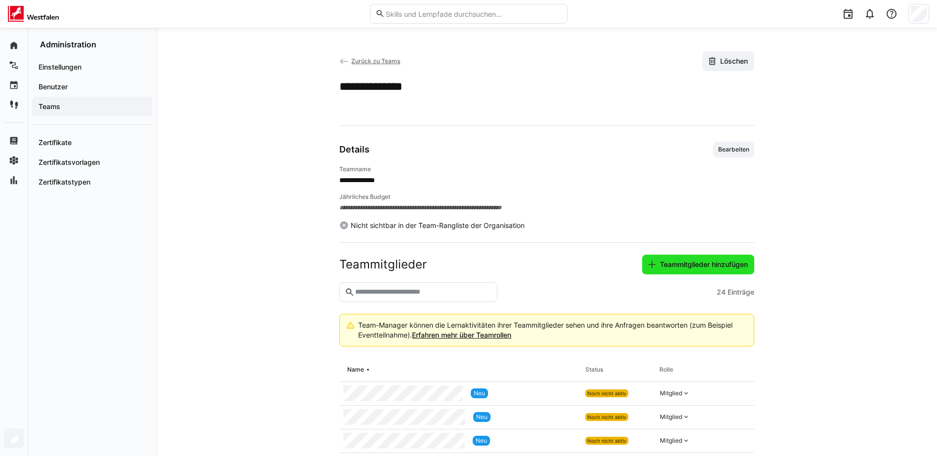
click at [672, 255] on span "Teammitglieder hinzufügen" at bounding box center [698, 265] width 112 height 20
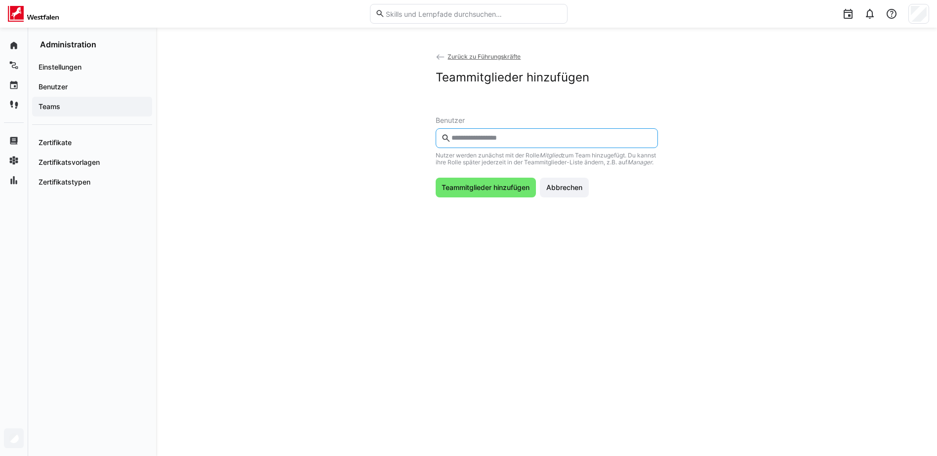
click at [494, 134] on input "text" at bounding box center [551, 138] width 202 height 9
type input "****"
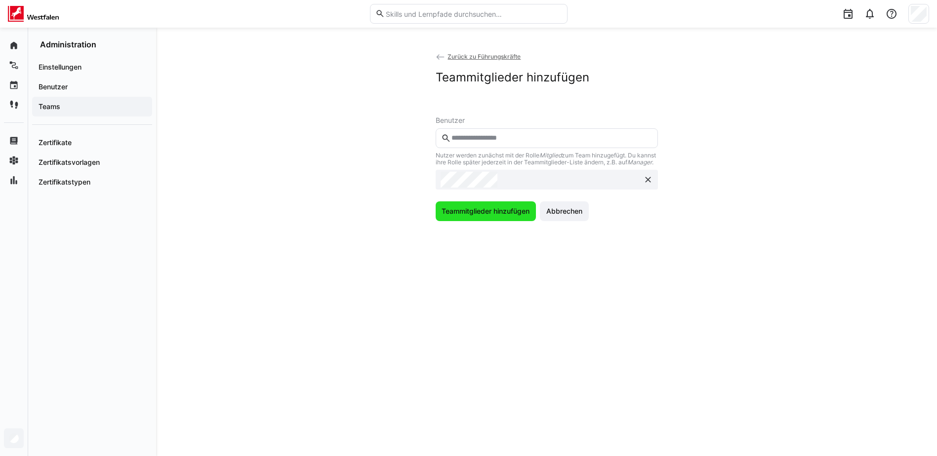
click at [497, 215] on span "Teammitglieder hinzufügen" at bounding box center [485, 211] width 91 height 10
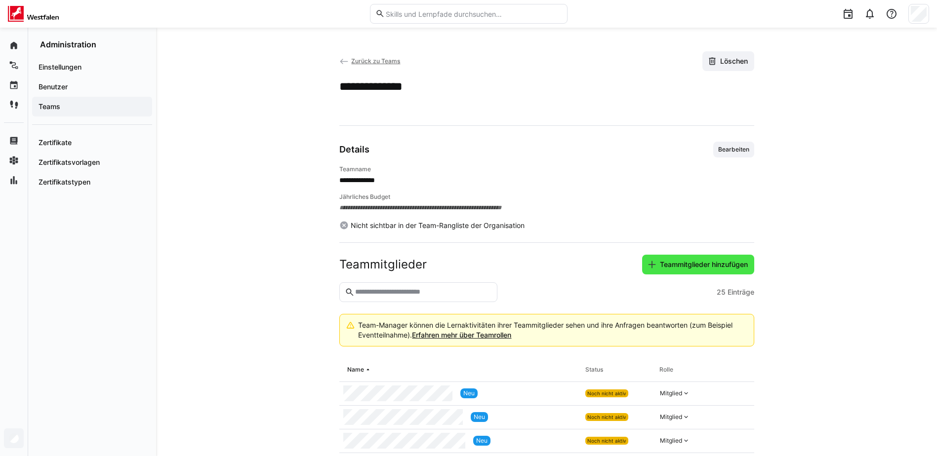
click at [709, 262] on span "Teammitglieder hinzufügen" at bounding box center [703, 265] width 91 height 10
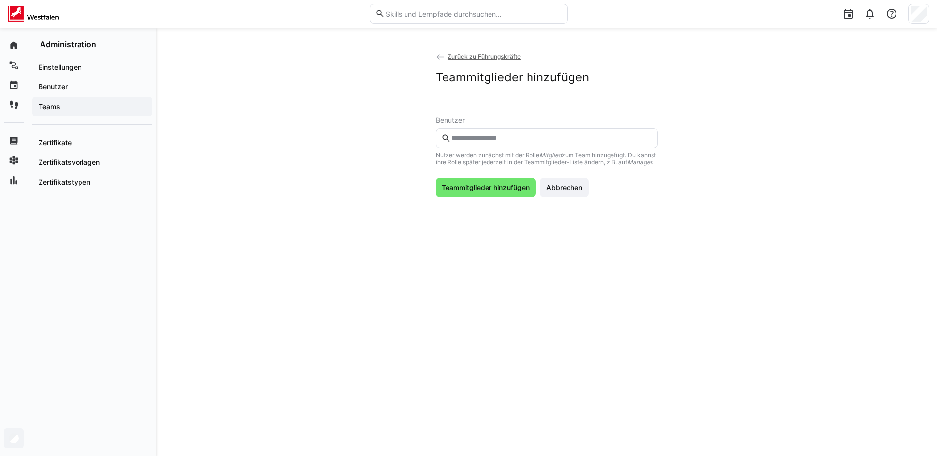
click at [583, 145] on eds-input at bounding box center [547, 138] width 222 height 20
click at [583, 134] on input "text" at bounding box center [551, 138] width 202 height 9
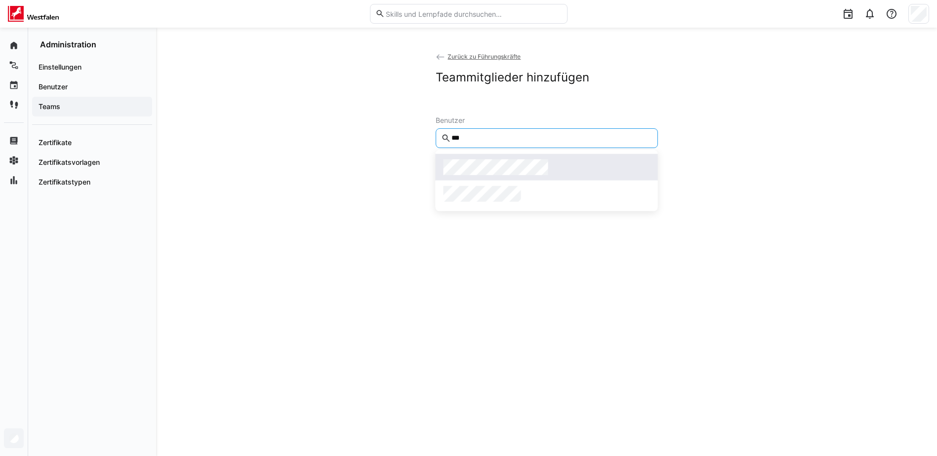
type input "***"
click at [548, 162] on div at bounding box center [547, 168] width 206 height 16
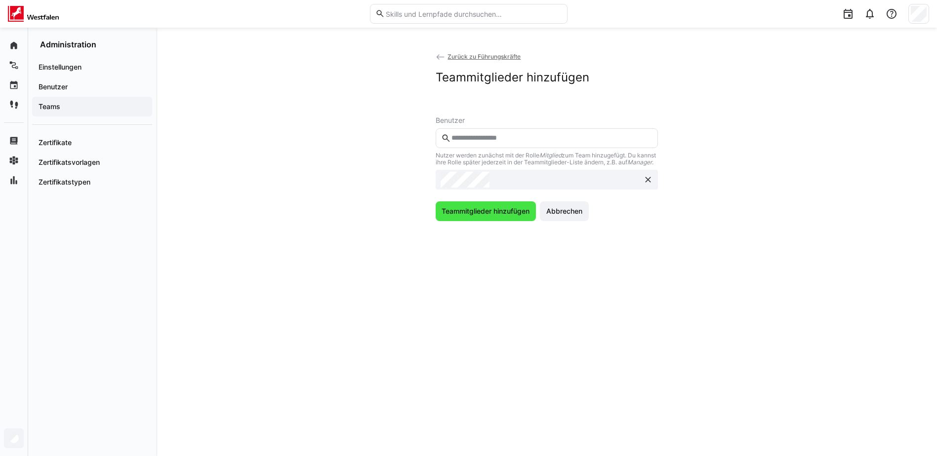
click at [471, 216] on span "Teammitglieder hinzufügen" at bounding box center [485, 211] width 91 height 10
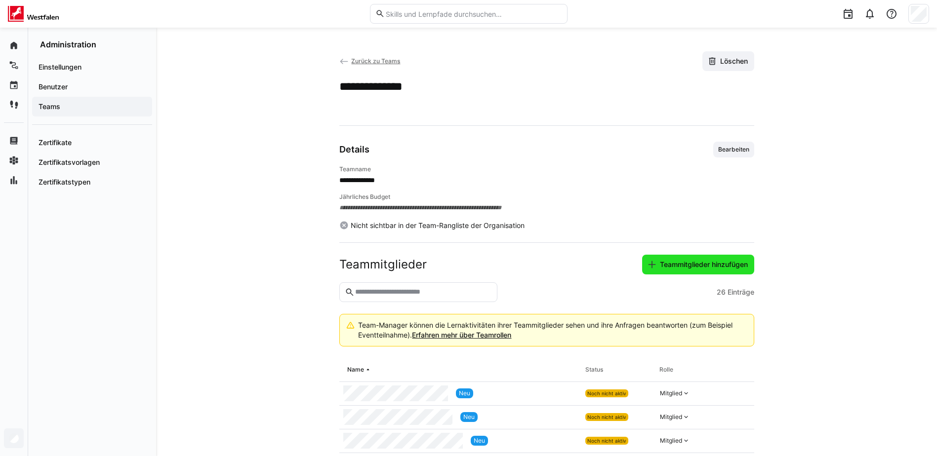
click at [687, 259] on span "Teammitglieder hinzufügen" at bounding box center [698, 265] width 112 height 20
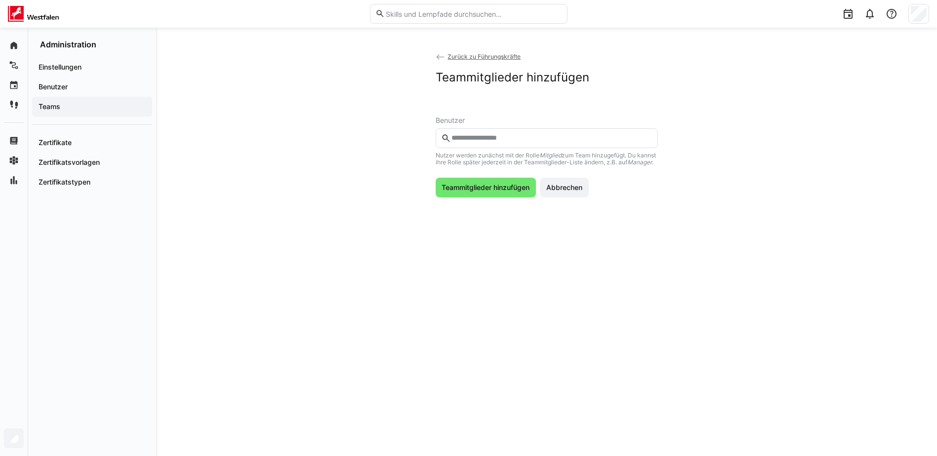
click at [505, 140] on input "text" at bounding box center [551, 138] width 202 height 9
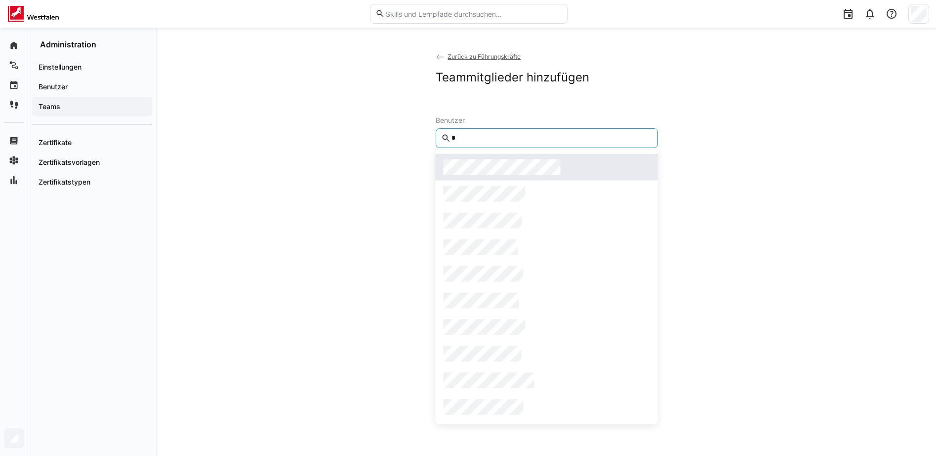
type input "*"
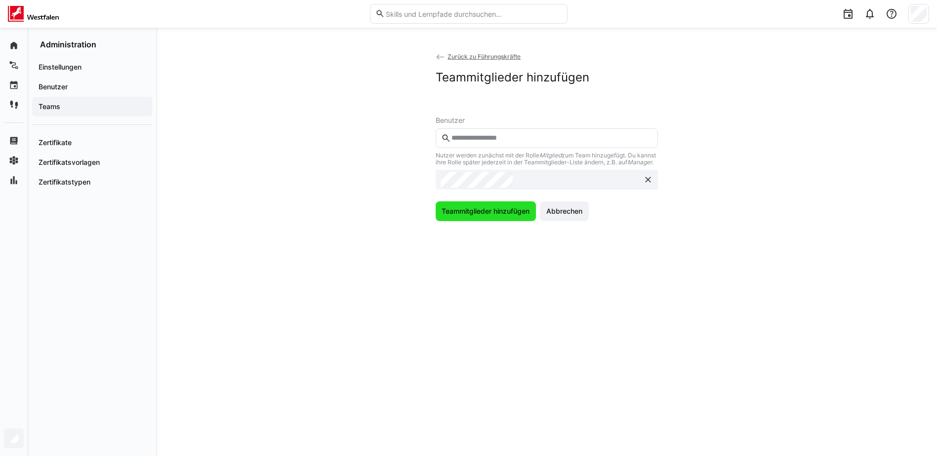
click at [506, 213] on span "Teammitglieder hinzufügen" at bounding box center [485, 211] width 91 height 10
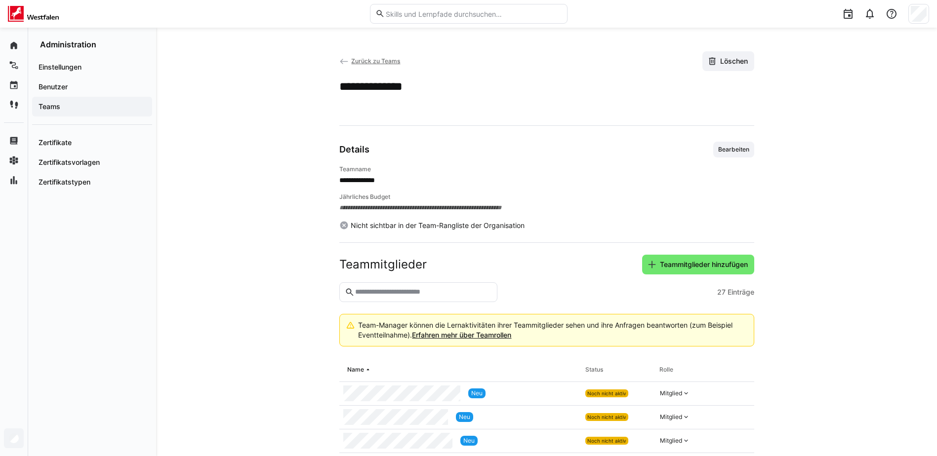
drag, startPoint x: 676, startPoint y: 259, endPoint x: 662, endPoint y: 251, distance: 16.4
click at [677, 259] on span "Teammitglieder hinzufügen" at bounding box center [698, 265] width 112 height 20
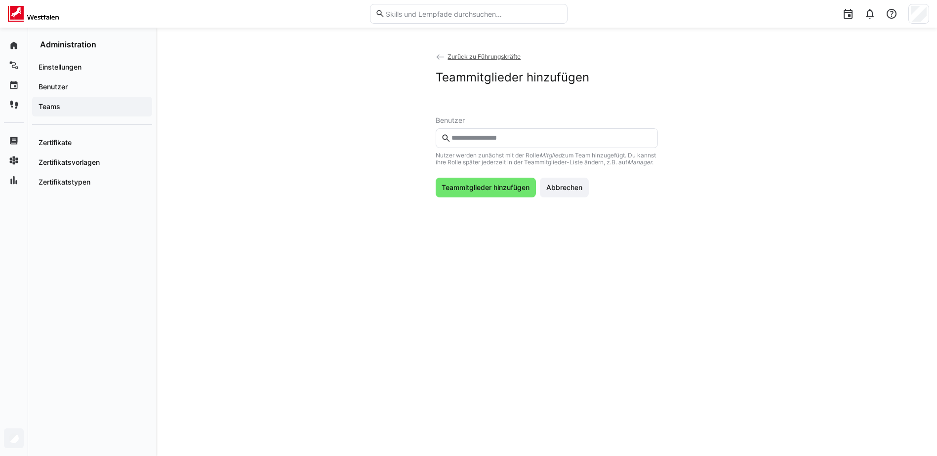
click at [540, 150] on div "Nutzer werden zunächst mit der [PERSON_NAME] Mitglied zum Team hinzugefügt. Du …" at bounding box center [547, 147] width 222 height 38
click at [539, 141] on input "text" at bounding box center [551, 138] width 202 height 9
click at [578, 198] on span "Abbrechen" at bounding box center [564, 188] width 49 height 20
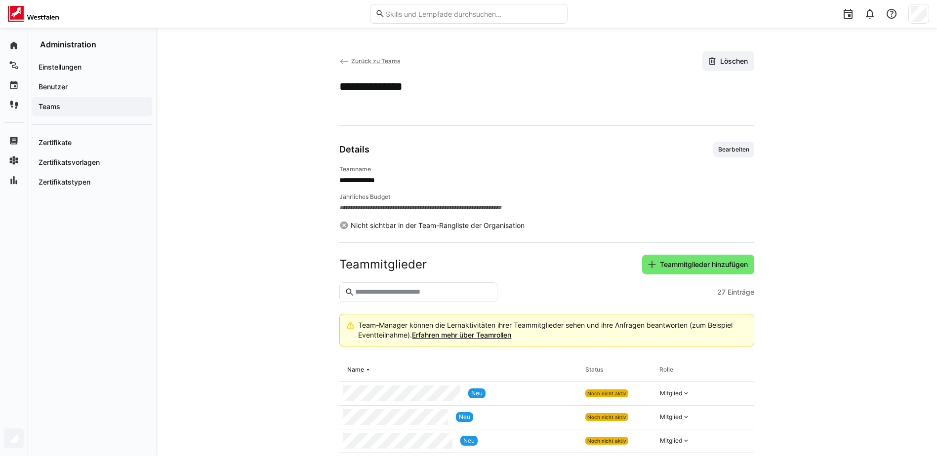
click at [366, 64] on span "Zurück zu Teams" at bounding box center [375, 60] width 49 height 7
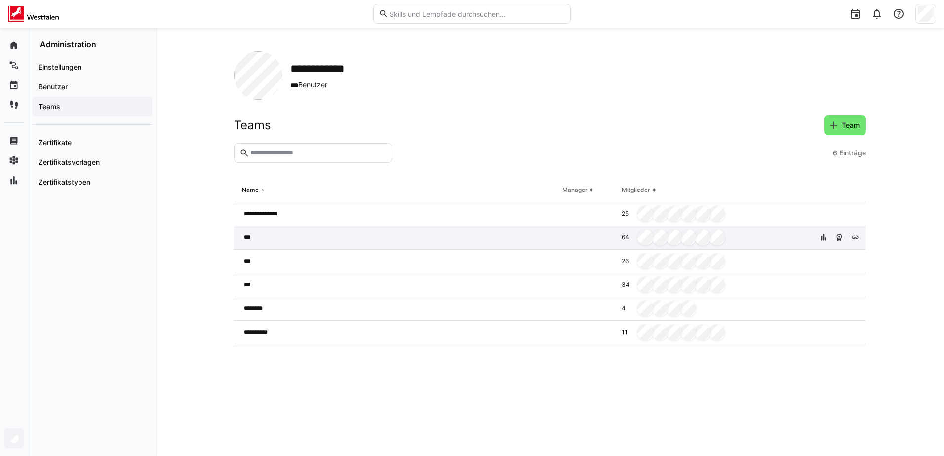
click at [303, 234] on div "***" at bounding box center [396, 238] width 325 height 24
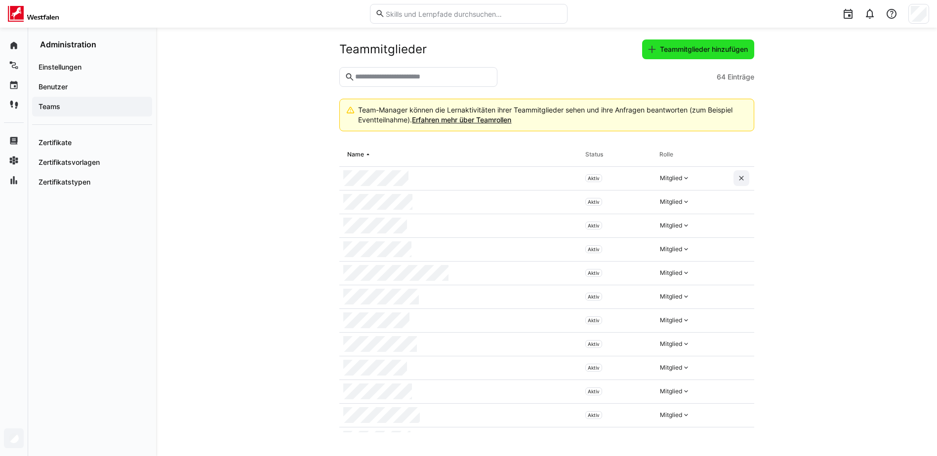
click at [658, 47] on span "Teammitglieder hinzufügen" at bounding box center [703, 49] width 91 height 10
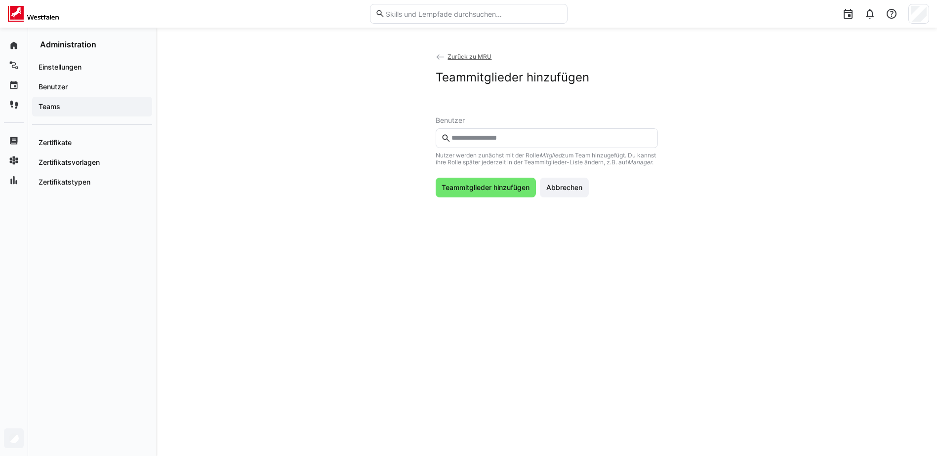
click at [544, 144] on eds-input at bounding box center [547, 138] width 222 height 20
click at [543, 141] on input "text" at bounding box center [551, 138] width 202 height 9
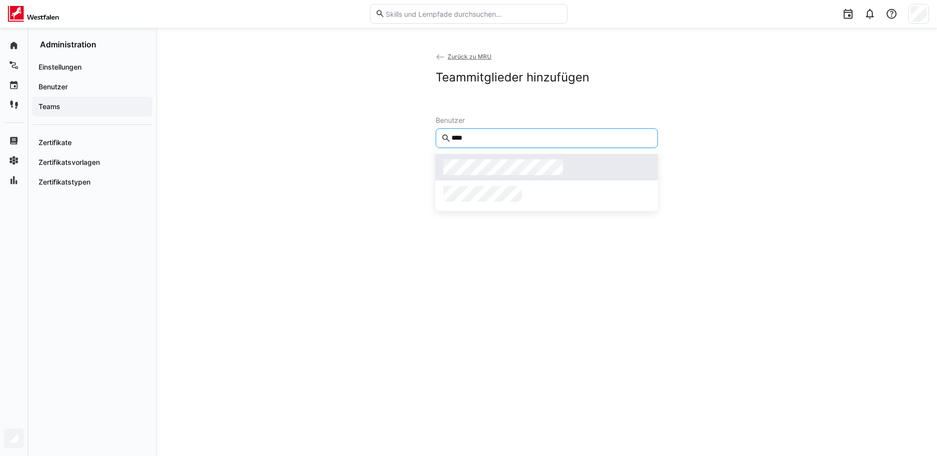
type input "****"
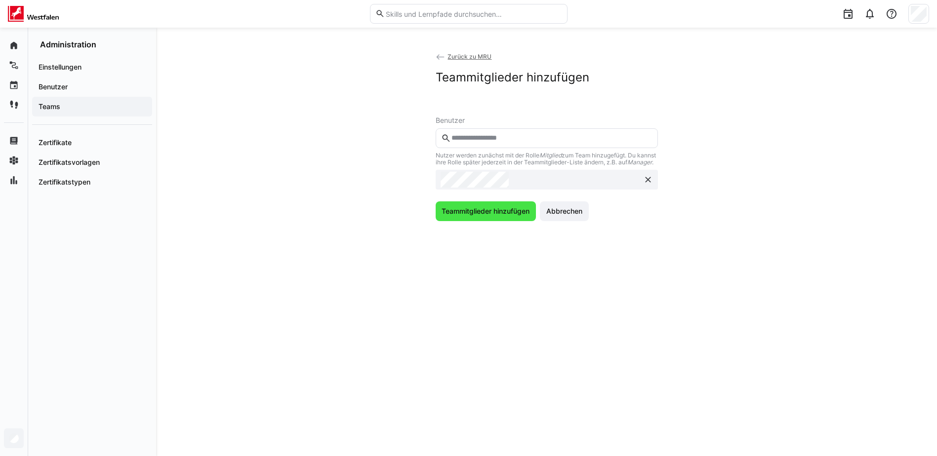
click at [485, 216] on span "Teammitglieder hinzufügen" at bounding box center [485, 211] width 91 height 10
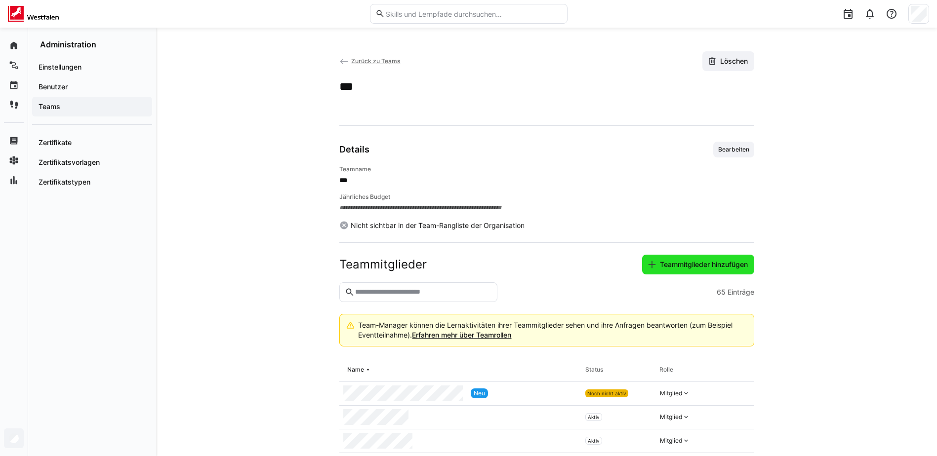
click at [702, 261] on span "Teammitglieder hinzufügen" at bounding box center [703, 265] width 91 height 10
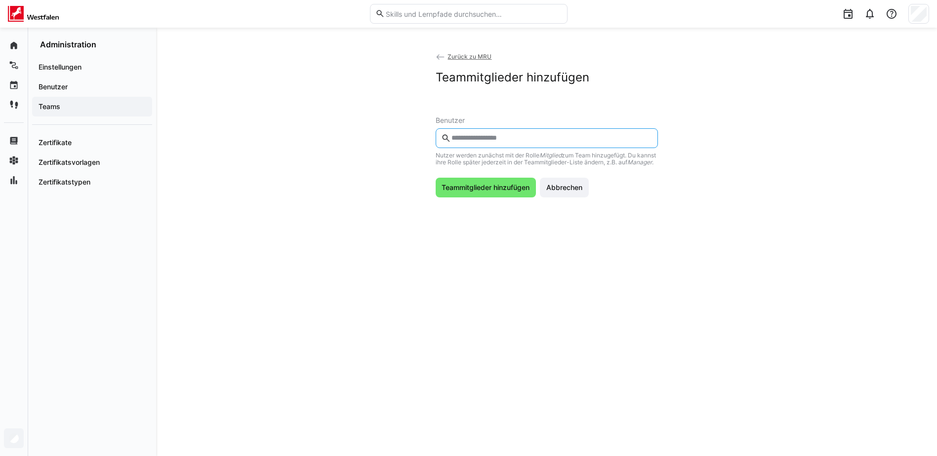
click at [576, 137] on input "text" at bounding box center [551, 138] width 202 height 9
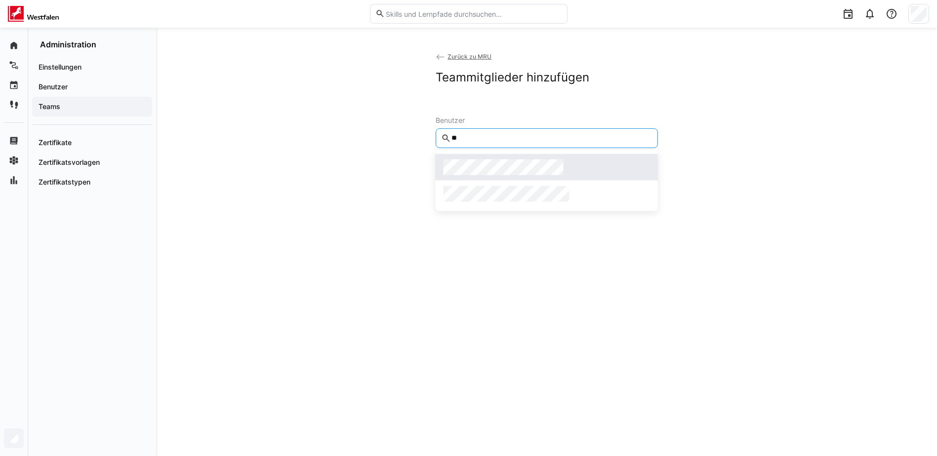
type input "**"
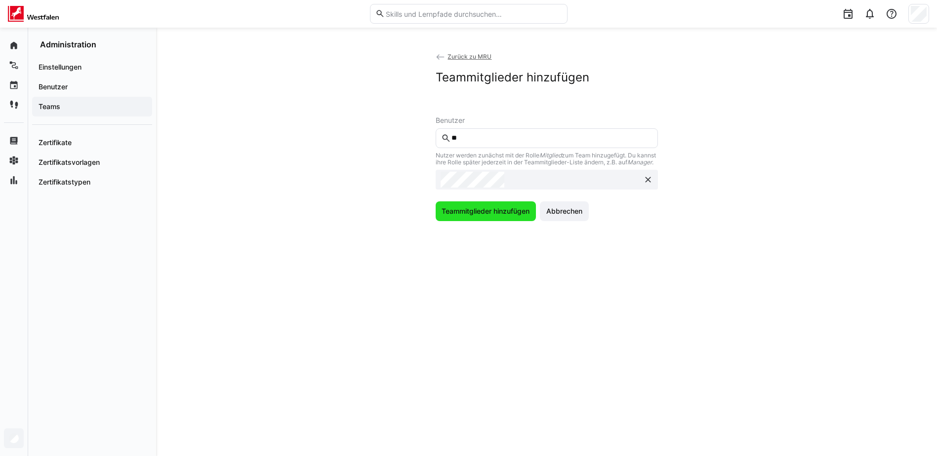
click at [489, 216] on span "Teammitglieder hinzufügen" at bounding box center [485, 211] width 91 height 10
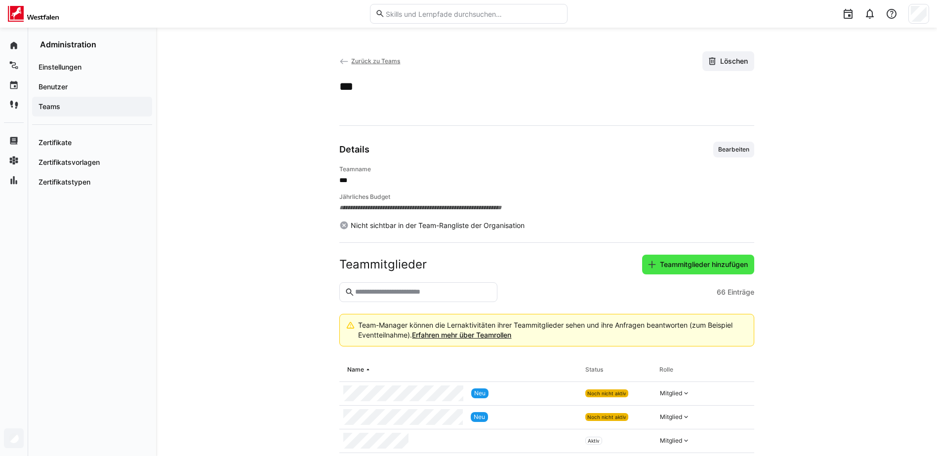
click at [669, 265] on span "Teammitglieder hinzufügen" at bounding box center [703, 265] width 91 height 10
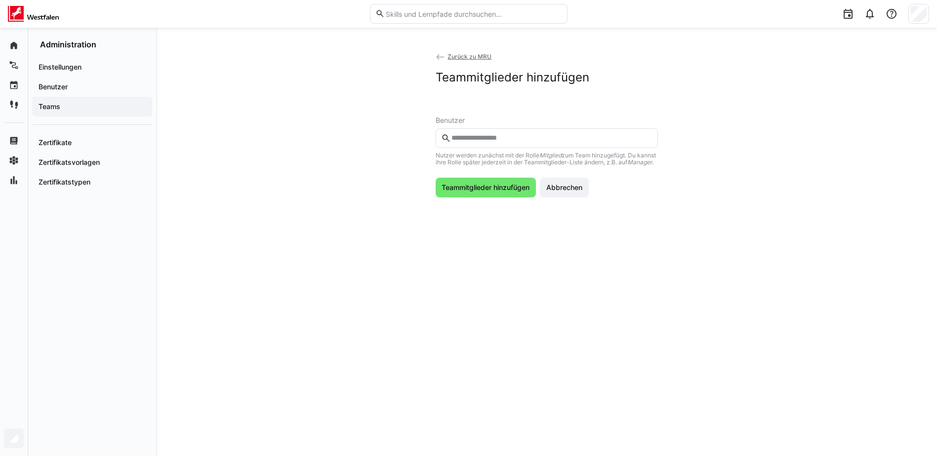
click at [549, 138] on input "text" at bounding box center [551, 138] width 202 height 9
type input "***"
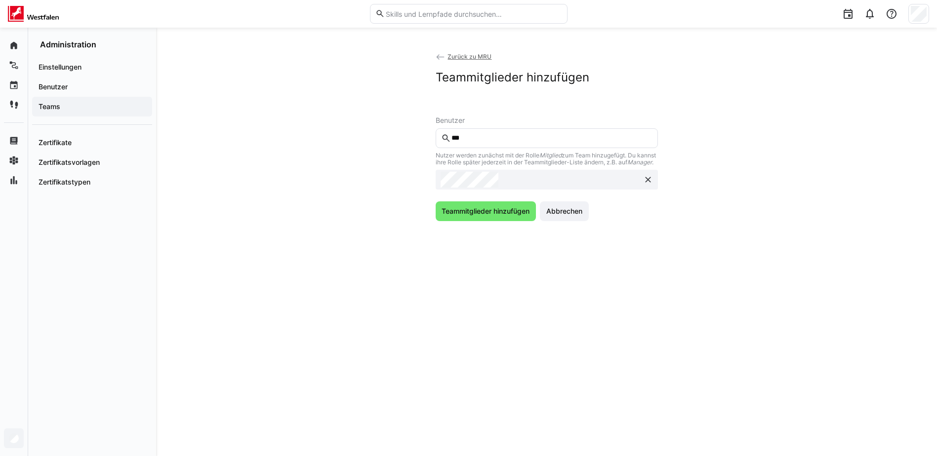
click at [534, 139] on input "***" at bounding box center [551, 138] width 202 height 9
click at [489, 216] on span "Teammitglieder hinzufügen" at bounding box center [485, 211] width 91 height 10
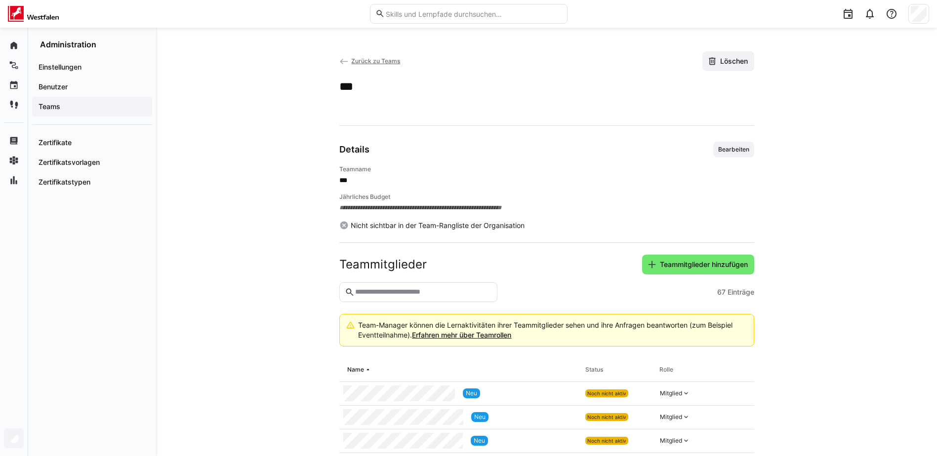
click at [394, 60] on span "Zurück zu Teams" at bounding box center [375, 60] width 49 height 7
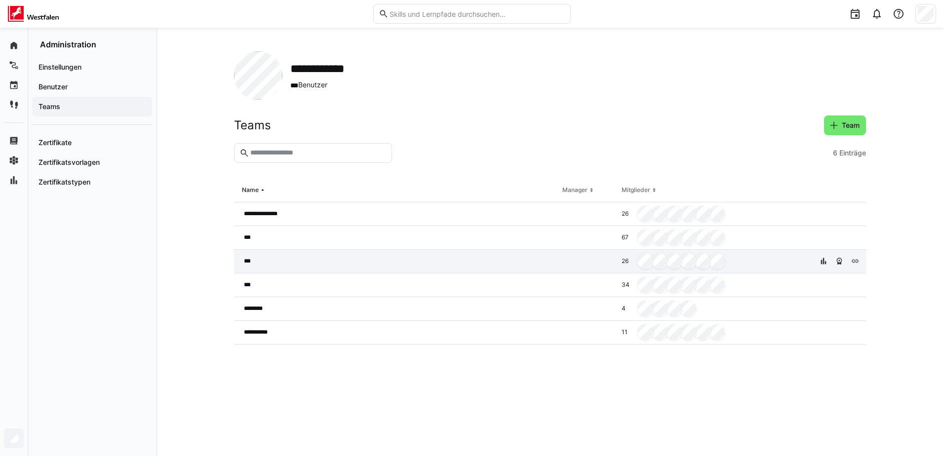
click at [282, 265] on div "***" at bounding box center [396, 262] width 325 height 24
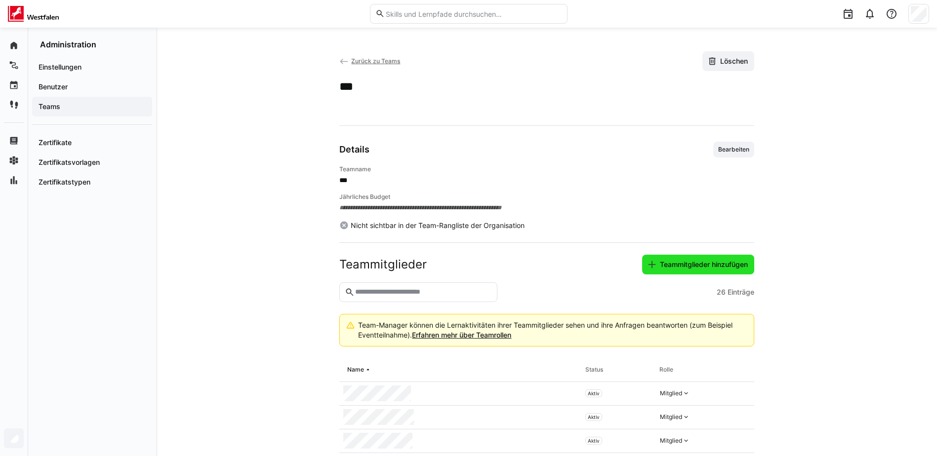
click at [708, 267] on span "Teammitglieder hinzufügen" at bounding box center [703, 265] width 91 height 10
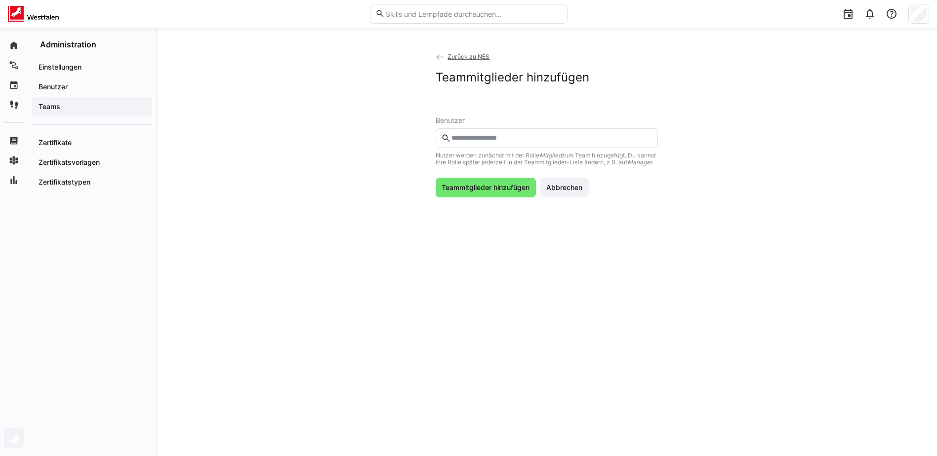
click at [566, 132] on eds-input at bounding box center [547, 138] width 222 height 20
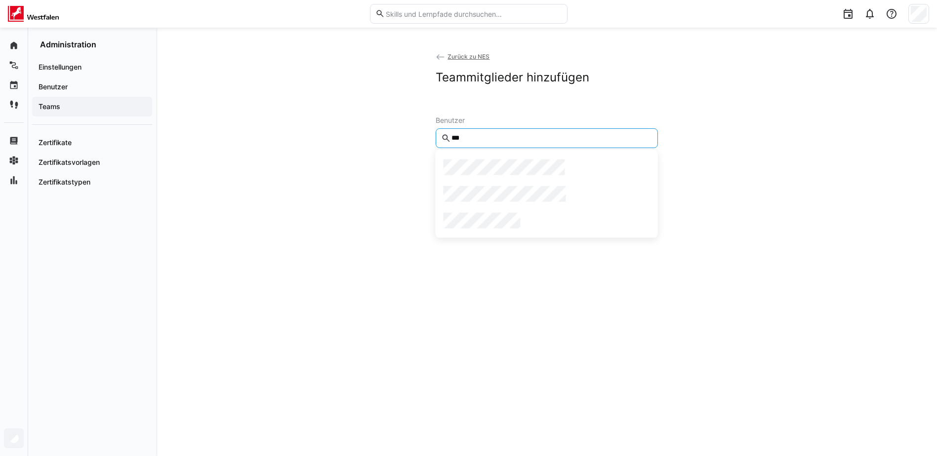
type input "***"
click at [509, 159] on span at bounding box center [547, 167] width 222 height 27
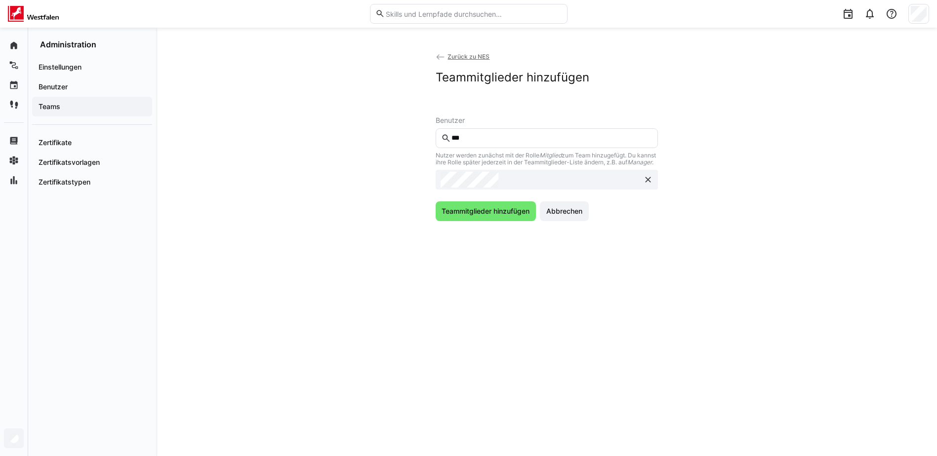
click at [508, 138] on input "***" at bounding box center [551, 138] width 202 height 9
type input "***"
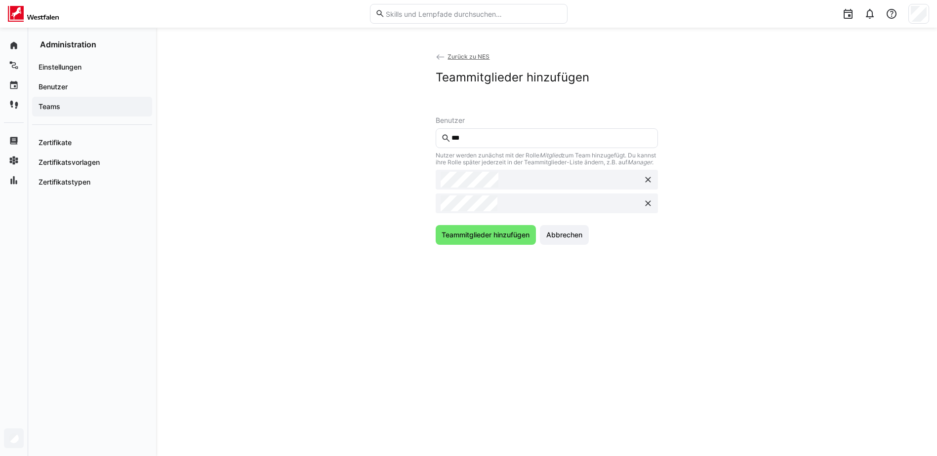
click at [535, 146] on eds-input "***" at bounding box center [547, 138] width 222 height 20
type input "***"
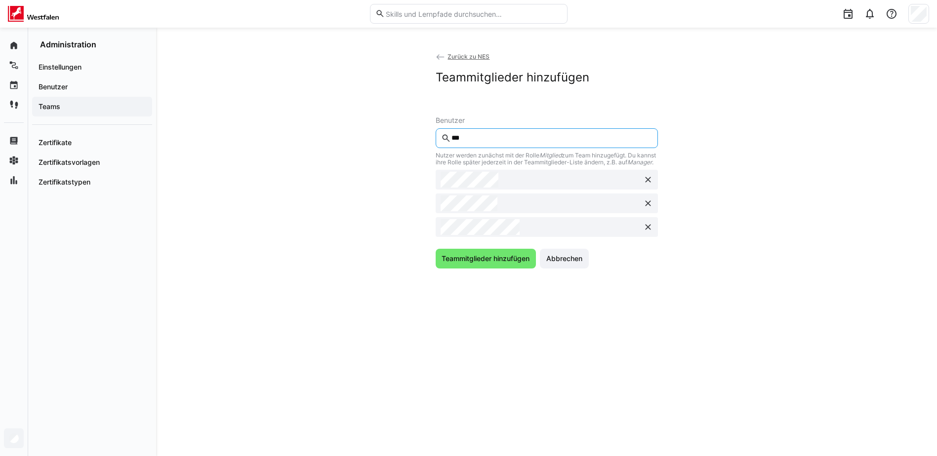
click at [555, 142] on input "***" at bounding box center [551, 138] width 202 height 9
type input "***"
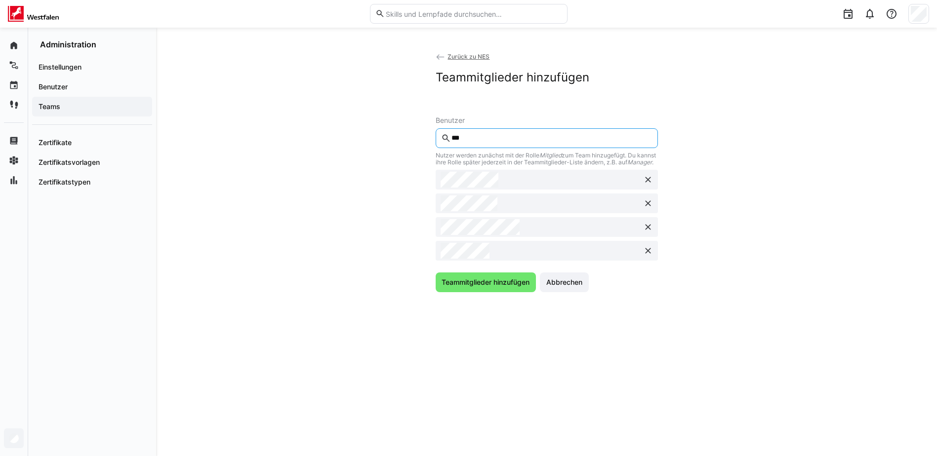
click at [550, 139] on input "***" at bounding box center [551, 138] width 202 height 9
type input "***"
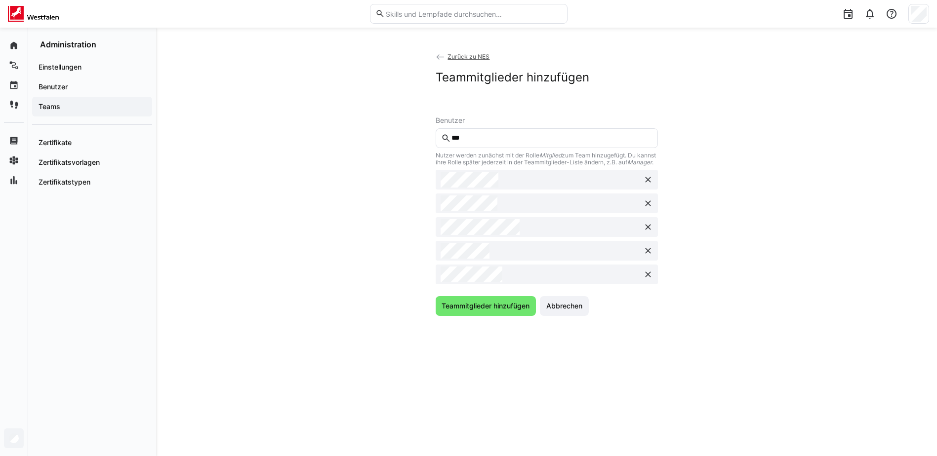
click at [552, 136] on input "***" at bounding box center [551, 138] width 202 height 9
type input "****"
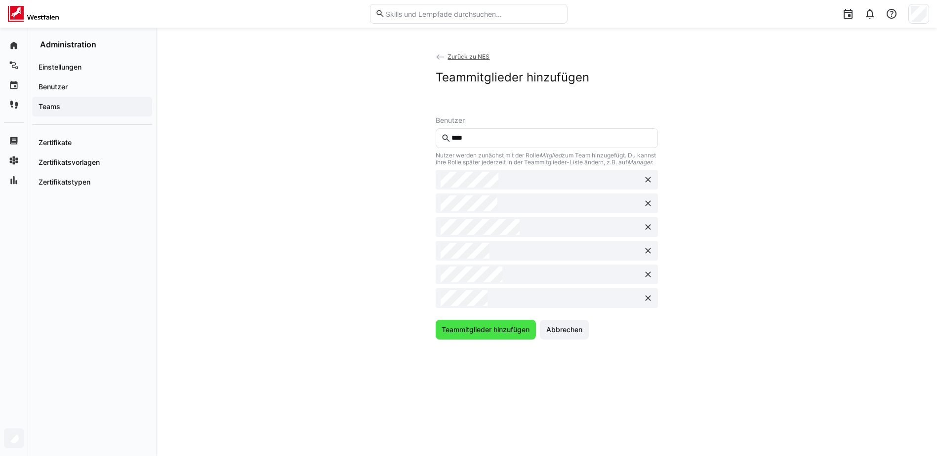
click at [501, 335] on span "Teammitglieder hinzufügen" at bounding box center [485, 330] width 91 height 10
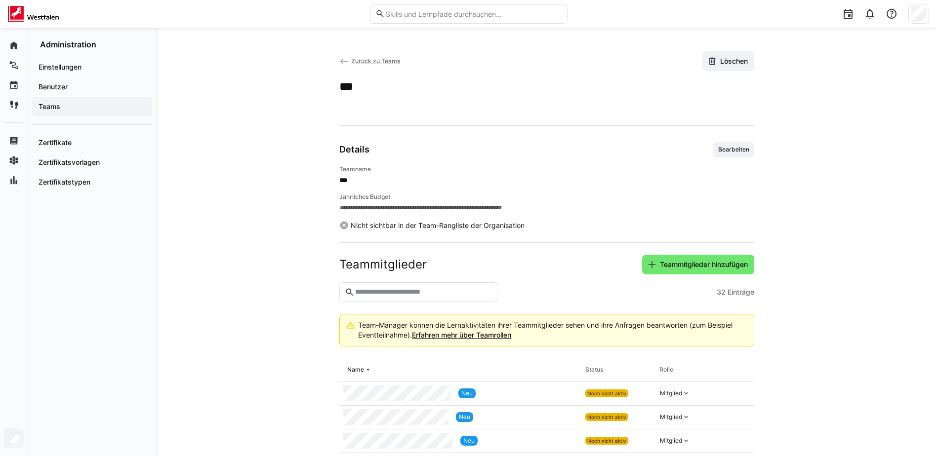
click at [389, 62] on span "Zurück zu Teams" at bounding box center [375, 60] width 49 height 7
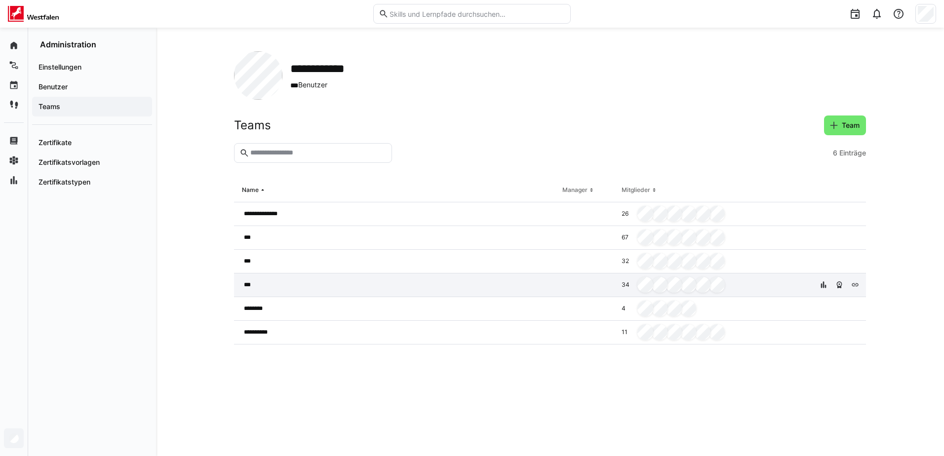
click at [317, 285] on div "***" at bounding box center [396, 286] width 325 height 24
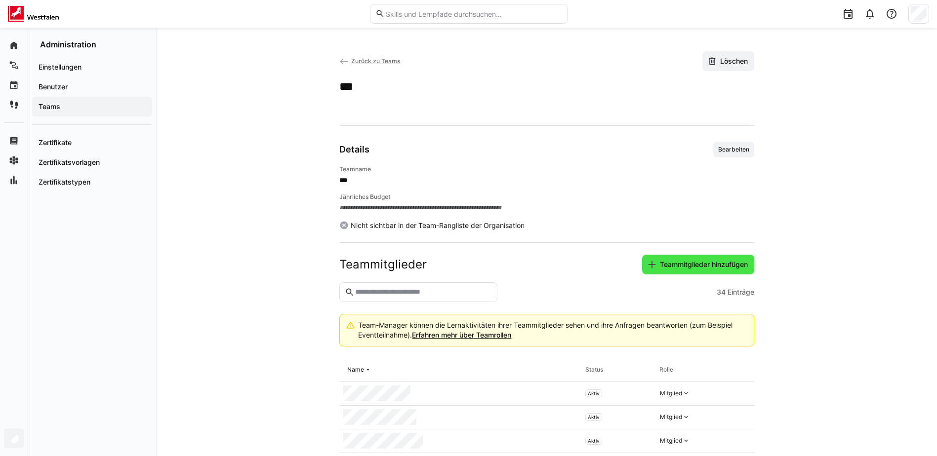
click at [689, 260] on span "Teammitglieder hinzufügen" at bounding box center [703, 265] width 91 height 10
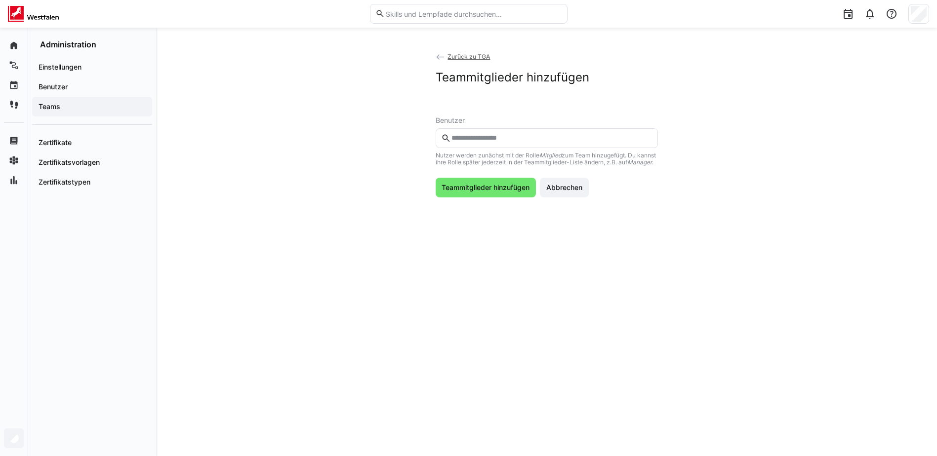
click at [564, 137] on input "text" at bounding box center [551, 138] width 202 height 9
type input "*"
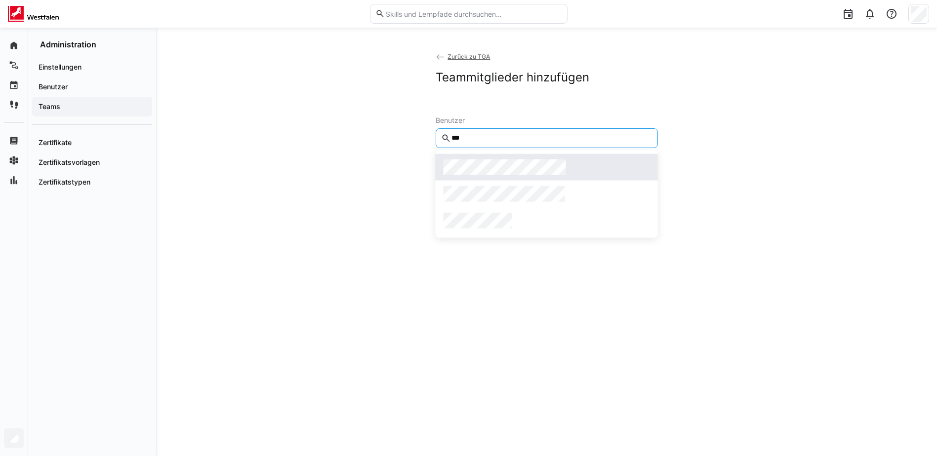
type input "***"
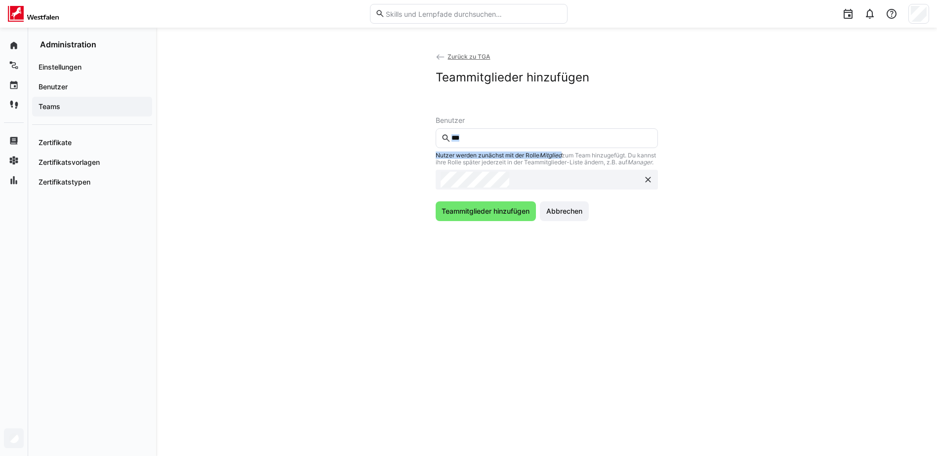
click at [566, 147] on div "*** Nutzer werden zunächst mit der [PERSON_NAME] Mitglied zum Team hinzugefügt.…" at bounding box center [547, 158] width 222 height 61
drag, startPoint x: 566, startPoint y: 147, endPoint x: 569, endPoint y: 142, distance: 5.8
click at [569, 142] on input "***" at bounding box center [551, 138] width 202 height 9
type input "****"
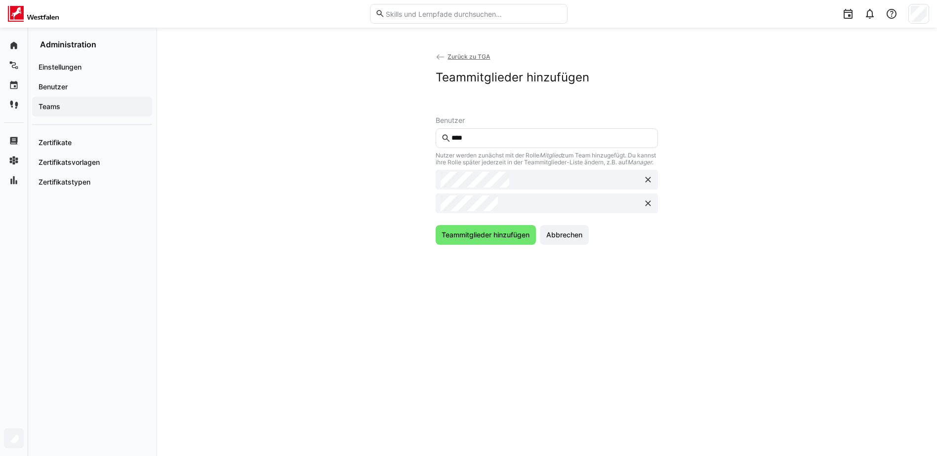
click at [540, 138] on input "****" at bounding box center [551, 138] width 202 height 9
type input "****"
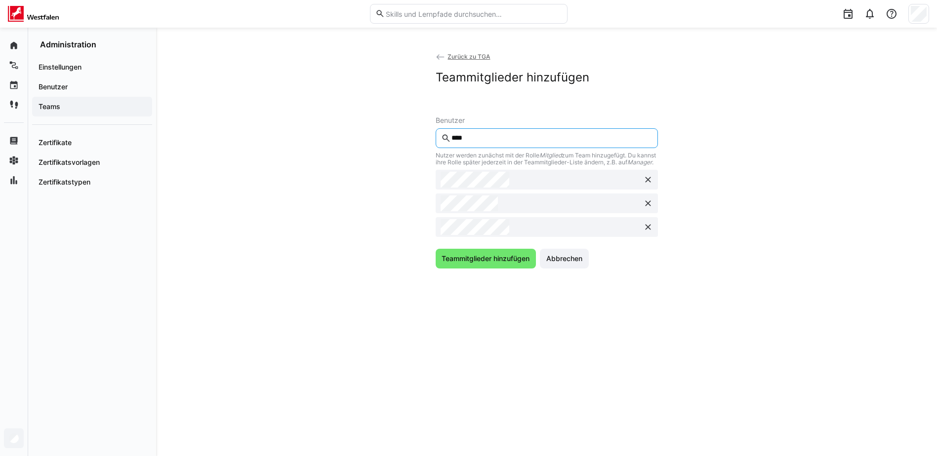
click at [540, 142] on input "****" at bounding box center [551, 138] width 202 height 9
type input "****"
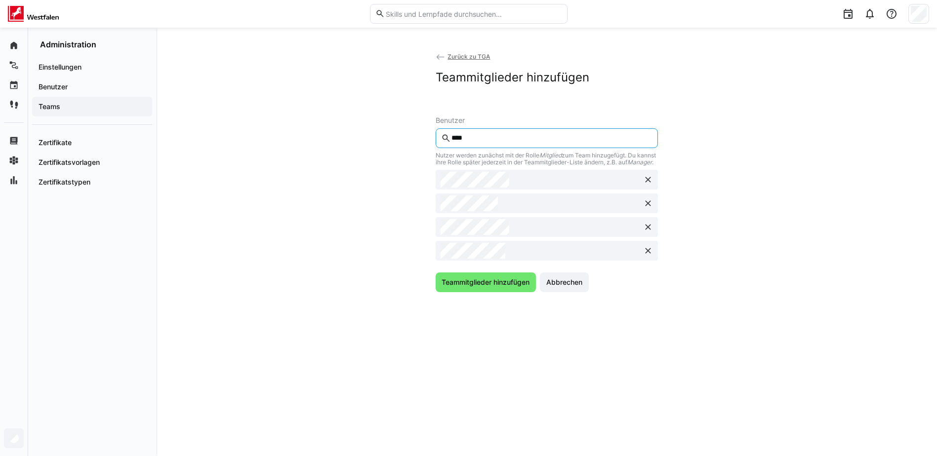
click at [535, 136] on input "****" at bounding box center [551, 138] width 202 height 9
type input "***"
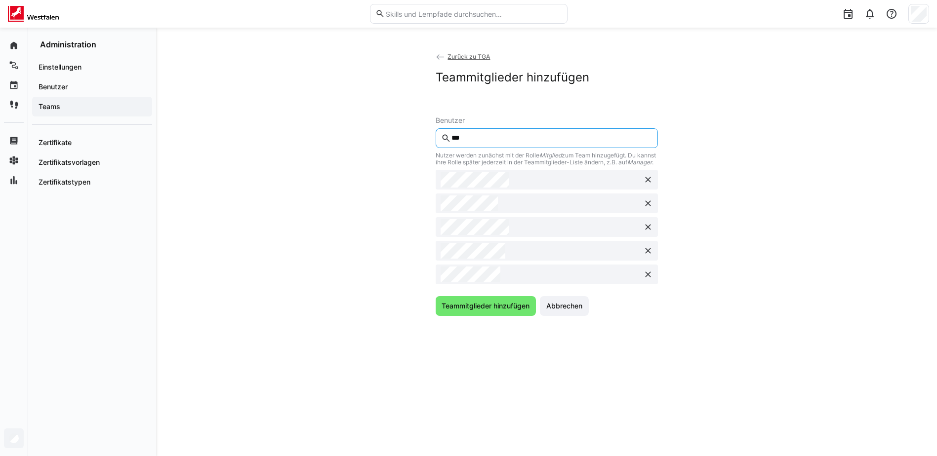
click at [541, 142] on input "***" at bounding box center [551, 138] width 202 height 9
click at [506, 316] on span "Teammitglieder hinzufügen" at bounding box center [486, 306] width 101 height 20
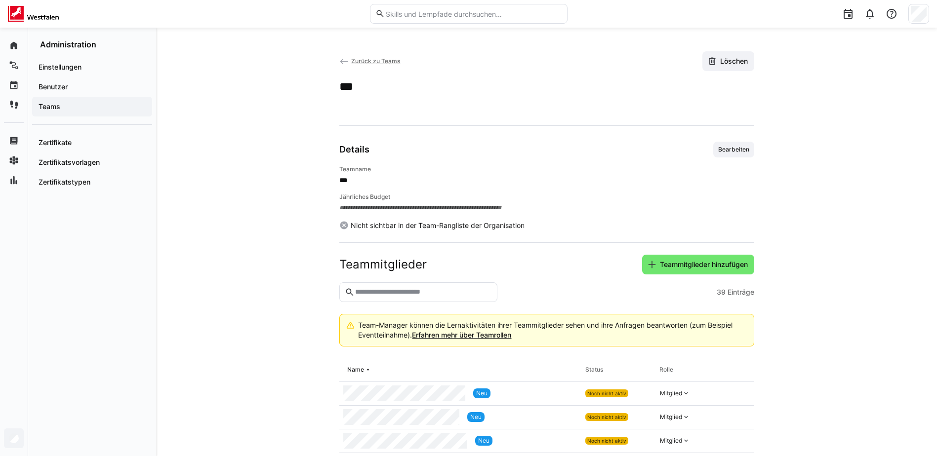
click at [379, 61] on span "Zurück zu Teams" at bounding box center [375, 60] width 49 height 7
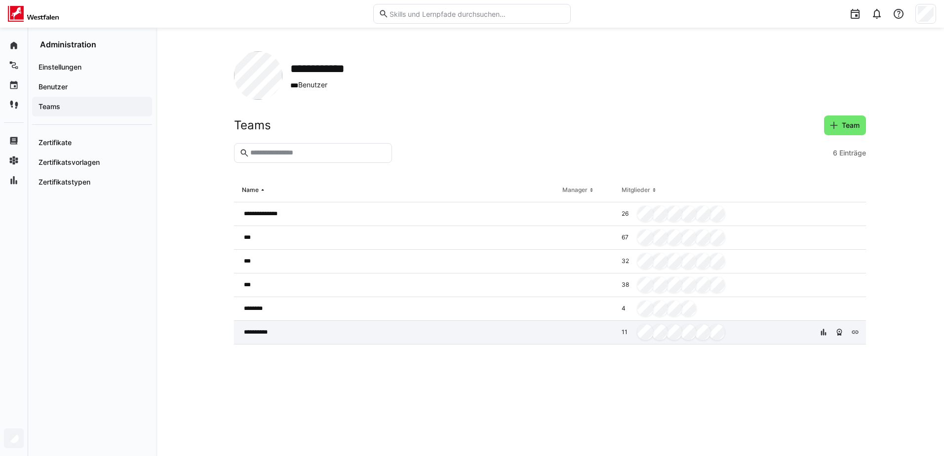
click at [284, 333] on div "**********" at bounding box center [396, 333] width 325 height 24
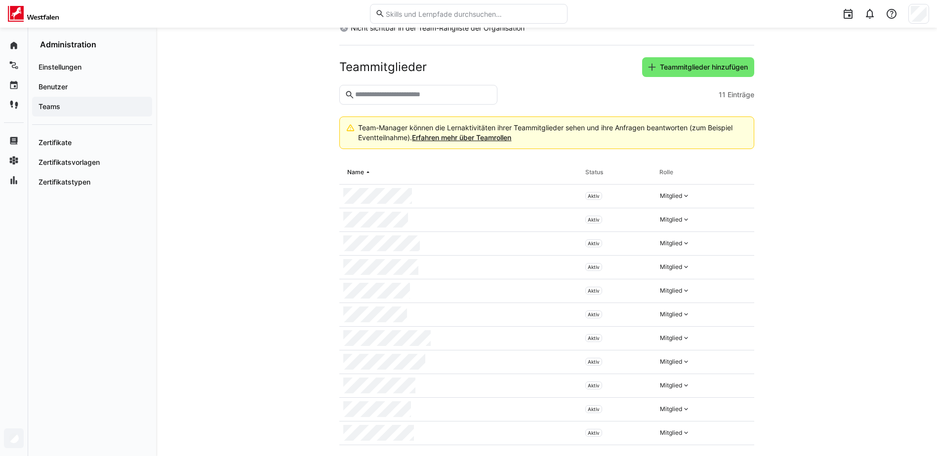
scroll to position [210, 0]
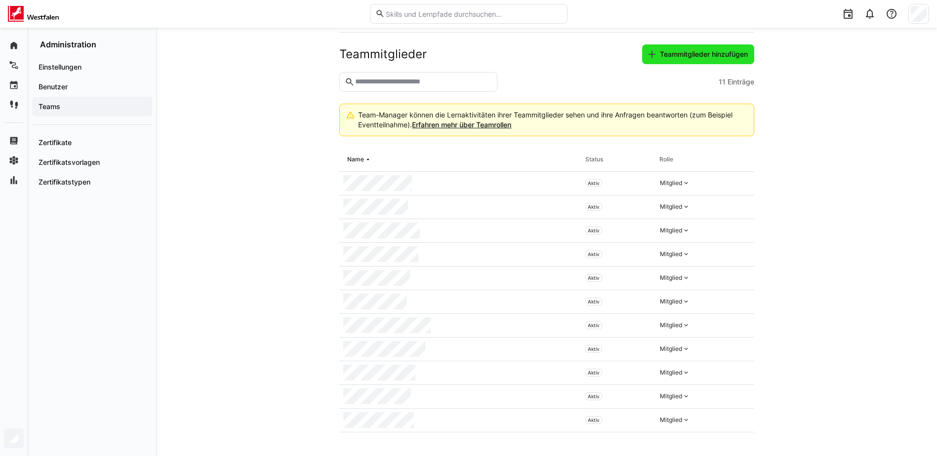
click at [658, 52] on span "Teammitglieder hinzufügen" at bounding box center [703, 54] width 91 height 10
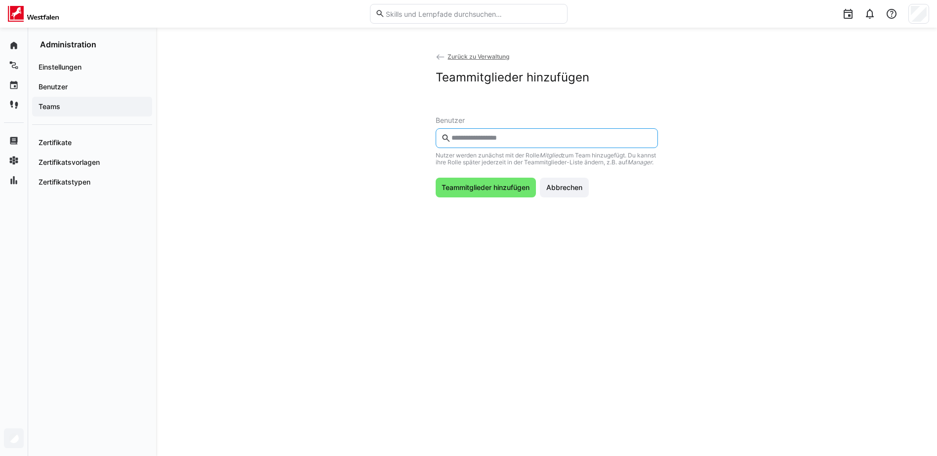
click at [599, 142] on input "text" at bounding box center [551, 138] width 202 height 9
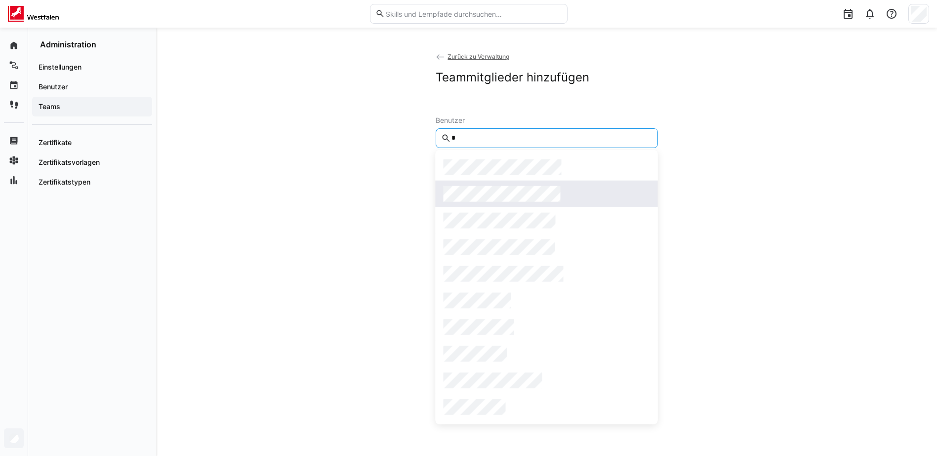
type input "*"
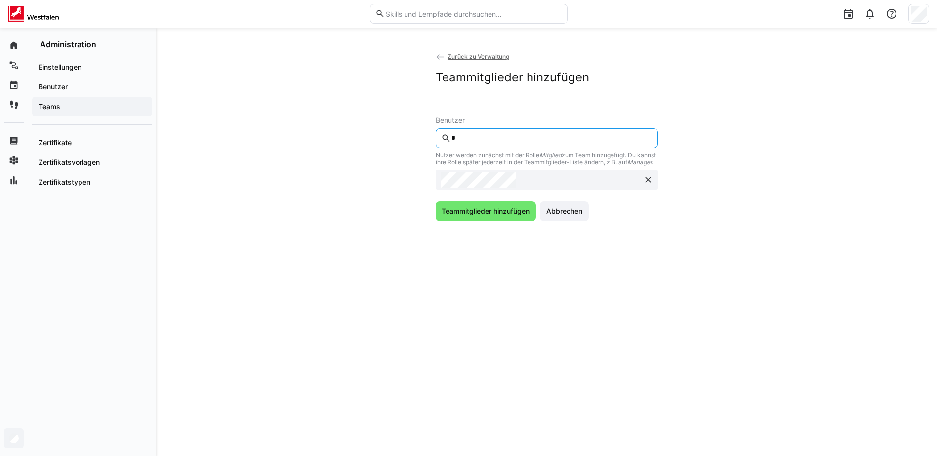
click at [492, 140] on input "*" at bounding box center [551, 138] width 202 height 9
click at [459, 216] on span "Teammitglieder hinzufügen" at bounding box center [485, 211] width 91 height 10
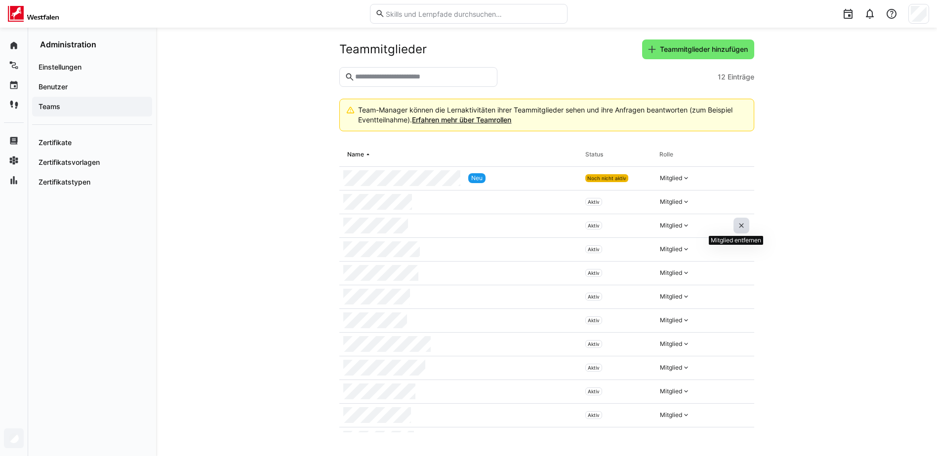
click at [737, 224] on eds-icon at bounding box center [741, 226] width 8 height 8
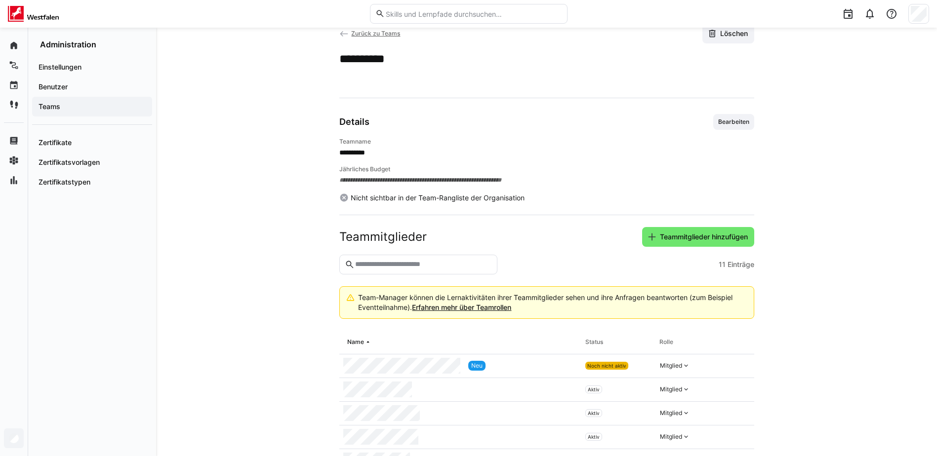
scroll to position [13, 0]
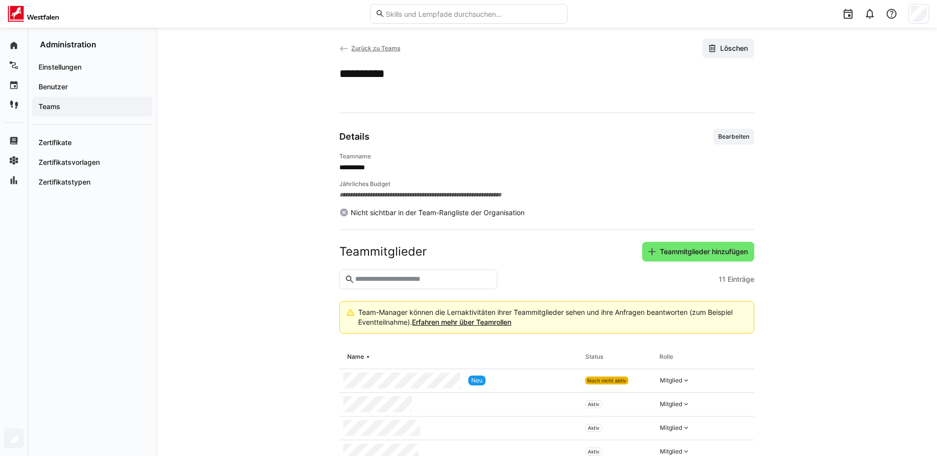
click at [373, 50] on span "Zurück zu Teams" at bounding box center [375, 47] width 49 height 7
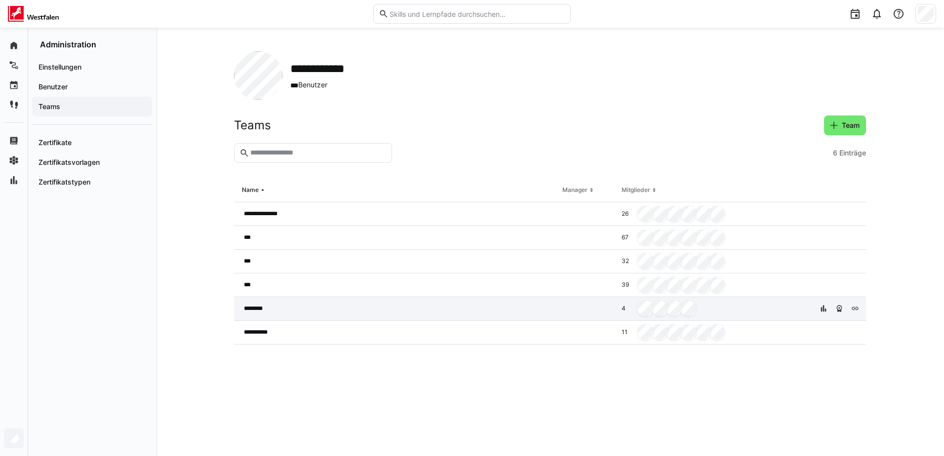
click at [274, 312] on div "********" at bounding box center [396, 309] width 325 height 24
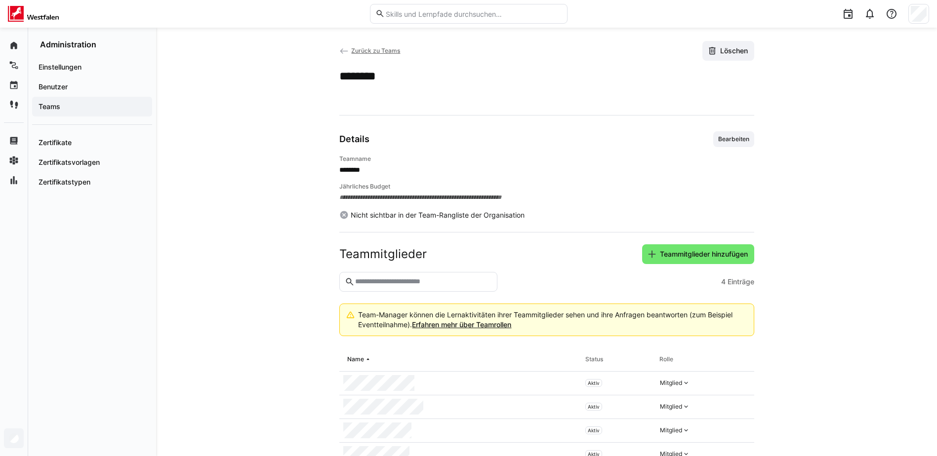
scroll to position [44, 0]
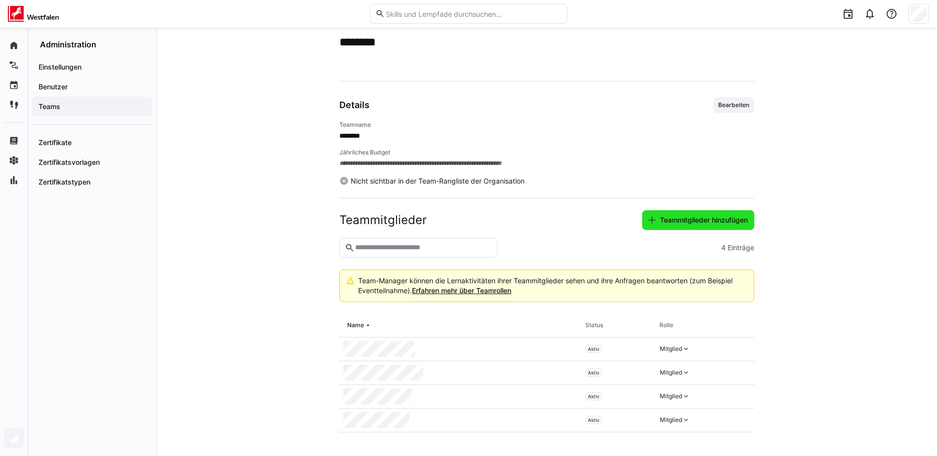
click at [717, 217] on span "Teammitglieder hinzufügen" at bounding box center [703, 220] width 91 height 10
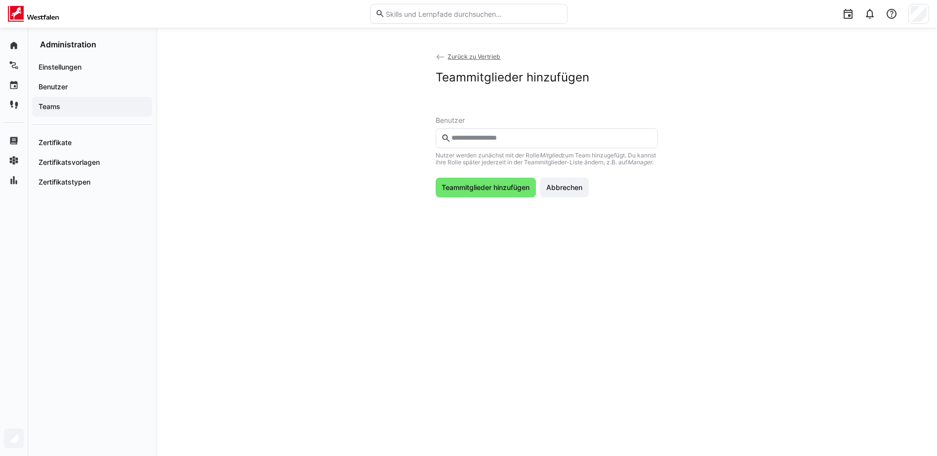
click at [522, 140] on input "text" at bounding box center [551, 138] width 202 height 9
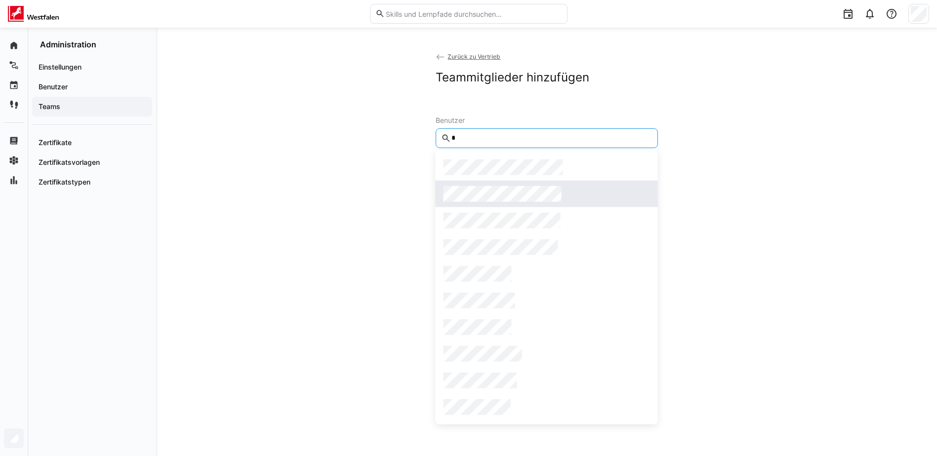
type input "*"
click at [514, 184] on span at bounding box center [547, 194] width 222 height 27
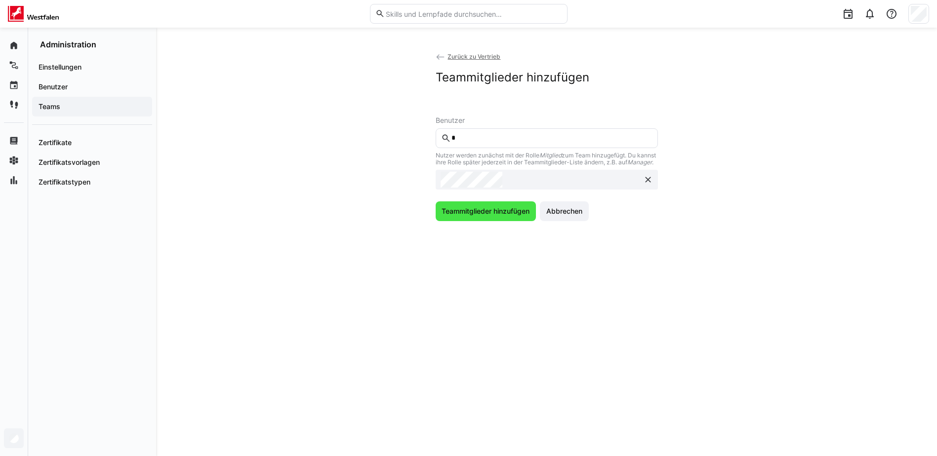
click at [489, 221] on span "Teammitglieder hinzufügen" at bounding box center [486, 212] width 101 height 20
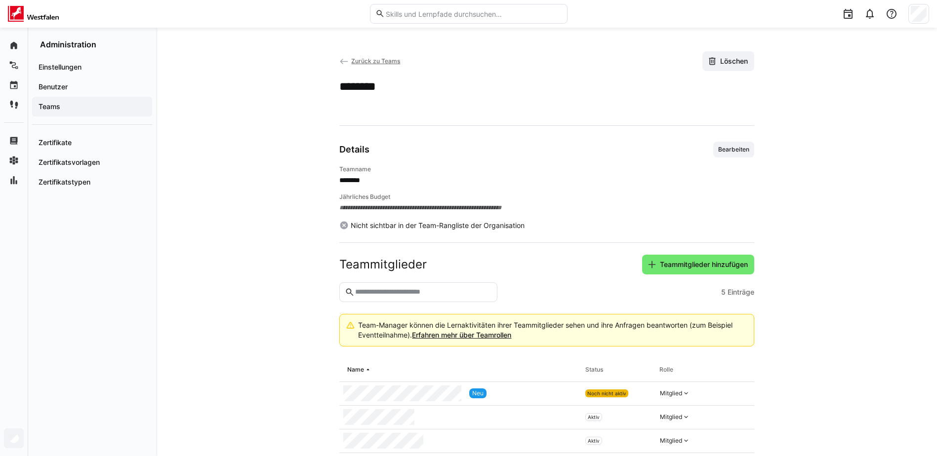
click at [379, 56] on app-back-navigation "Zurück zu Teams" at bounding box center [369, 61] width 61 height 11
click at [379, 61] on span "Zurück zu Teams" at bounding box center [375, 60] width 49 height 7
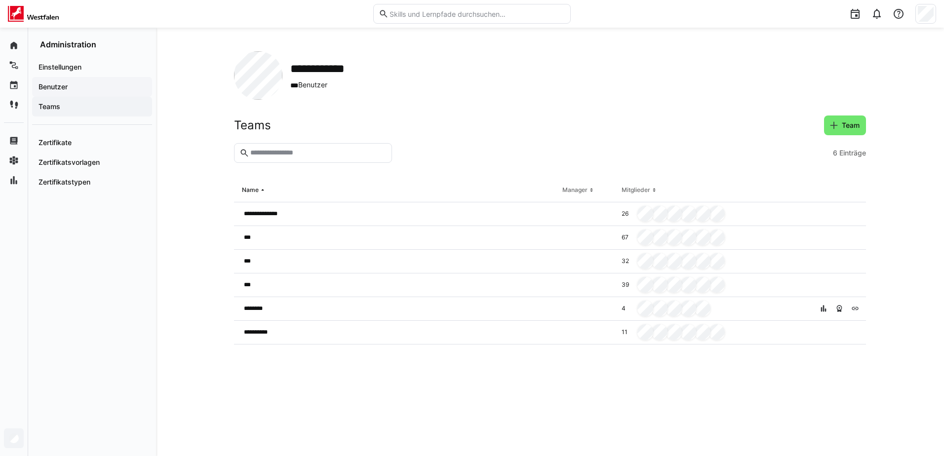
click at [83, 87] on span "Benutzer" at bounding box center [92, 87] width 110 height 10
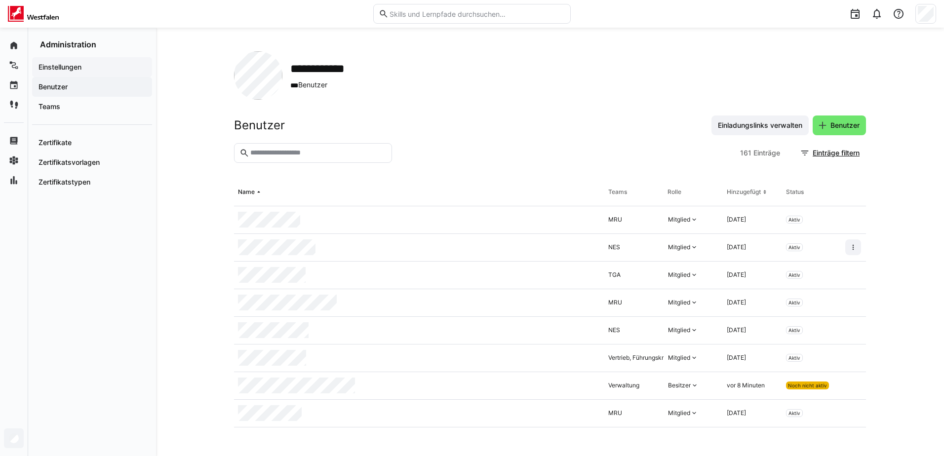
click at [0, 0] on app-navigation-label "Einstellungen" at bounding box center [0, 0] width 0 height 0
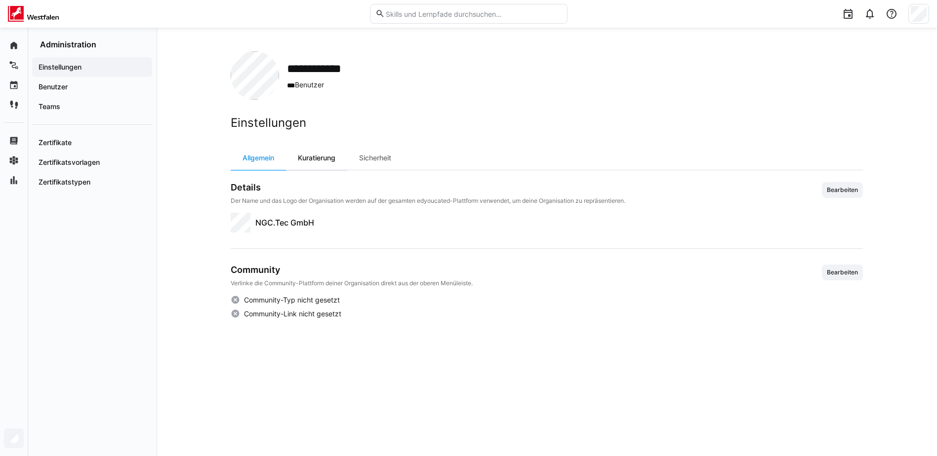
click at [327, 161] on div "Kuratierung" at bounding box center [316, 158] width 61 height 24
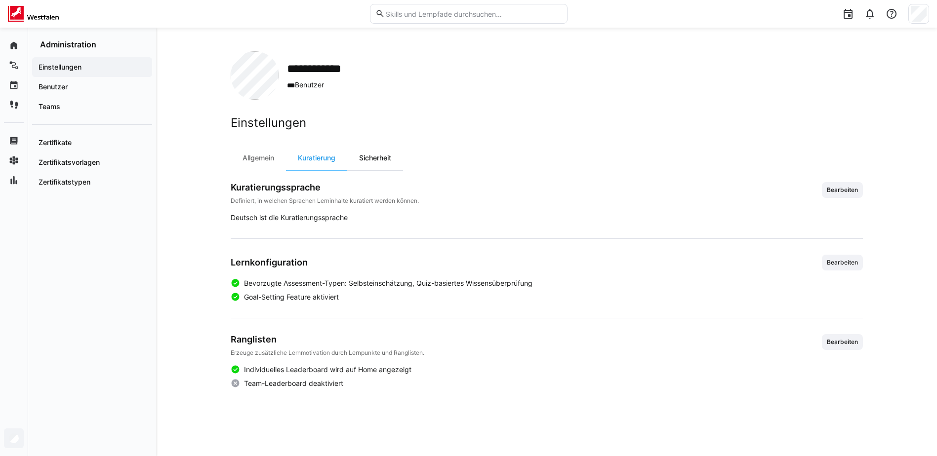
click at [383, 157] on div "Sicherheit" at bounding box center [375, 158] width 56 height 24
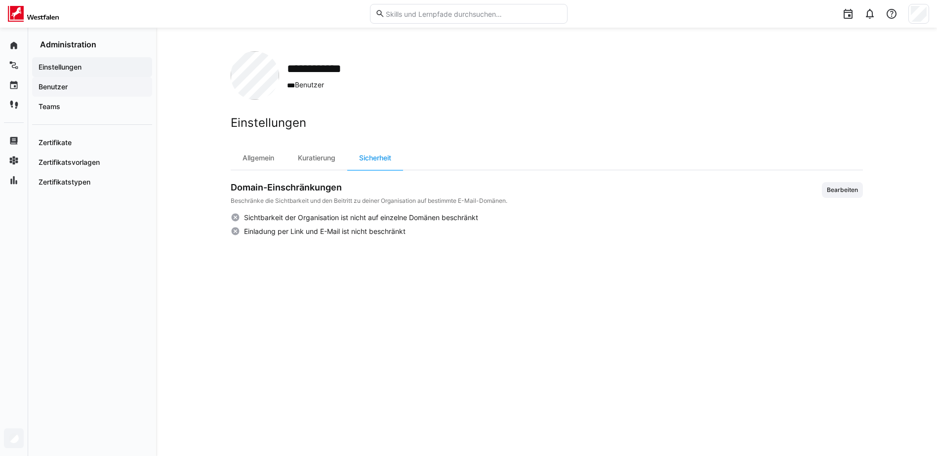
click at [49, 92] on div "Benutzer" at bounding box center [92, 87] width 120 height 20
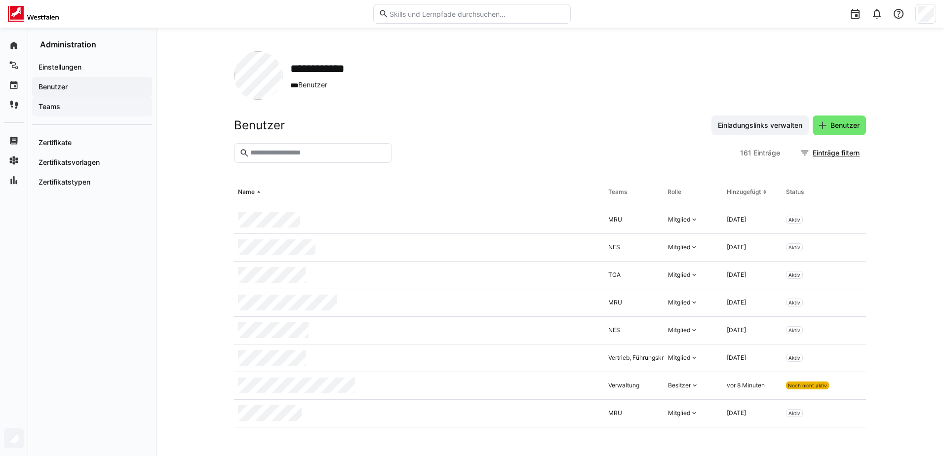
click at [96, 102] on span "Teams" at bounding box center [92, 107] width 110 height 10
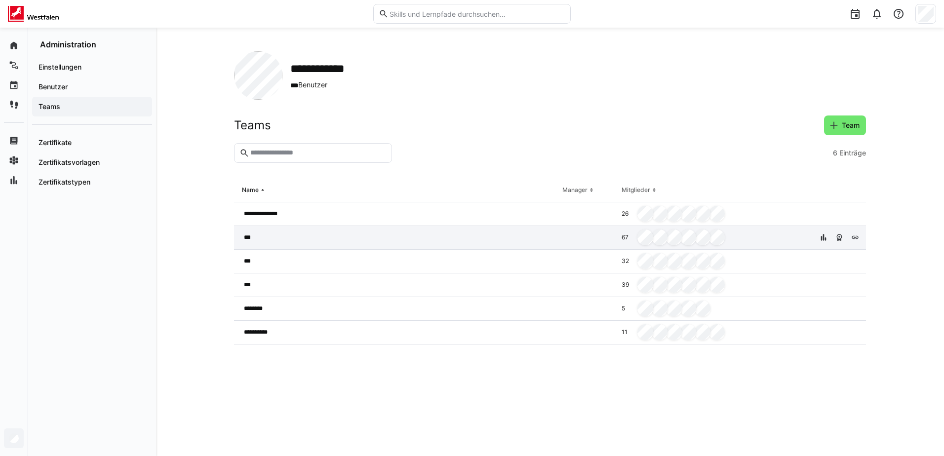
click at [491, 248] on div "***" at bounding box center [396, 238] width 325 height 24
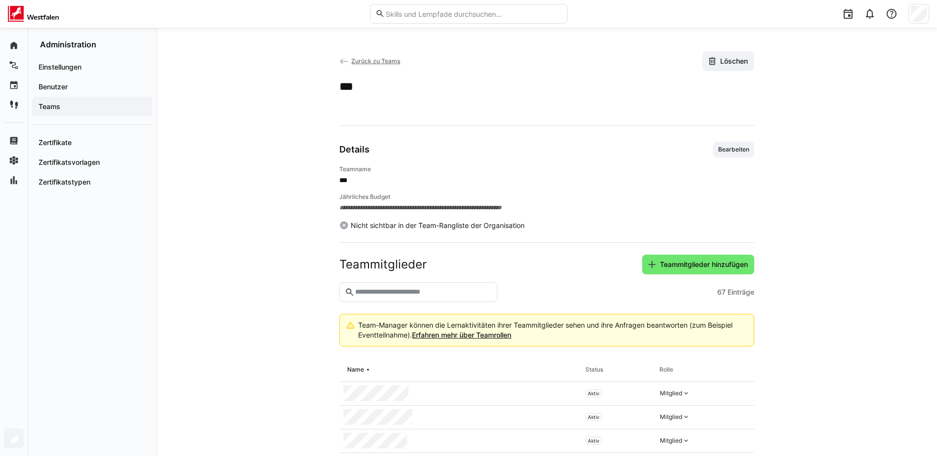
click at [472, 290] on input "text" at bounding box center [422, 292] width 137 height 9
drag, startPoint x: 472, startPoint y: 290, endPoint x: 351, endPoint y: 293, distance: 120.5
click at [351, 293] on eds-input "***" at bounding box center [418, 293] width 158 height 20
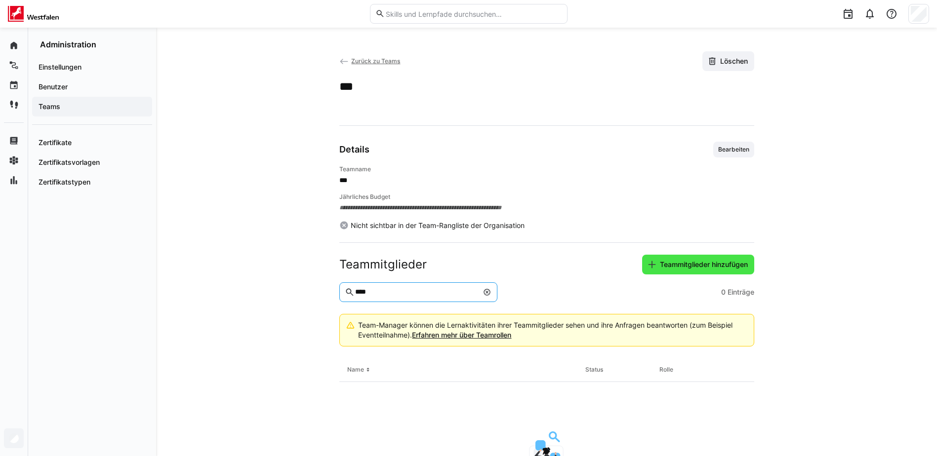
type input "****"
click at [681, 264] on span "Teammitglieder hinzufügen" at bounding box center [703, 265] width 91 height 10
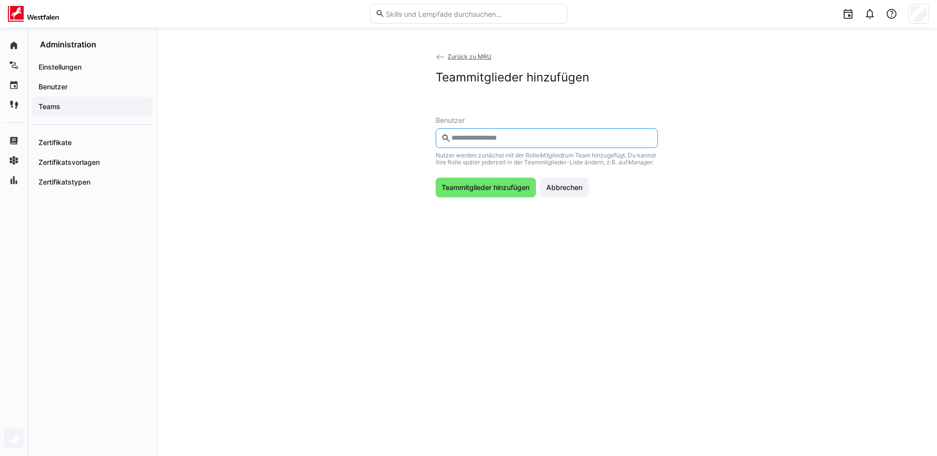
click at [562, 135] on input "text" at bounding box center [551, 138] width 202 height 9
type input "****"
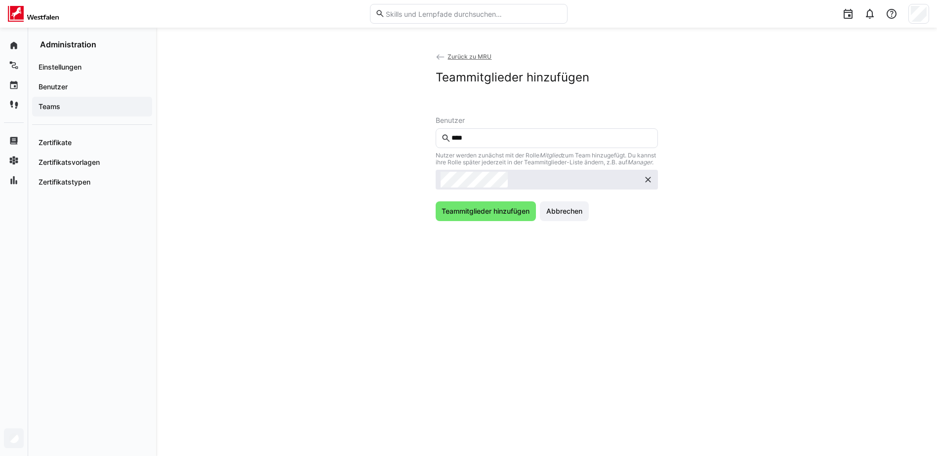
click at [551, 187] on eds-option at bounding box center [547, 180] width 222 height 20
click at [501, 136] on input "****" at bounding box center [551, 138] width 202 height 9
click at [516, 137] on input "****" at bounding box center [551, 138] width 202 height 9
type input "****"
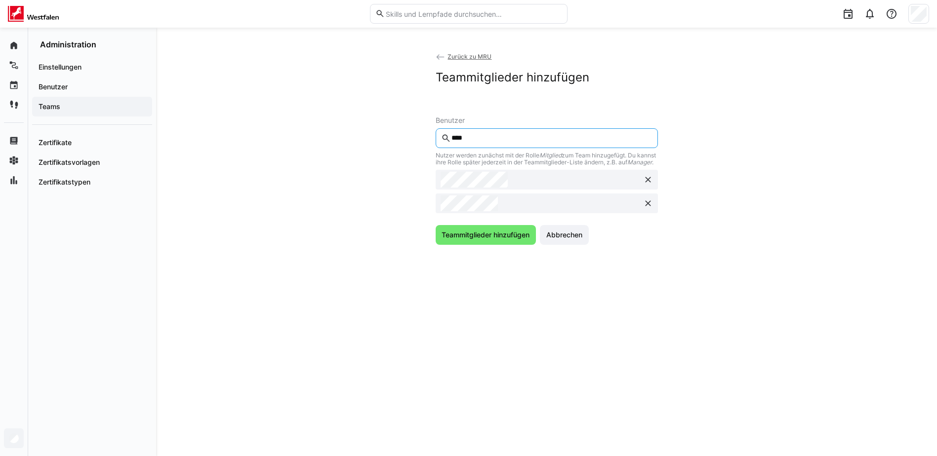
click at [524, 142] on input "****" at bounding box center [551, 138] width 202 height 9
type input "**"
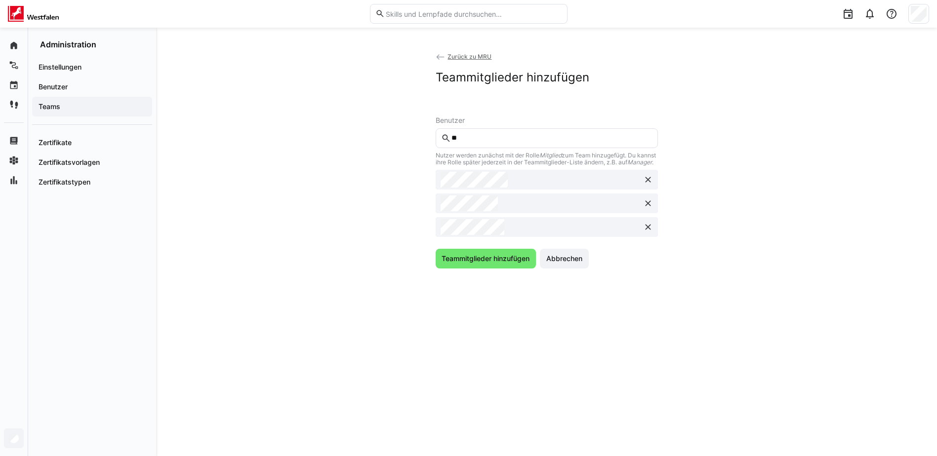
click at [526, 138] on input "**" at bounding box center [551, 138] width 202 height 9
type input "***"
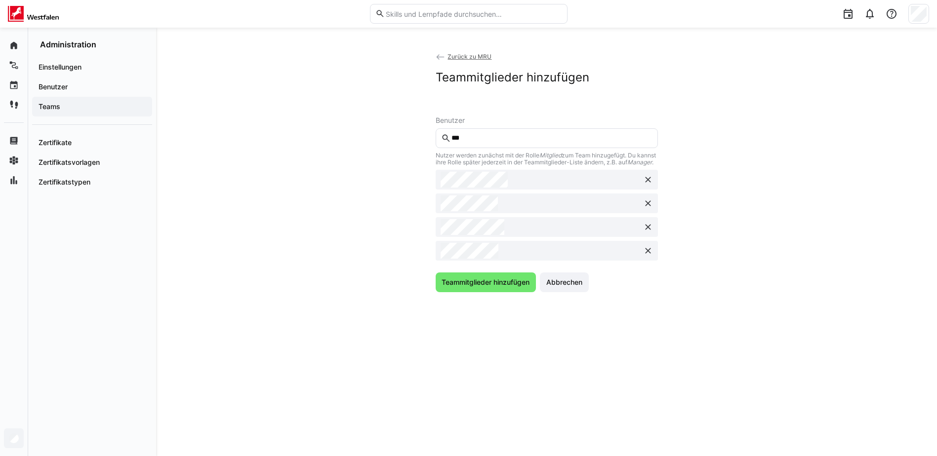
click at [545, 140] on input "***" at bounding box center [551, 138] width 202 height 9
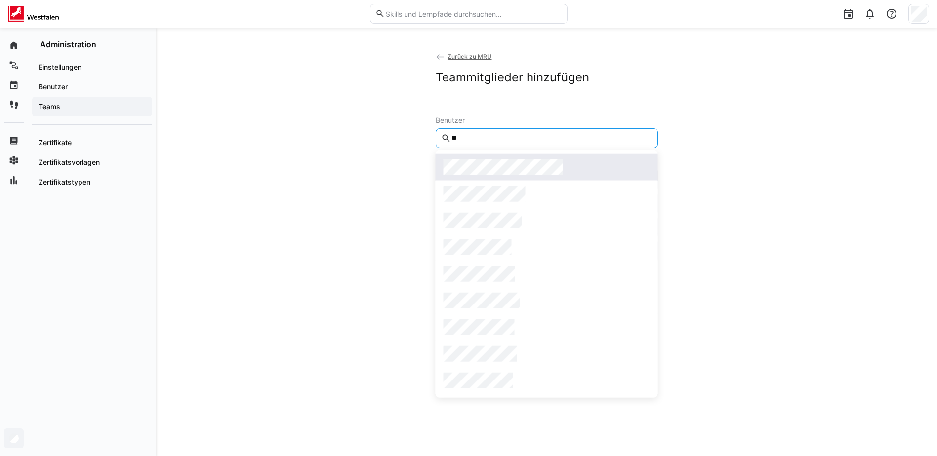
type input "**"
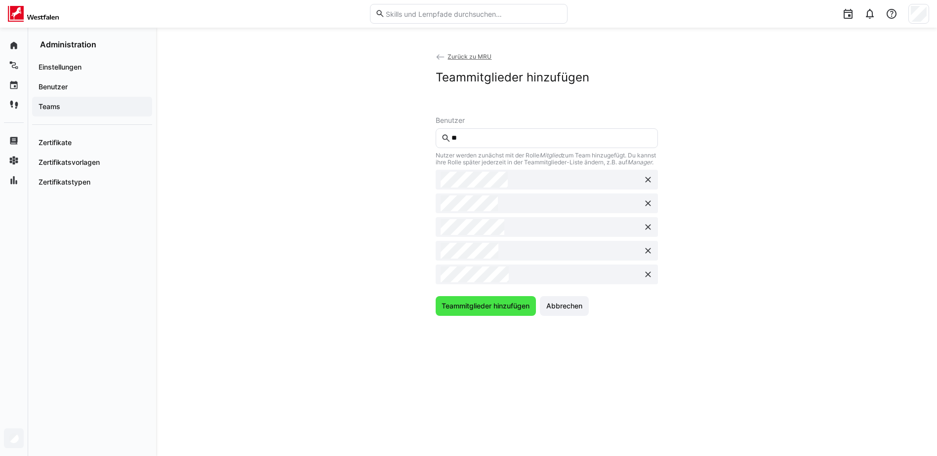
click at [464, 311] on span "Teammitglieder hinzufügen" at bounding box center [485, 306] width 91 height 10
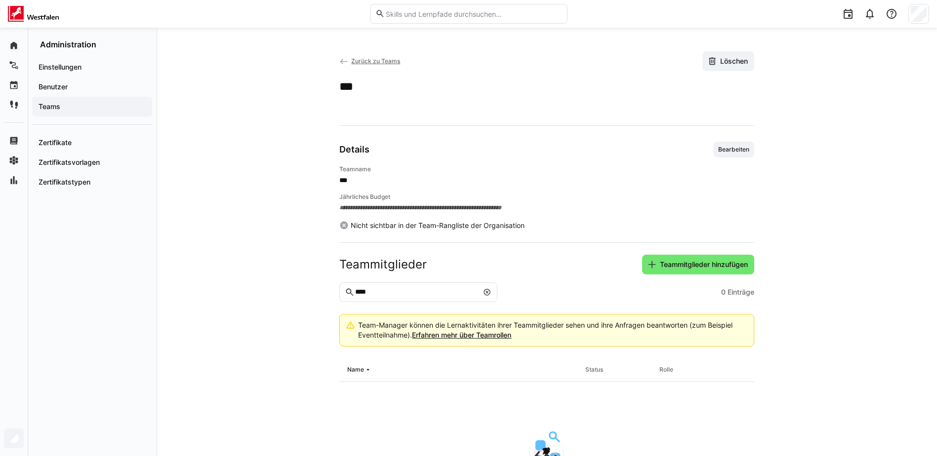
click at [488, 293] on eds-icon at bounding box center [487, 292] width 8 height 8
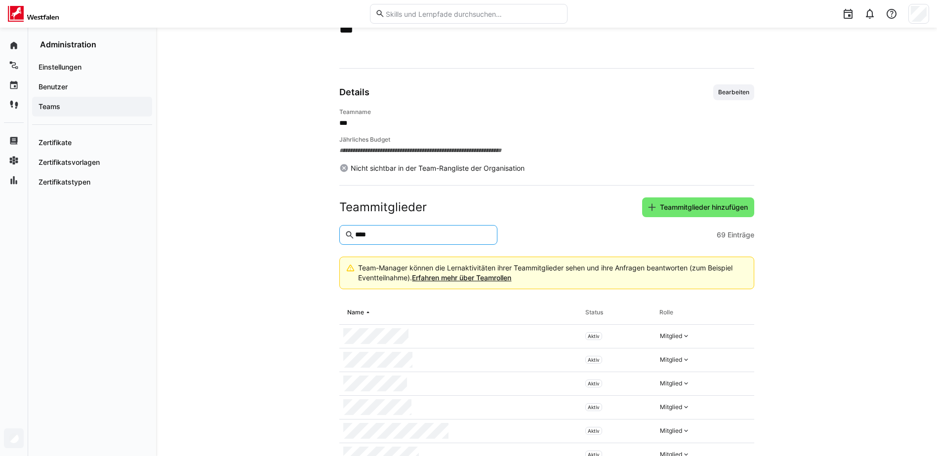
scroll to position [148, 0]
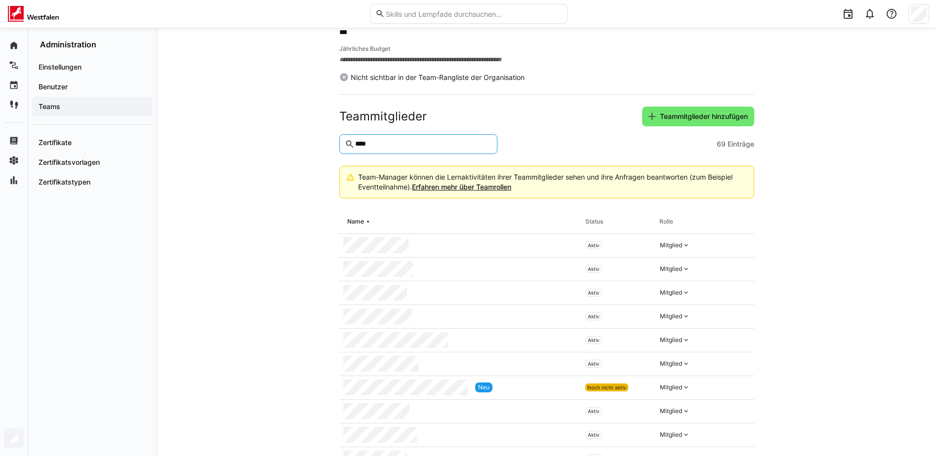
click at [434, 149] on eds-input "****" at bounding box center [418, 144] width 158 height 20
click at [434, 145] on input "****" at bounding box center [422, 144] width 137 height 9
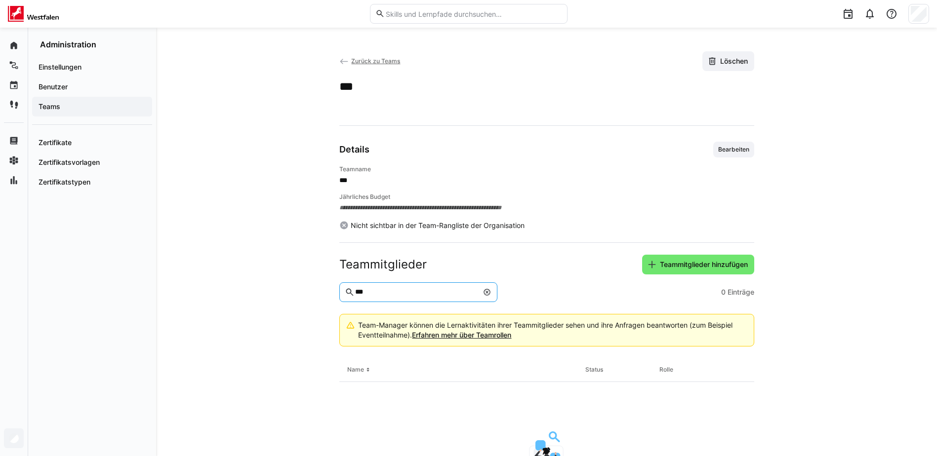
click at [464, 285] on eds-input "***" at bounding box center [418, 293] width 158 height 20
type input "****"
click at [0, 0] on app-navigation-label "Einstellungen" at bounding box center [0, 0] width 0 height 0
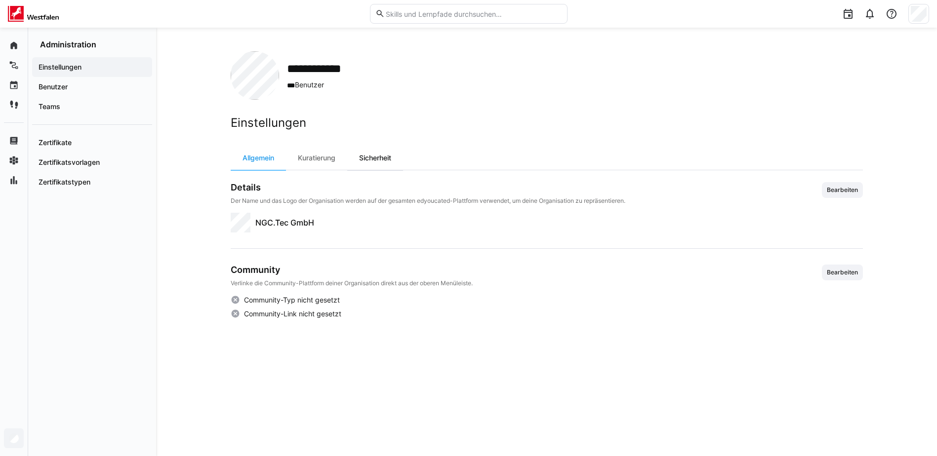
click at [370, 157] on div "Sicherheit" at bounding box center [375, 158] width 56 height 24
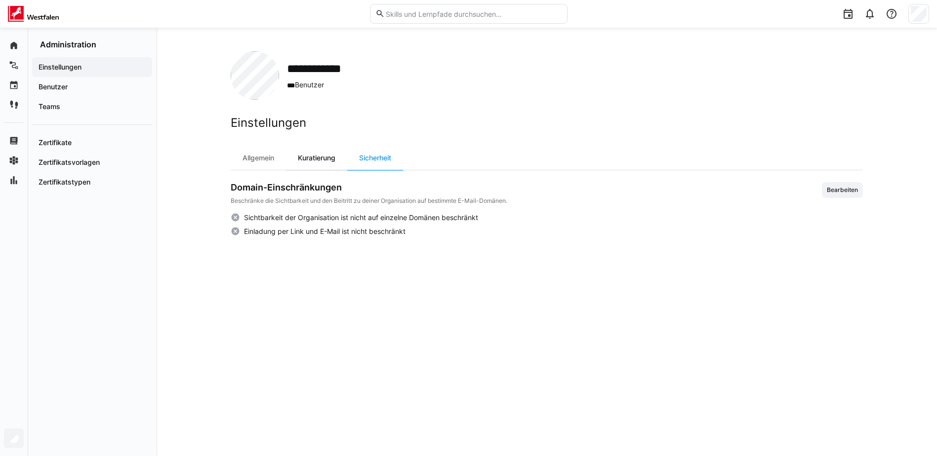
click at [324, 166] on div "Kuratierung" at bounding box center [316, 158] width 61 height 24
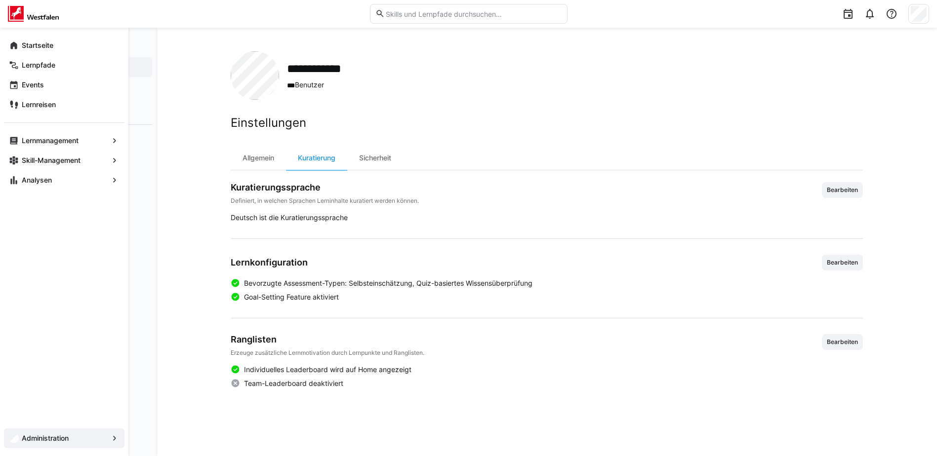
click at [13, 434] on div "Administration" at bounding box center [64, 439] width 121 height 20
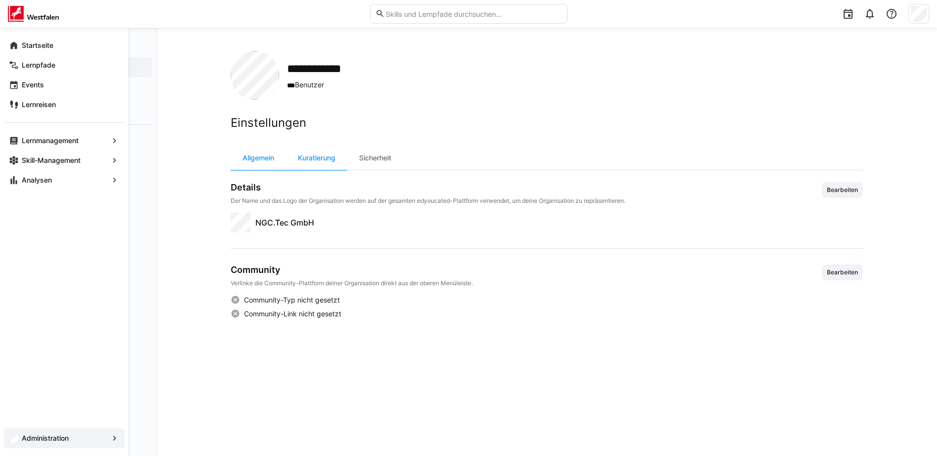
click at [0, 0] on app-navigation-label "Administration" at bounding box center [0, 0] width 0 height 0
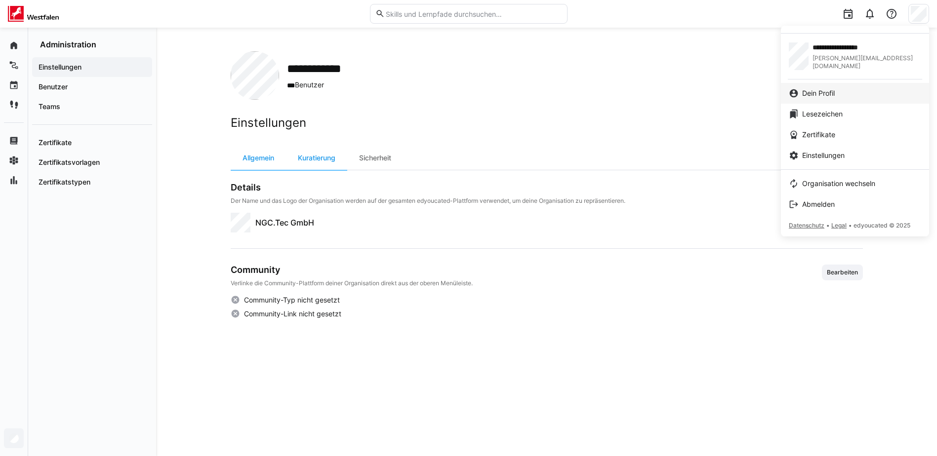
click at [864, 93] on div "Dein Profil" at bounding box center [855, 93] width 132 height 10
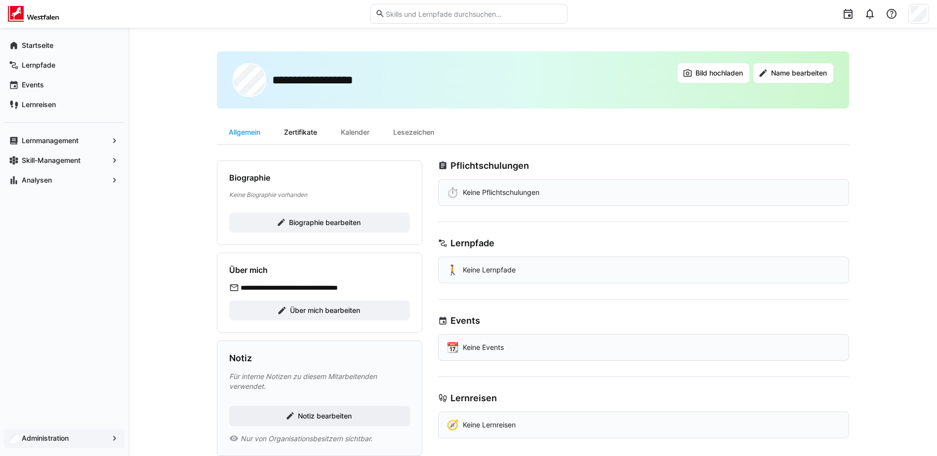
click at [286, 130] on div "Zertifikate" at bounding box center [300, 133] width 57 height 24
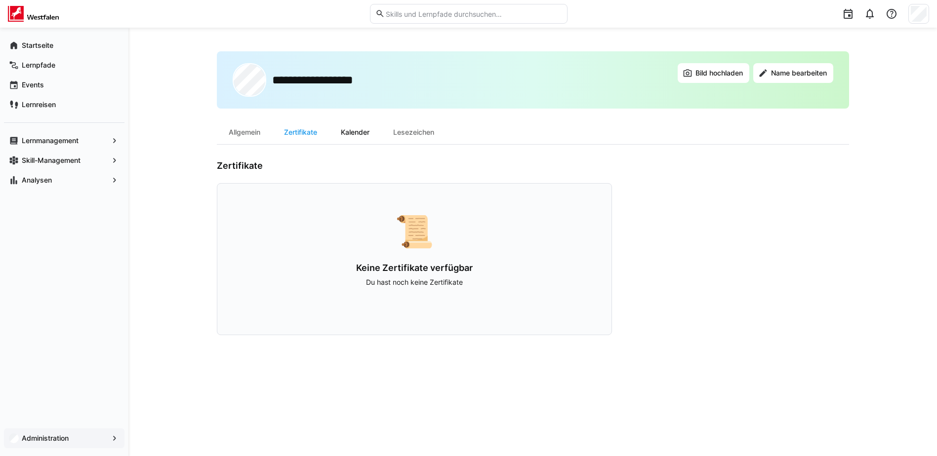
click at [358, 132] on div "Kalender" at bounding box center [355, 133] width 52 height 24
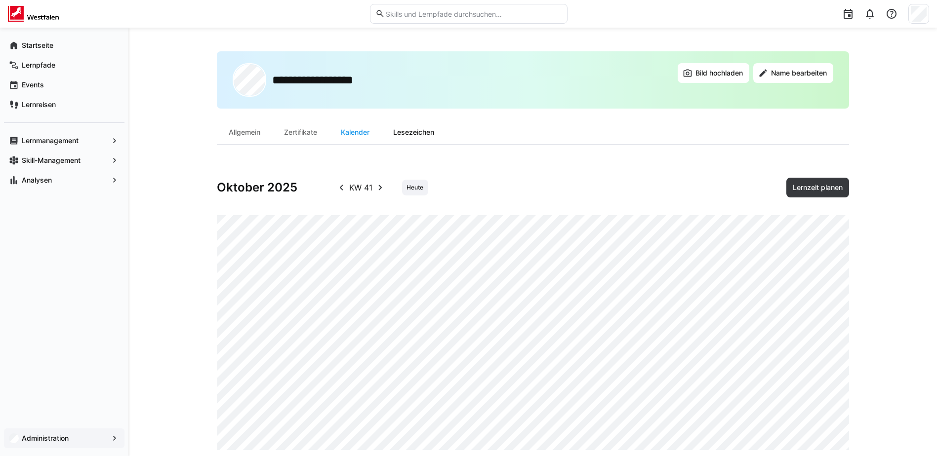
click at [423, 133] on div "Lesezeichen" at bounding box center [413, 133] width 65 height 24
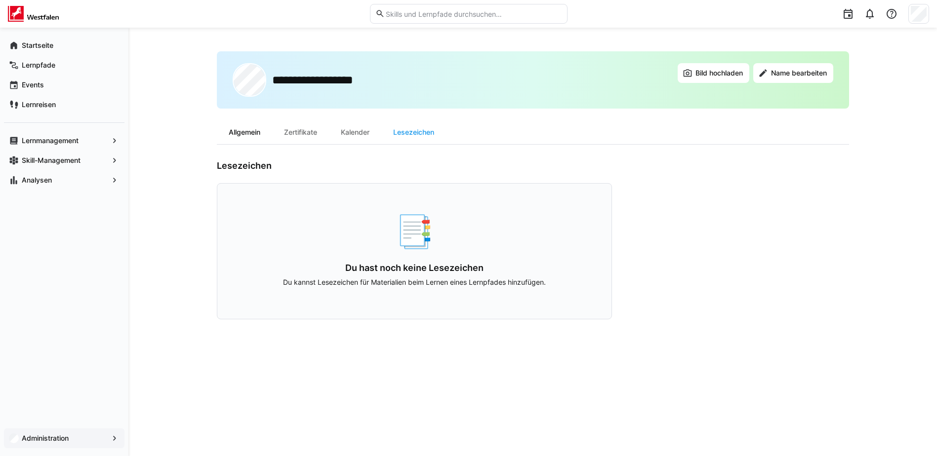
click at [250, 134] on div "Allgemein" at bounding box center [244, 133] width 55 height 24
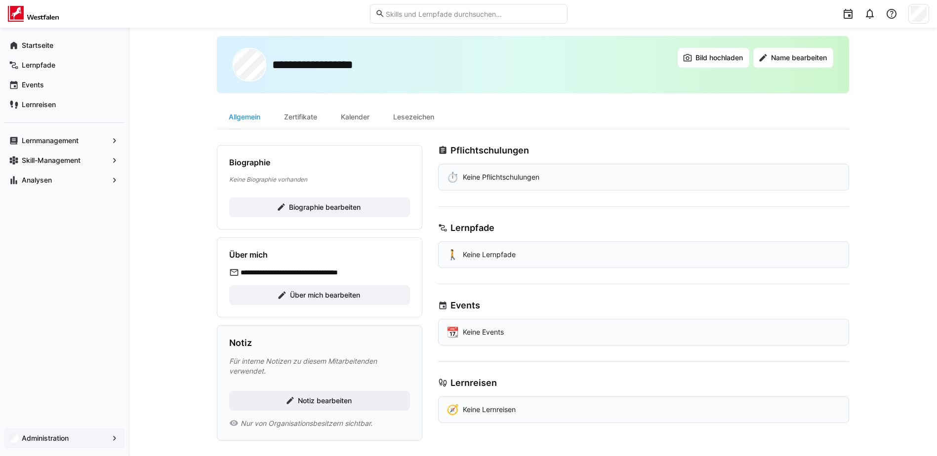
scroll to position [24, 0]
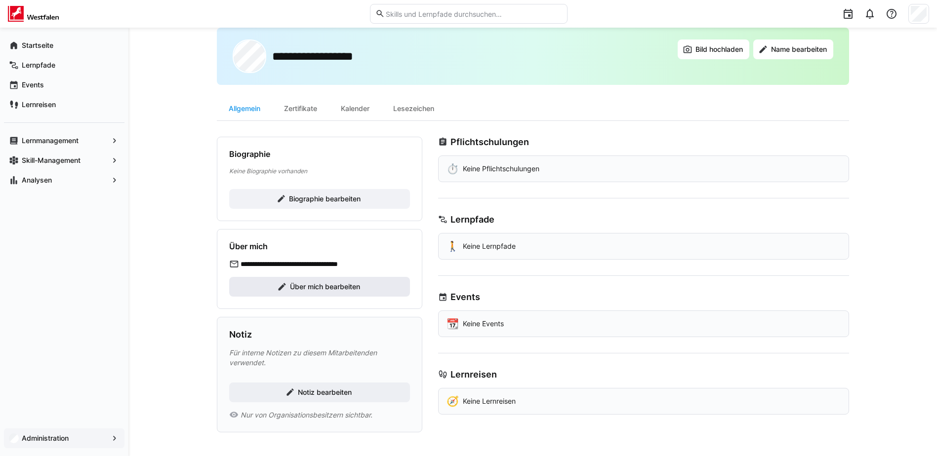
click at [322, 289] on span "Über mich bearbeiten" at bounding box center [324, 287] width 73 height 10
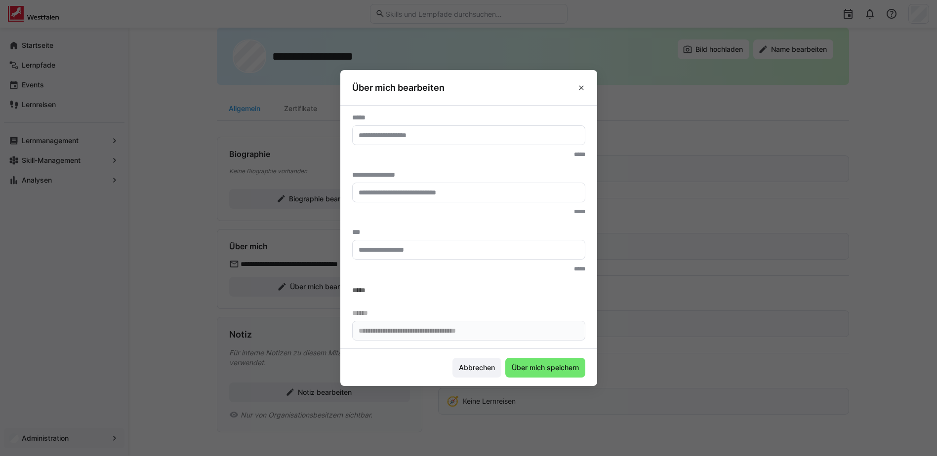
click at [395, 139] on eds-input at bounding box center [468, 135] width 233 height 20
click at [584, 84] on eds-icon at bounding box center [581, 88] width 8 height 8
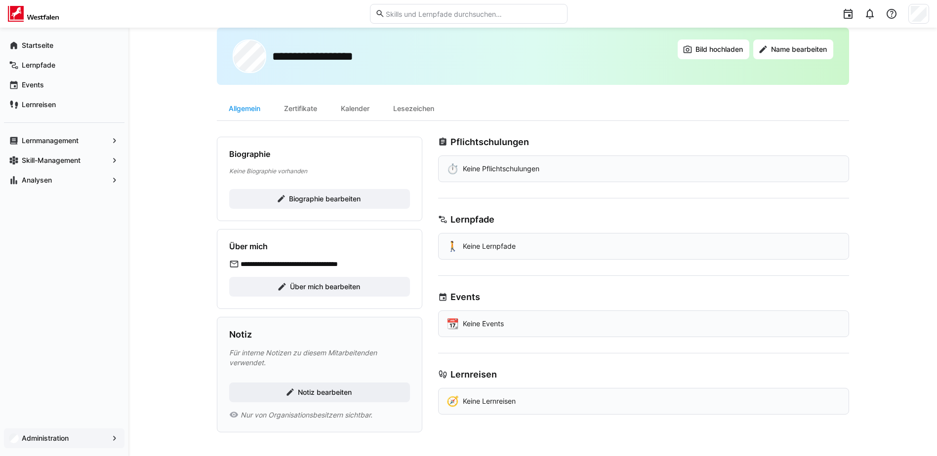
scroll to position [0, 0]
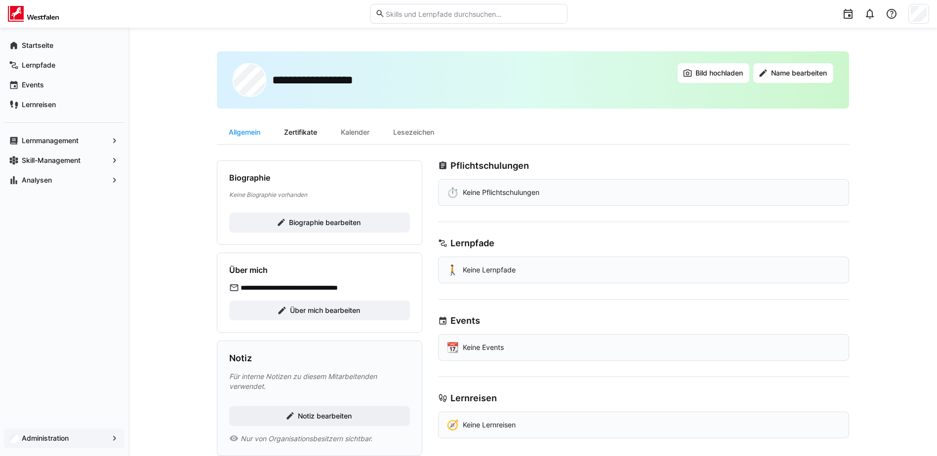
click at [316, 138] on div "Zertifikate" at bounding box center [300, 133] width 57 height 24
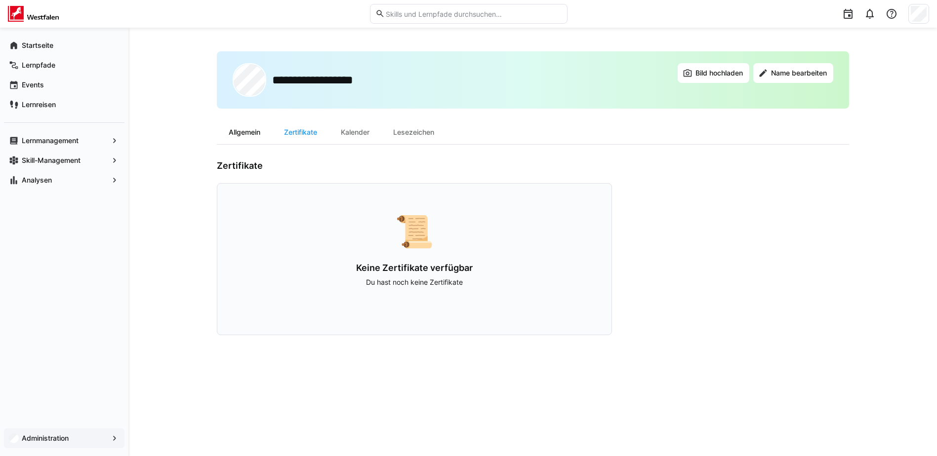
click at [245, 133] on div "Allgemein" at bounding box center [244, 133] width 55 height 24
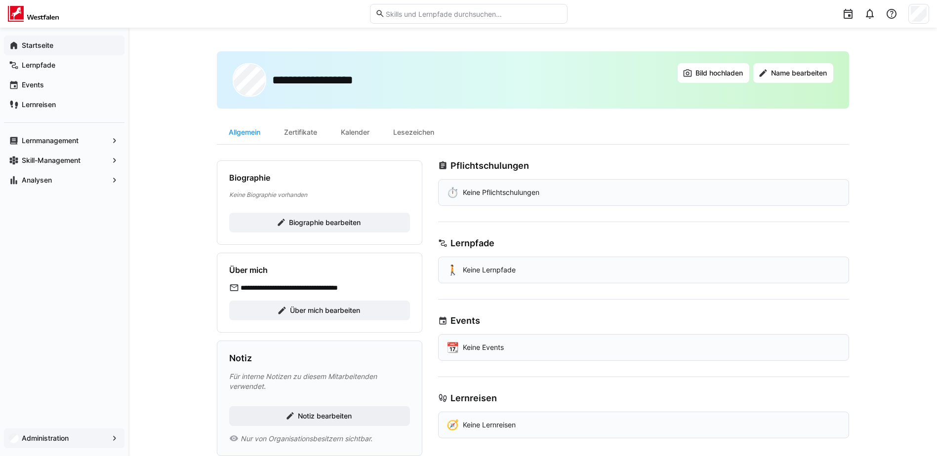
click at [64, 48] on span "Startseite" at bounding box center [69, 46] width 99 height 10
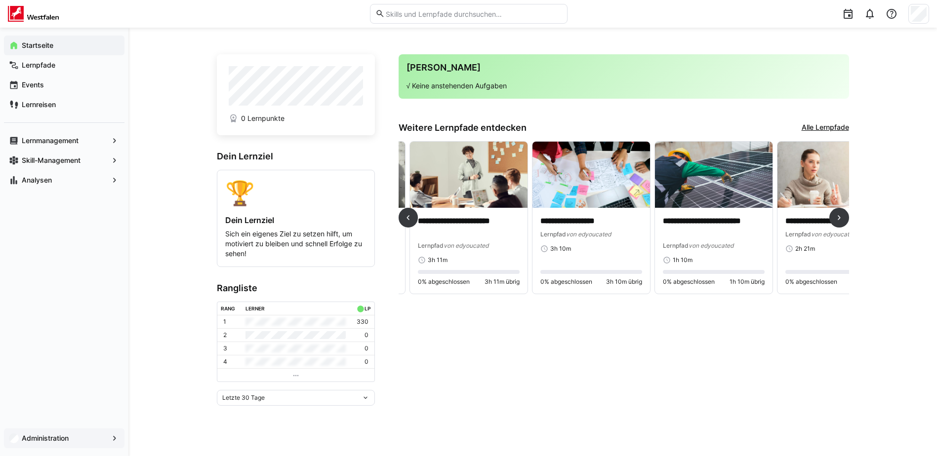
scroll to position [0, 844]
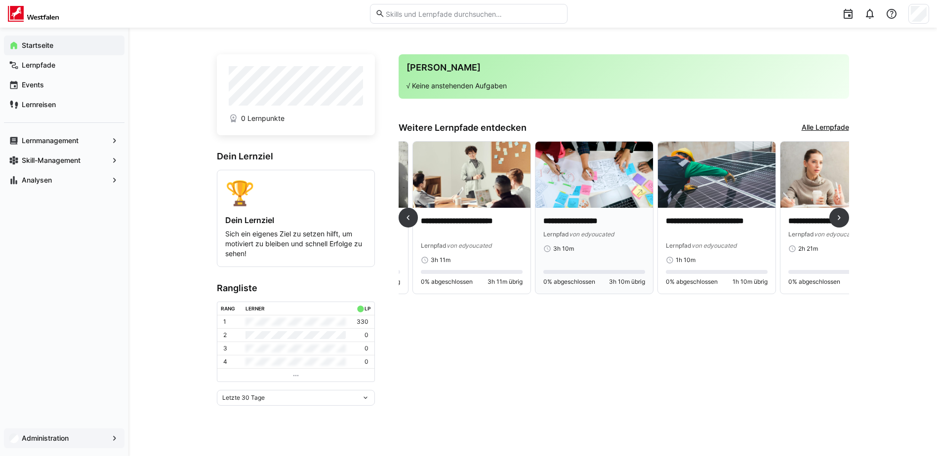
click at [578, 184] on img at bounding box center [594, 175] width 118 height 66
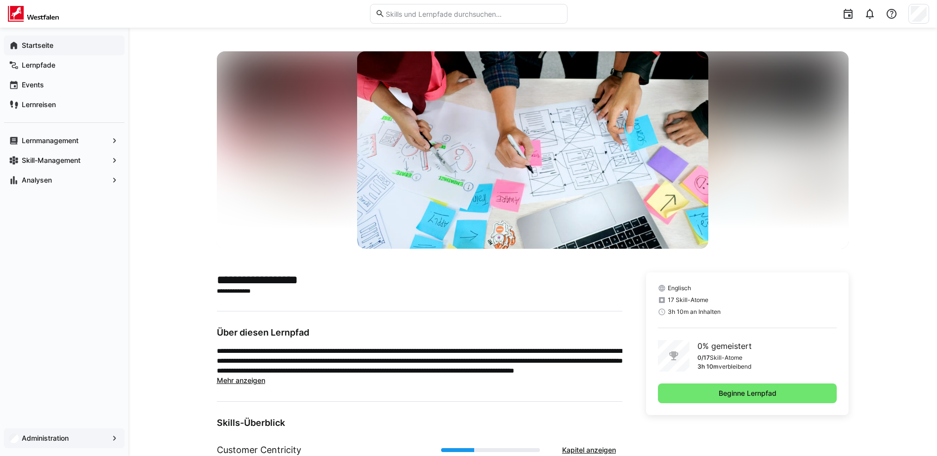
click at [0, 0] on app-navigation-label "Startseite" at bounding box center [0, 0] width 0 height 0
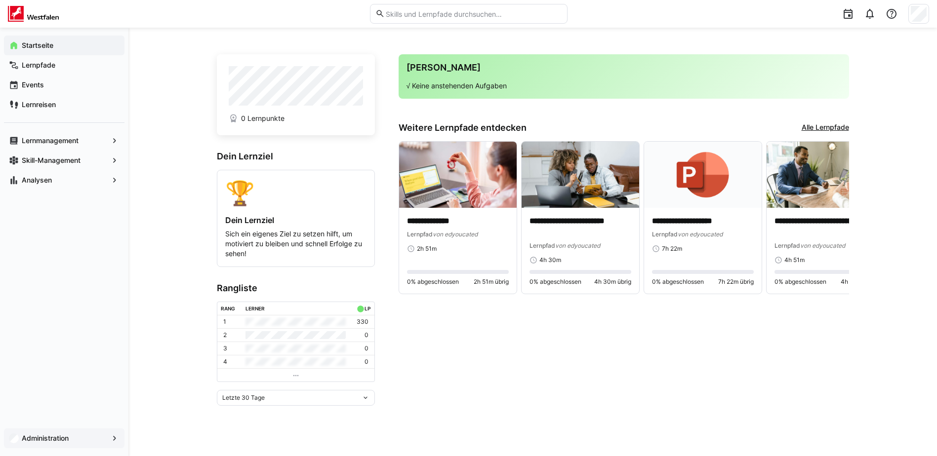
click at [372, 398] on div "Letzte 30 Tage" at bounding box center [296, 398] width 158 height 16
click at [321, 333] on div "Letzte 30 Tage" at bounding box center [296, 332] width 146 height 8
click at [431, 160] on img at bounding box center [458, 175] width 118 height 66
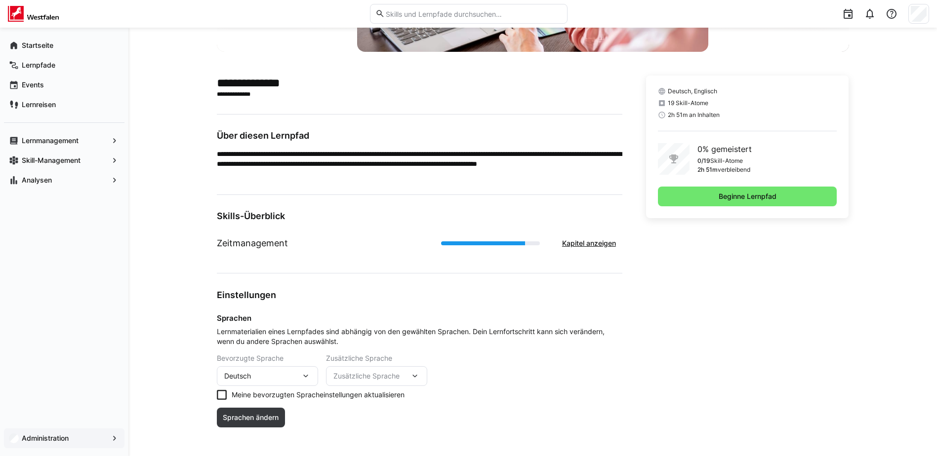
scroll to position [198, 0]
click at [707, 192] on span "Beginne Lernpfad" at bounding box center [747, 196] width 179 height 20
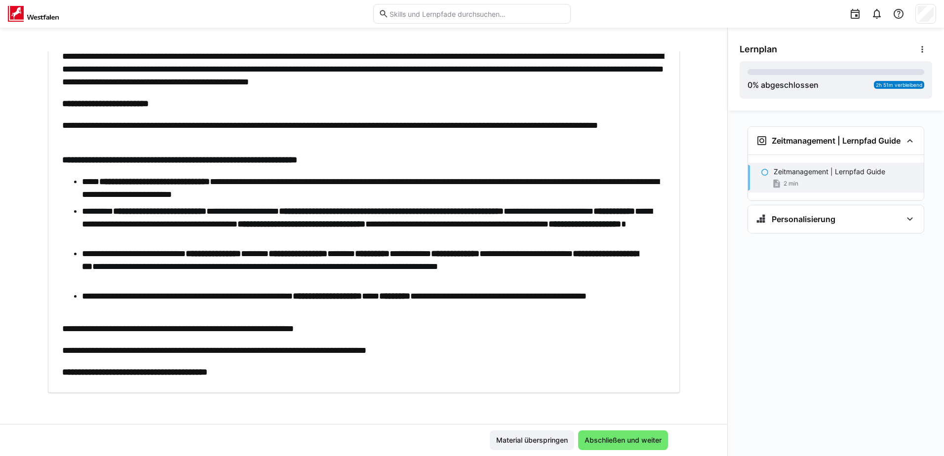
scroll to position [208, 0]
click at [601, 443] on span "Abschließen und weiter" at bounding box center [623, 441] width 80 height 10
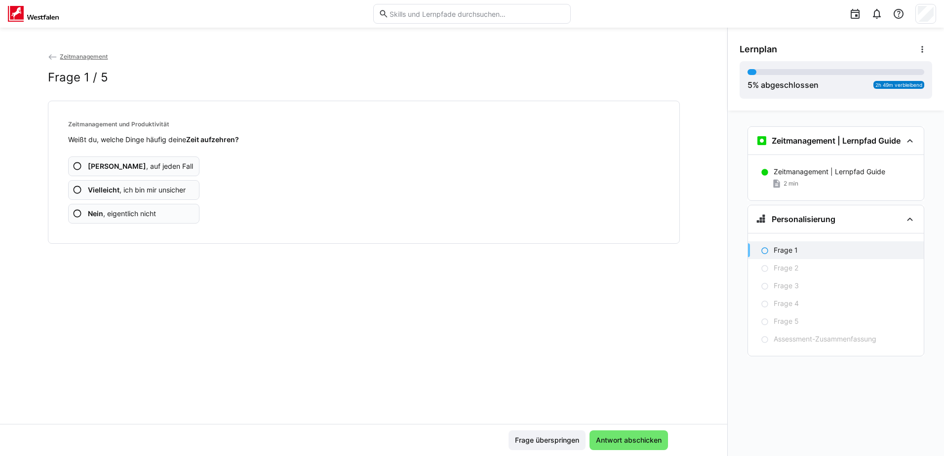
click at [168, 193] on span "Vielleicht , ich bin mir unsicher" at bounding box center [137, 190] width 98 height 10
click at [163, 171] on app-assessment-question-radio "Ja , auf jeden Fall" at bounding box center [134, 167] width 132 height 20
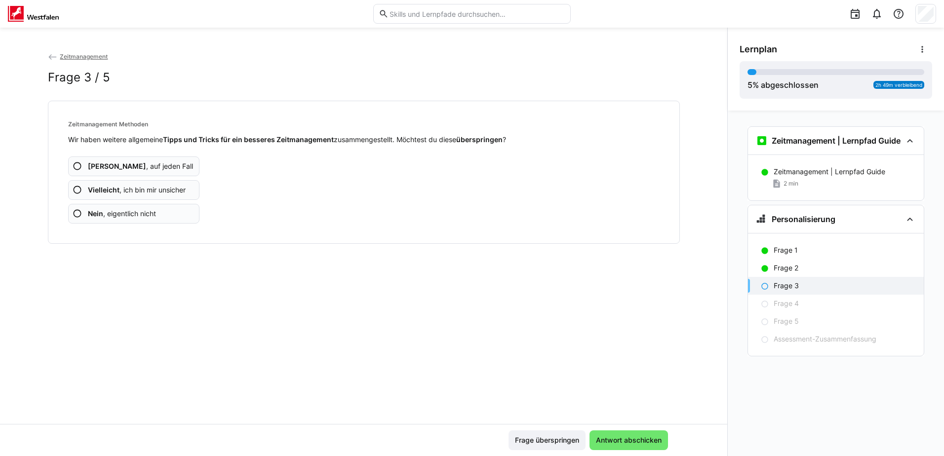
click at [172, 213] on app-assessment-question-radio "Nein , eigentlich nicht" at bounding box center [134, 214] width 132 height 20
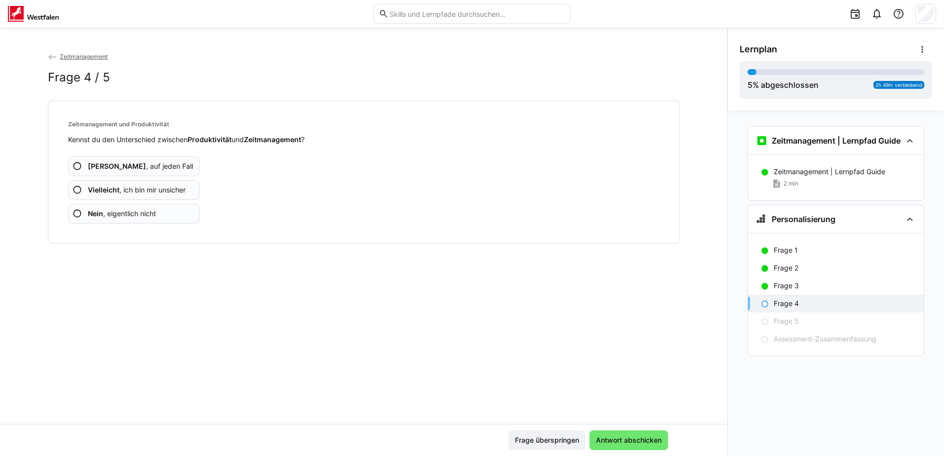
click at [157, 189] on span "Vielleicht , ich bin mir unsicher" at bounding box center [137, 190] width 98 height 10
click at [156, 219] on app-assessment-question-radio "Nein , eigentlich nicht" at bounding box center [134, 214] width 132 height 20
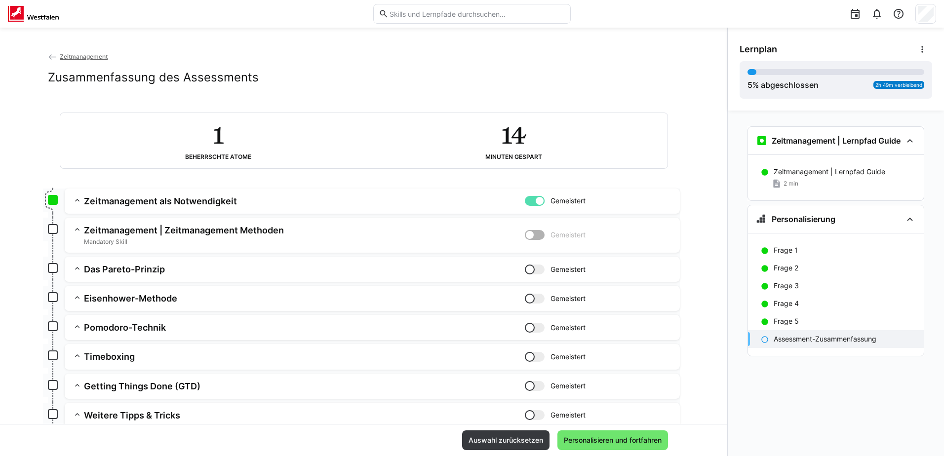
click at [244, 233] on h3 "Zeitmanagement | Zeitmanagement Methoden" at bounding box center [304, 230] width 441 height 11
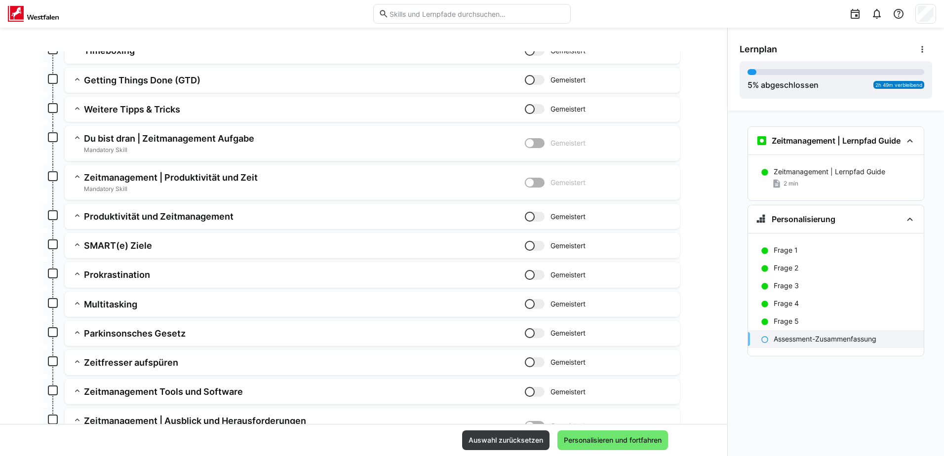
scroll to position [435, 0]
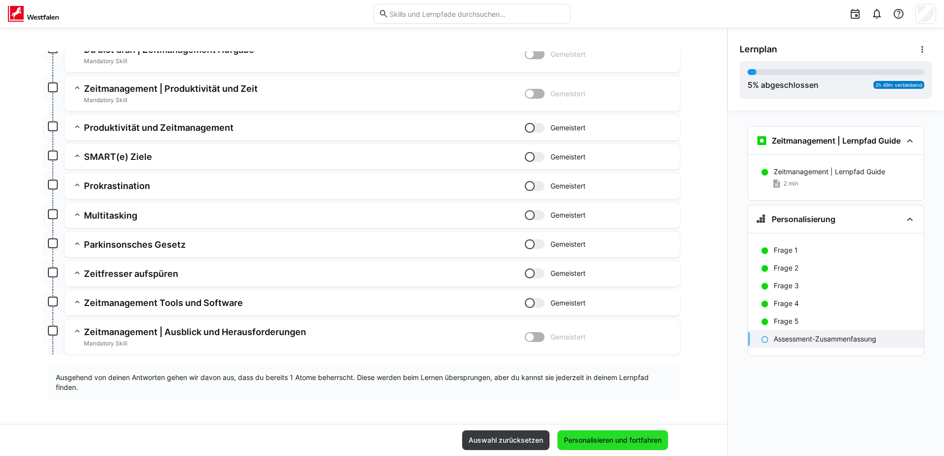
click at [592, 431] on span "Personalisieren und fortfahren" at bounding box center [613, 441] width 111 height 20
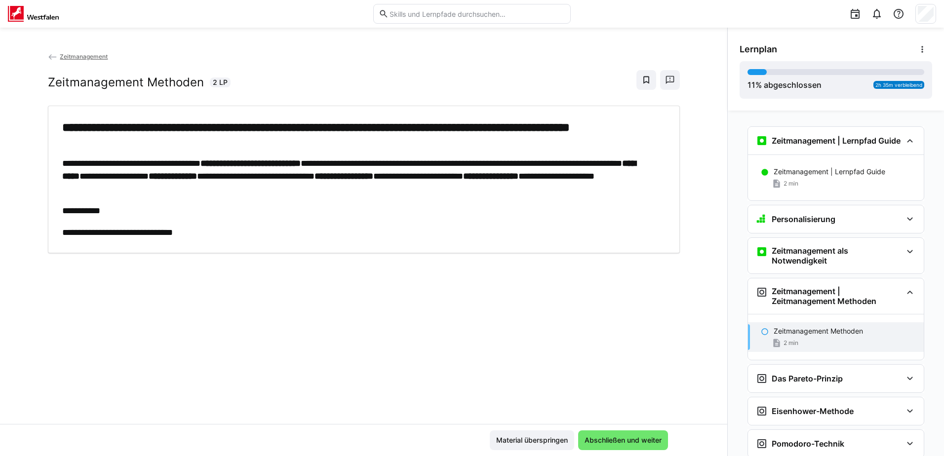
scroll to position [175, 0]
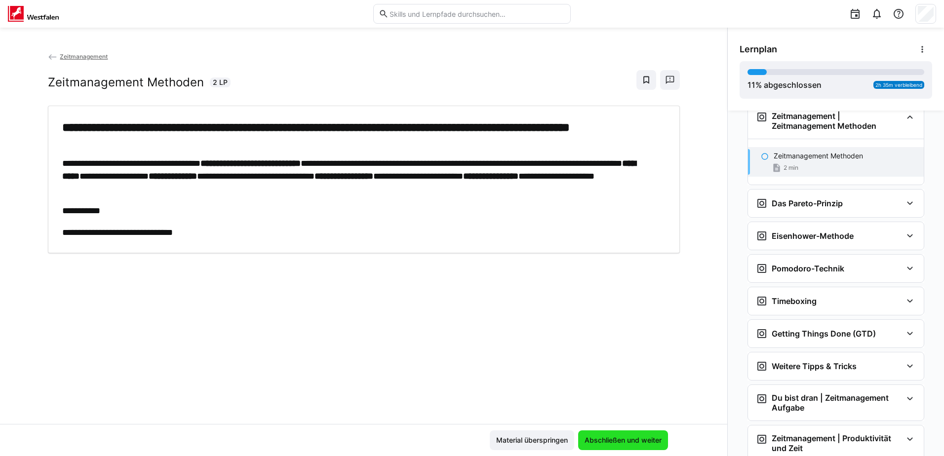
click at [602, 445] on span "Abschließen und weiter" at bounding box center [623, 441] width 80 height 10
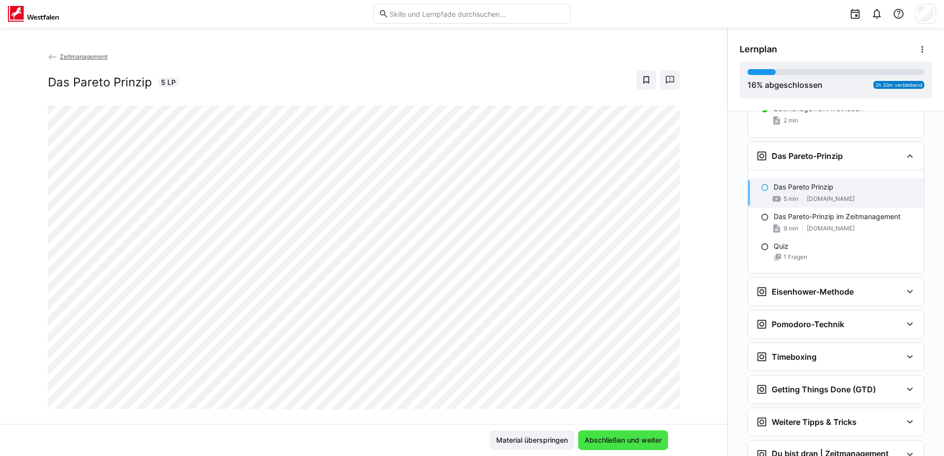
scroll to position [262, 0]
